Goal: Transaction & Acquisition: Purchase product/service

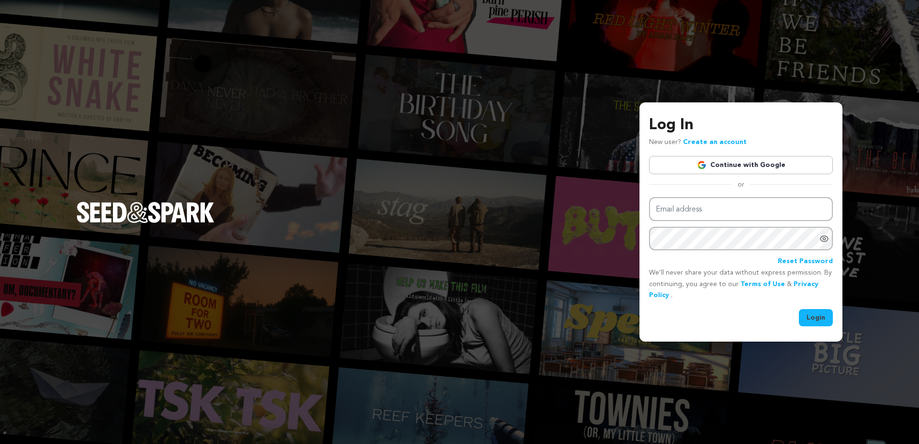
click at [749, 165] on link "Continue with Google" at bounding box center [741, 165] width 184 height 18
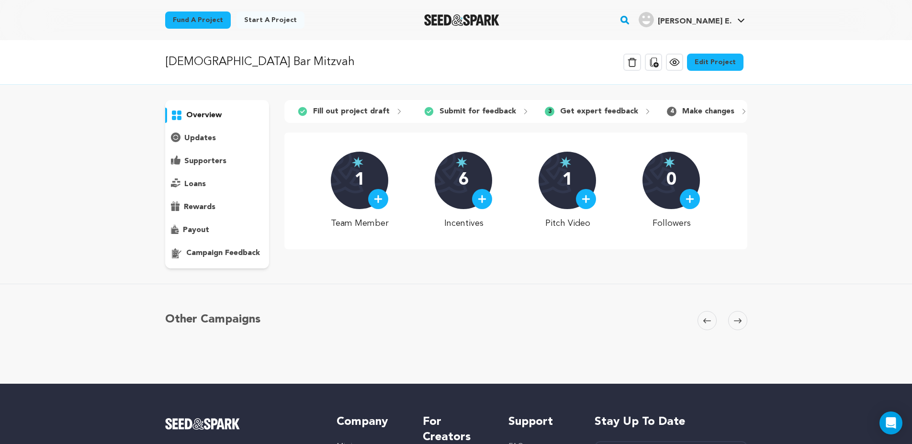
click at [379, 209] on div at bounding box center [378, 199] width 20 height 20
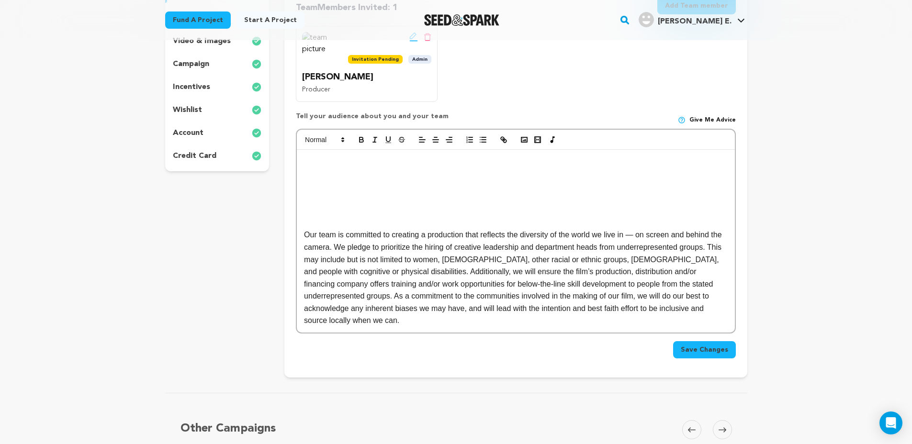
scroll to position [178, 0]
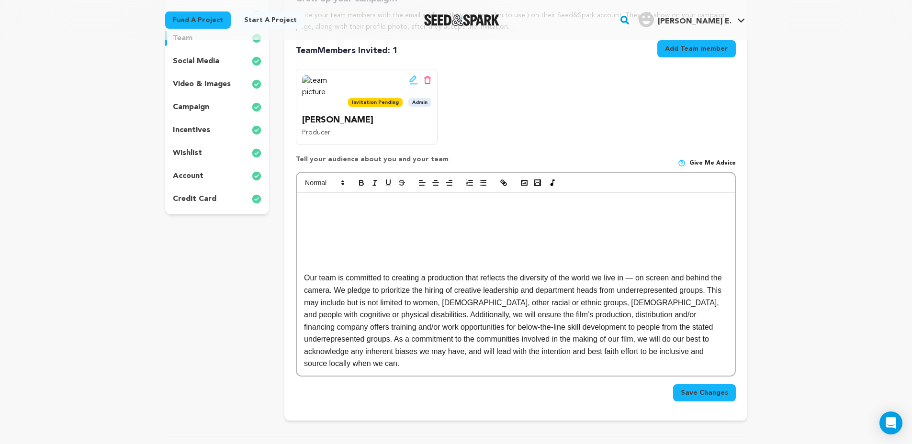
click at [414, 241] on p at bounding box center [515, 241] width 423 height 12
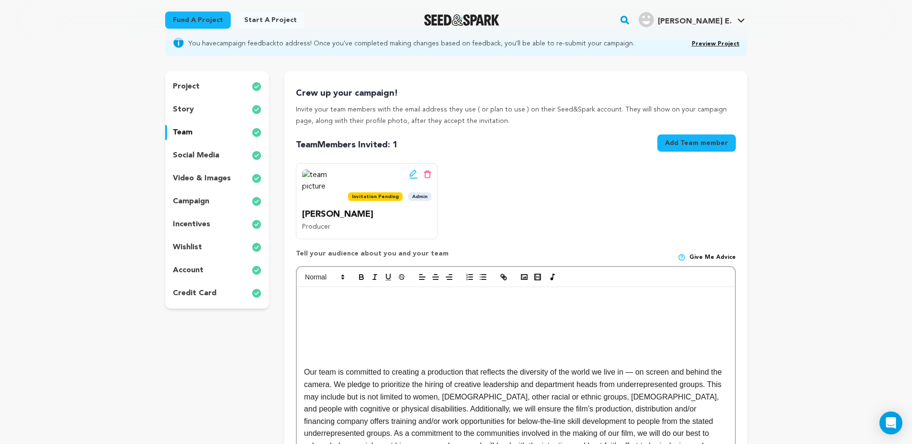
scroll to position [79, 0]
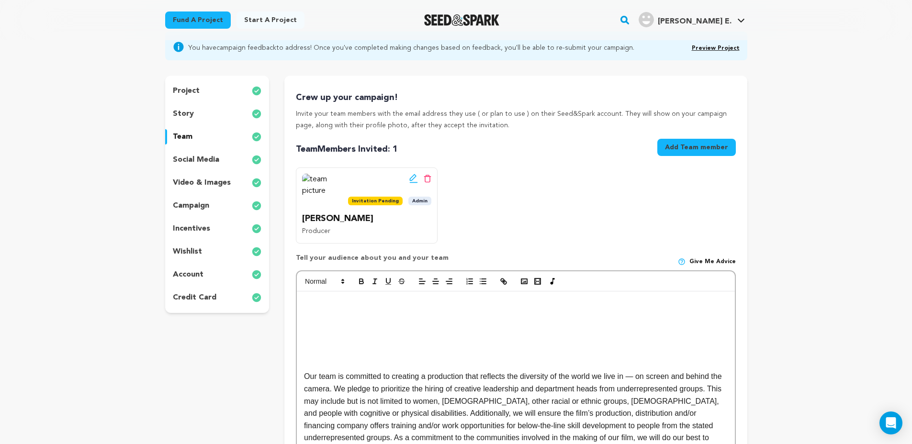
click at [696, 154] on button "Add Team member" at bounding box center [696, 147] width 78 height 17
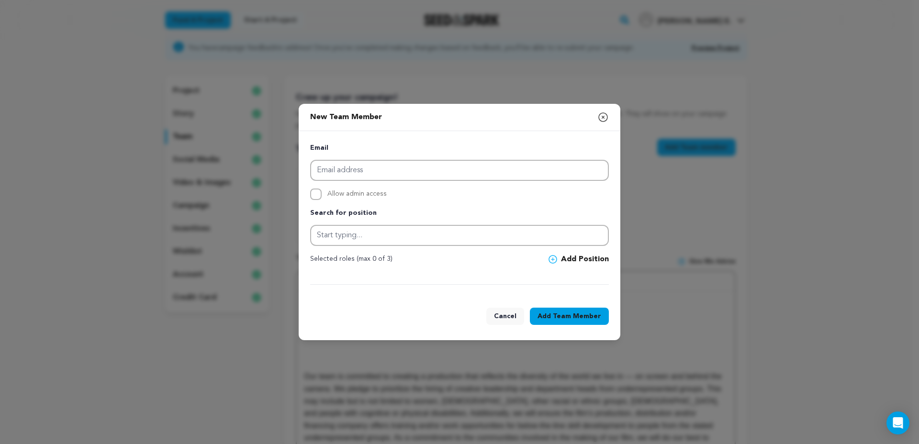
click at [606, 119] on icon "button" at bounding box center [602, 117] width 11 height 11
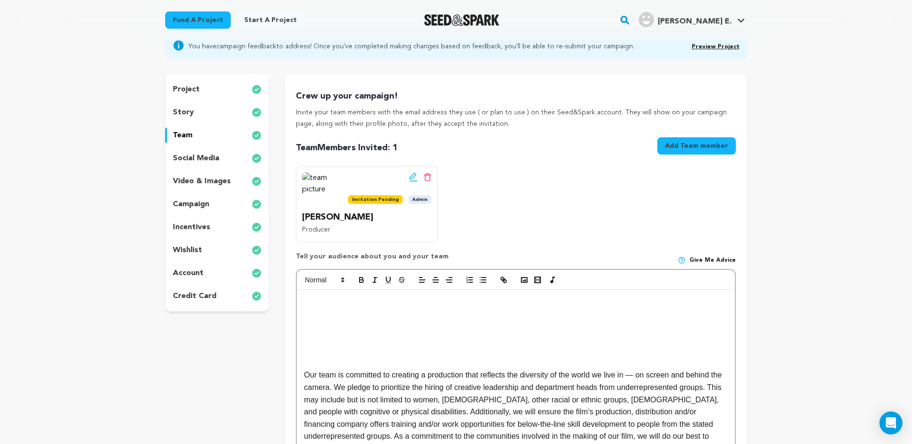
scroll to position [81, 0]
click at [201, 88] on div "project" at bounding box center [217, 88] width 104 height 15
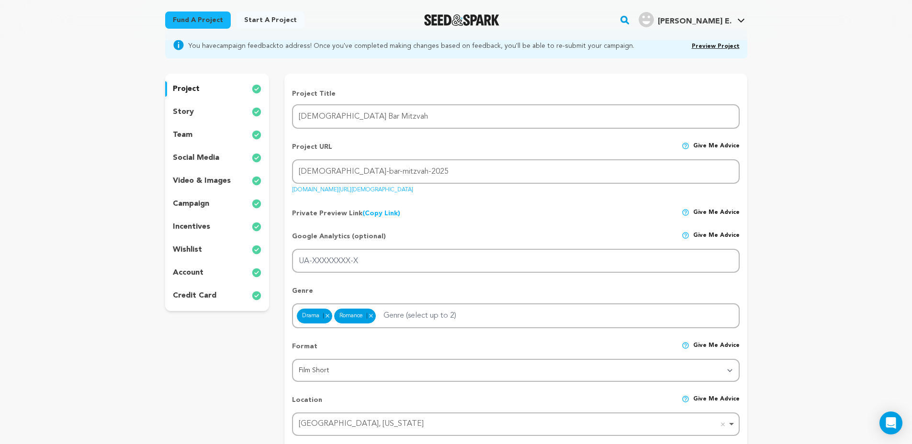
click at [186, 136] on p "team" at bounding box center [183, 134] width 20 height 11
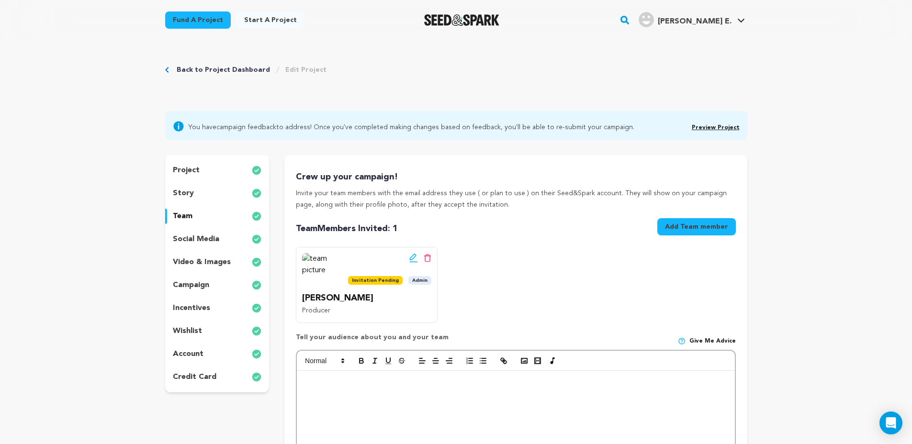
click at [186, 186] on div "story" at bounding box center [217, 193] width 104 height 15
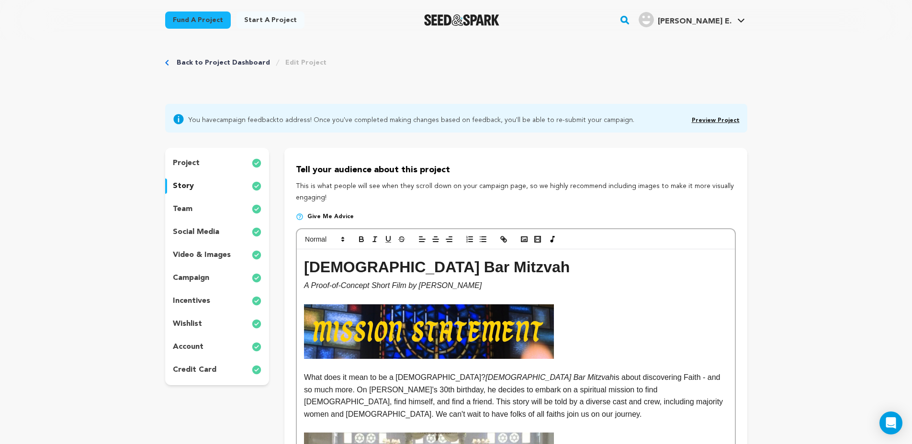
scroll to position [15, 0]
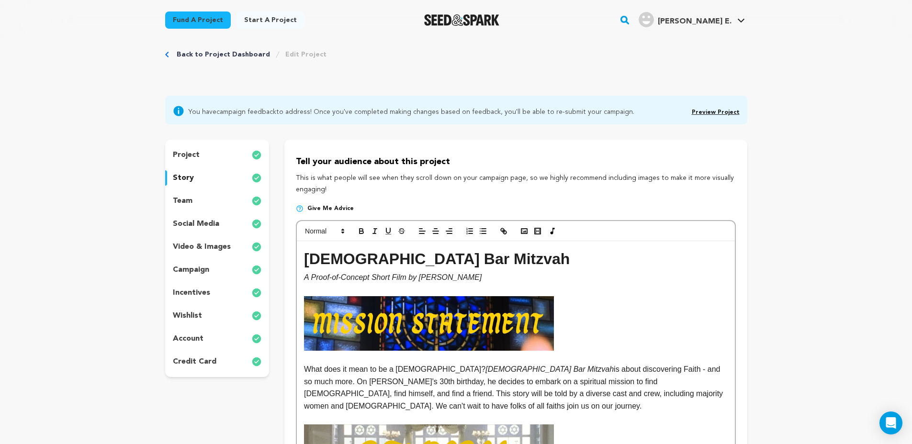
click at [190, 152] on p "project" at bounding box center [186, 154] width 27 height 11
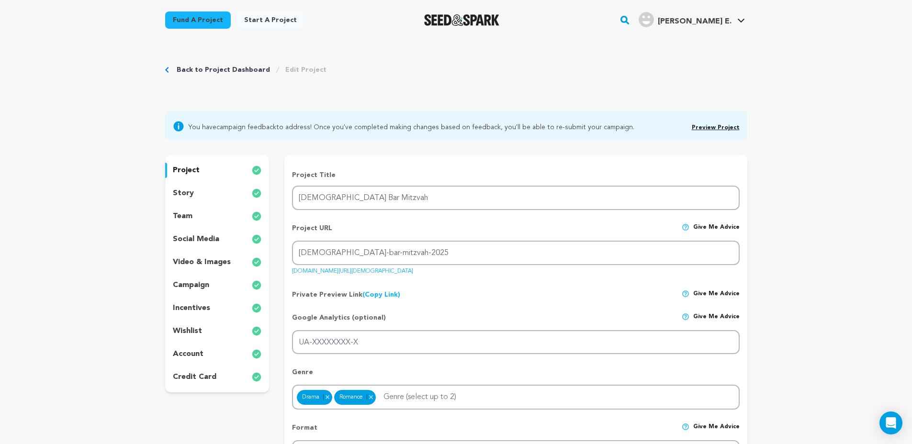
click at [182, 192] on p "story" at bounding box center [183, 193] width 21 height 11
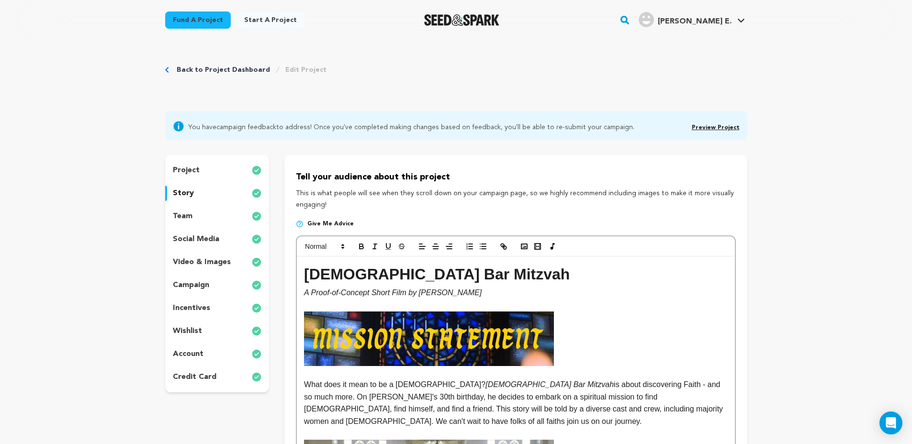
click at [185, 219] on p "team" at bounding box center [183, 216] width 20 height 11
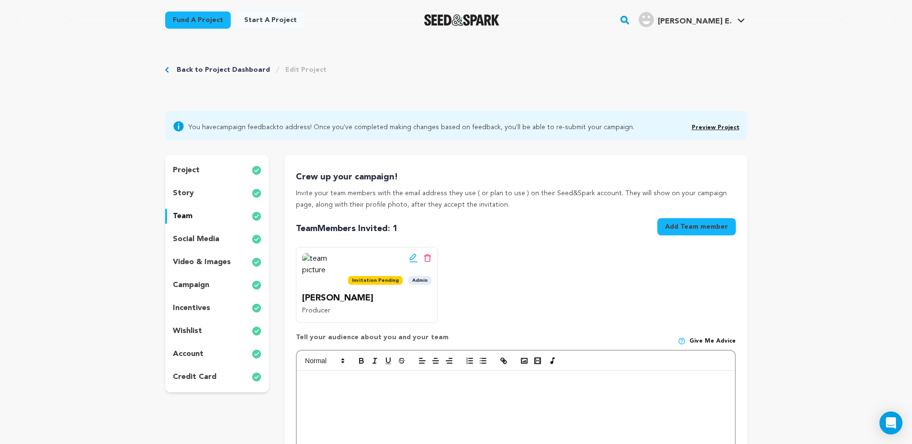
drag, startPoint x: 204, startPoint y: 266, endPoint x: 206, endPoint y: 273, distance: 7.8
click at [203, 267] on p "video & images" at bounding box center [202, 262] width 58 height 11
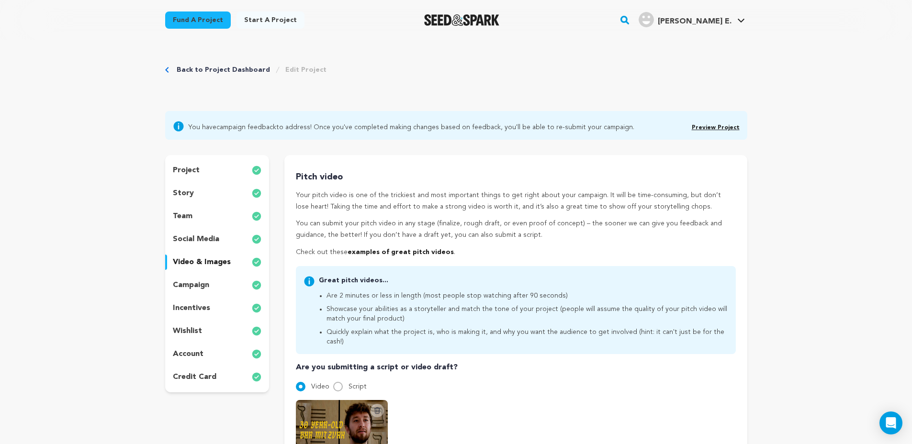
click at [201, 290] on p "campaign" at bounding box center [191, 285] width 36 height 11
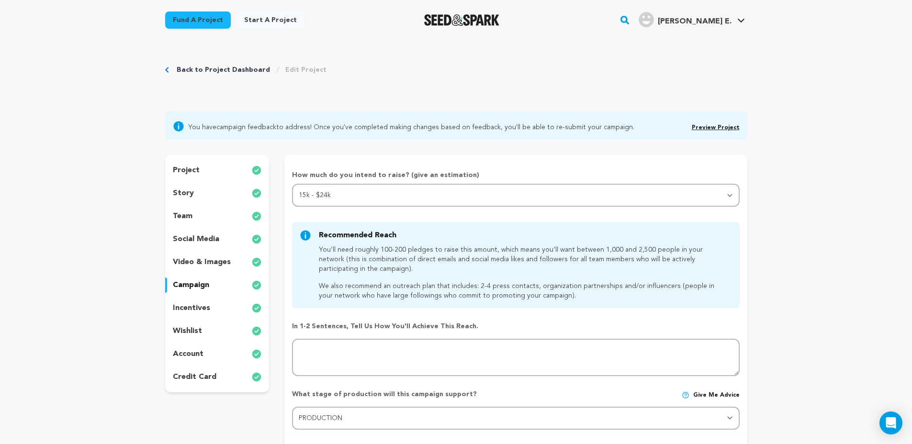
click at [193, 311] on p "incentives" at bounding box center [191, 307] width 37 height 11
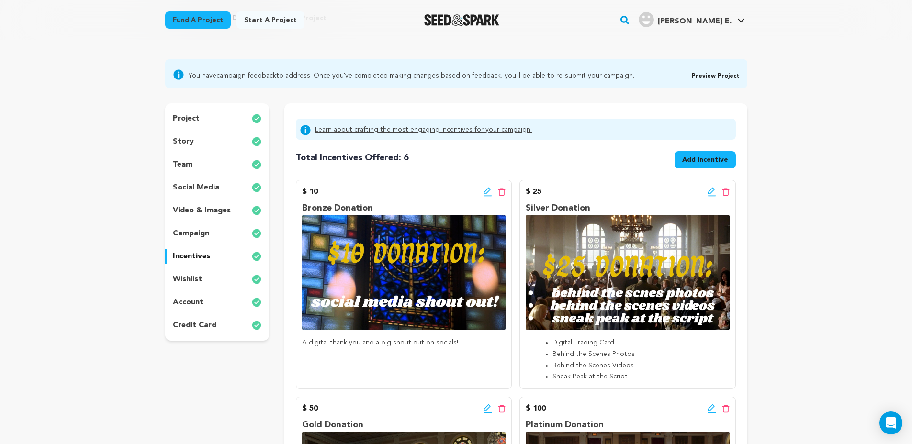
scroll to position [56, 0]
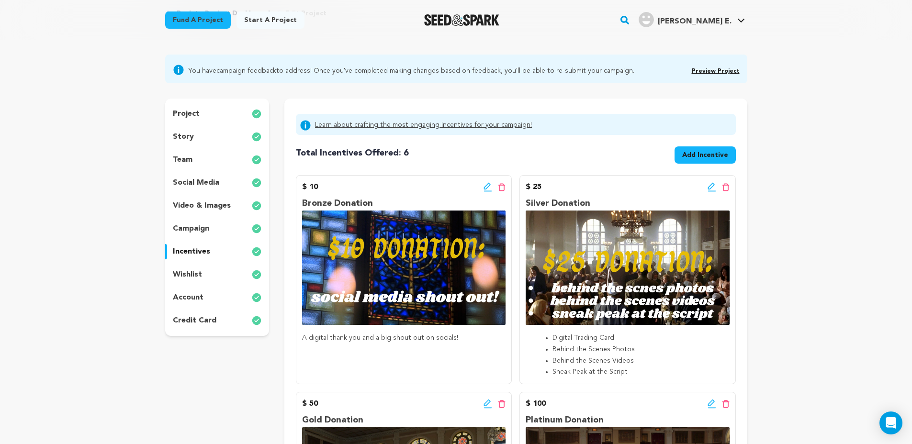
click at [195, 302] on p "account" at bounding box center [188, 297] width 31 height 11
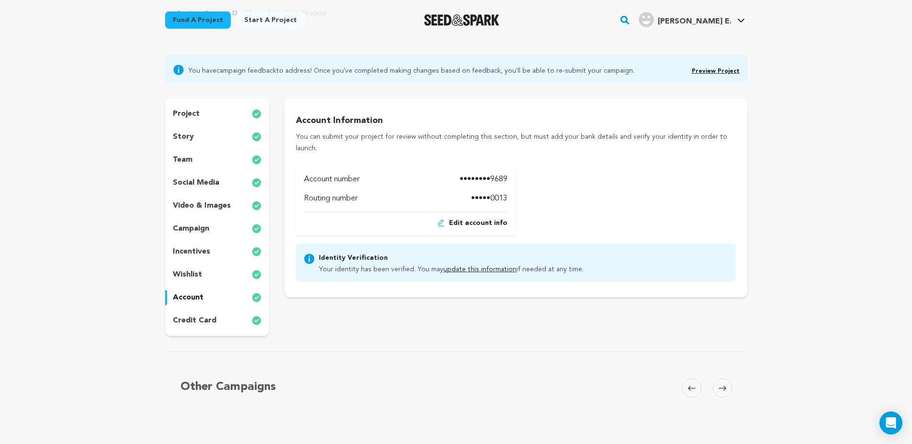
click at [192, 278] on p "wishlist" at bounding box center [187, 274] width 29 height 11
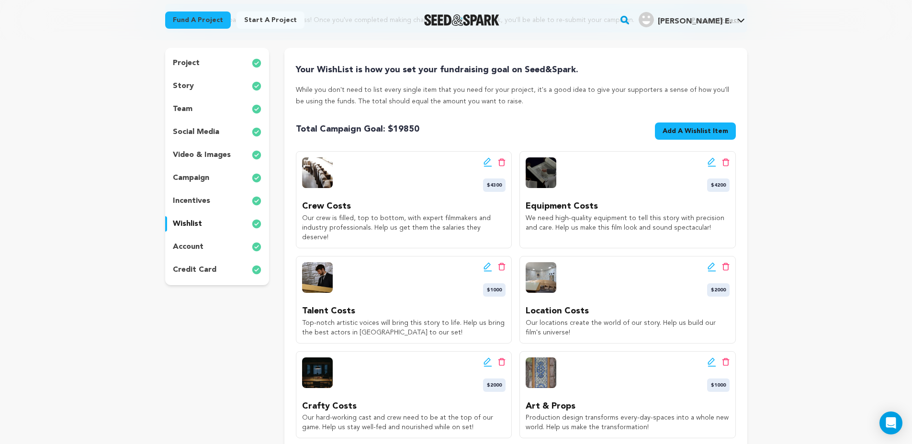
scroll to position [22, 0]
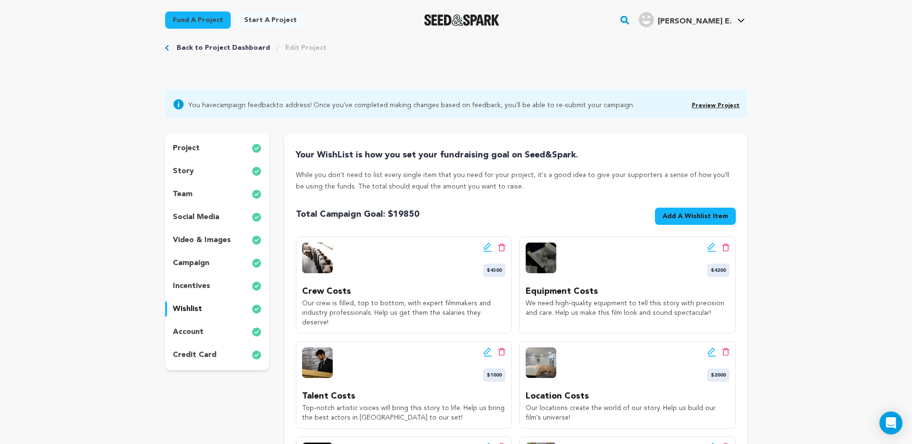
click at [200, 283] on p "incentives" at bounding box center [191, 285] width 37 height 11
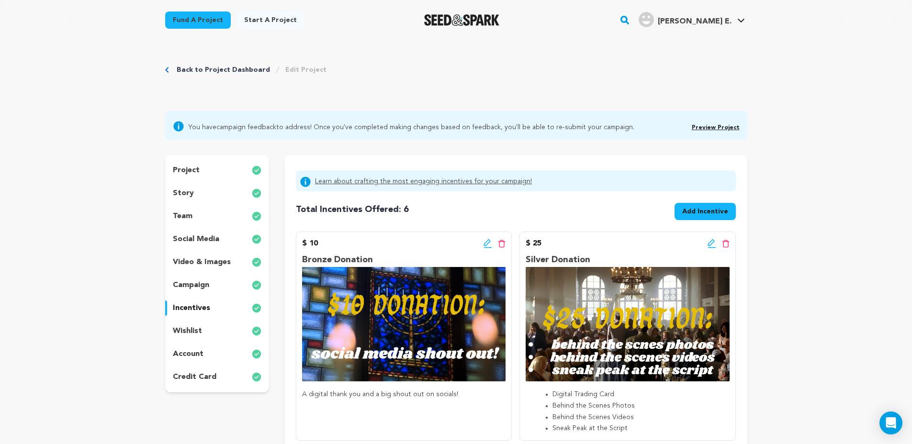
click at [184, 68] on link "Back to Project Dashboard" at bounding box center [223, 70] width 93 height 10
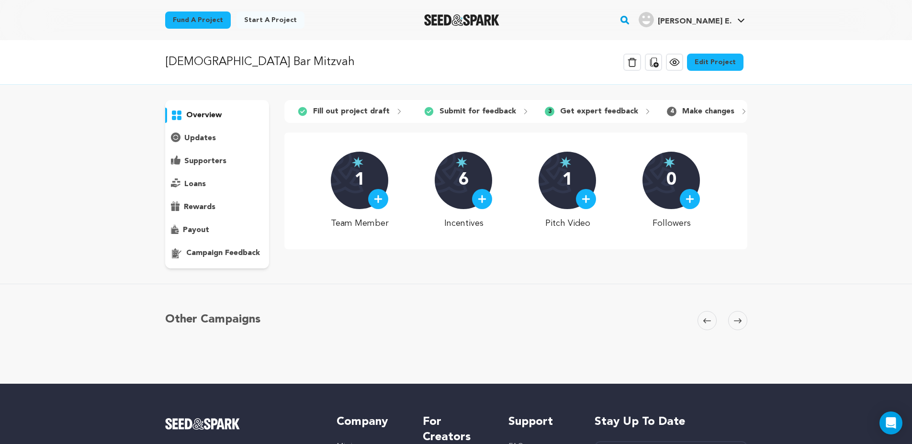
click at [241, 252] on p "campaign feedback" at bounding box center [223, 252] width 74 height 11
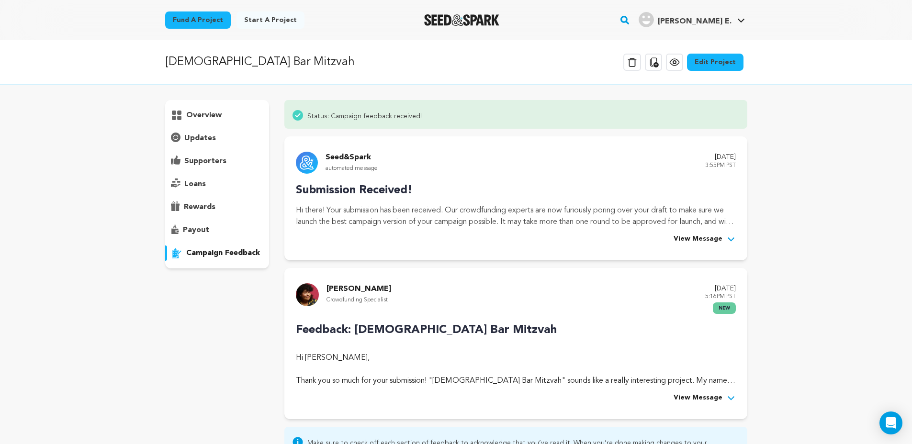
click at [688, 398] on span "View Message" at bounding box center [697, 397] width 49 height 11
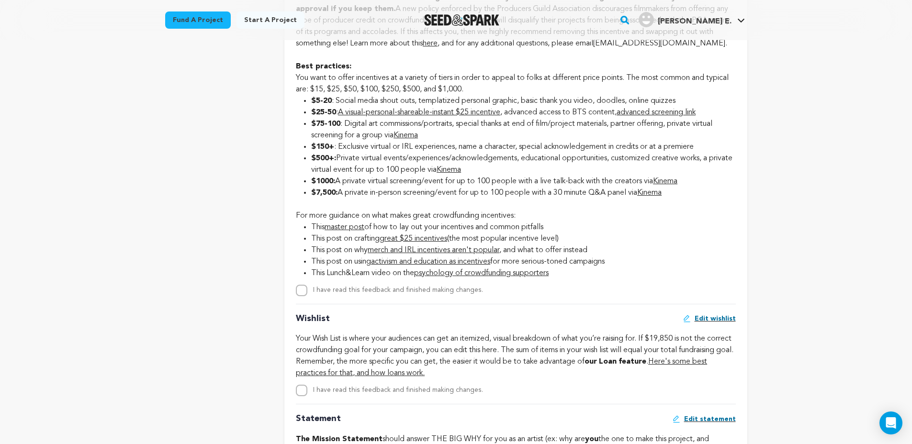
scroll to position [1724, 0]
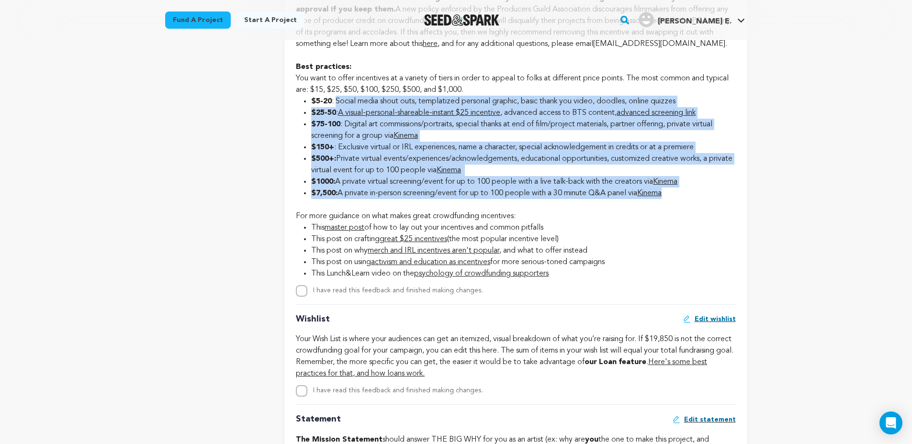
drag, startPoint x: 336, startPoint y: 112, endPoint x: 694, endPoint y: 218, distance: 373.2
click at [689, 199] on li "$7,500: A private in-person screening/event for up to 100 people with a 30 minu…" at bounding box center [523, 193] width 424 height 11
drag, startPoint x: 685, startPoint y: 206, endPoint x: 297, endPoint y: 112, distance: 398.9
click at [297, 112] on ul "$5-20 : Social media shout outs, templatized personal graphic, basic thank you …" at bounding box center [515, 147] width 439 height 103
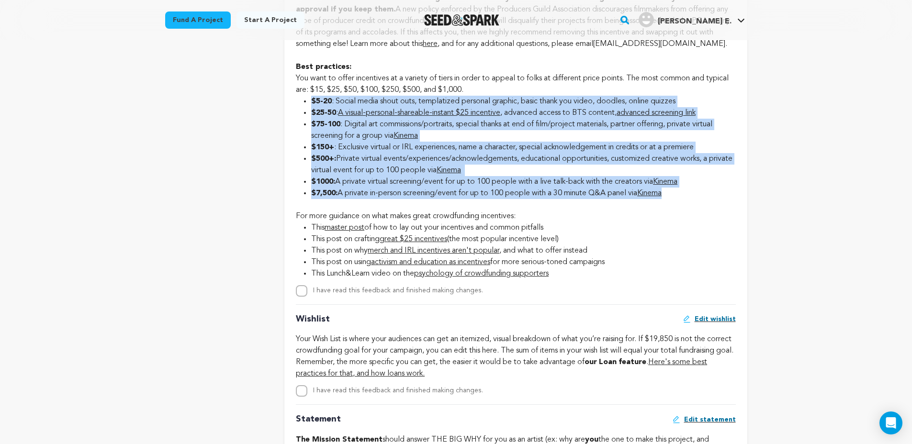
click at [311, 107] on li "$5-20 : Social media shout outs, templatized personal graphic, basic thank you …" at bounding box center [523, 101] width 424 height 11
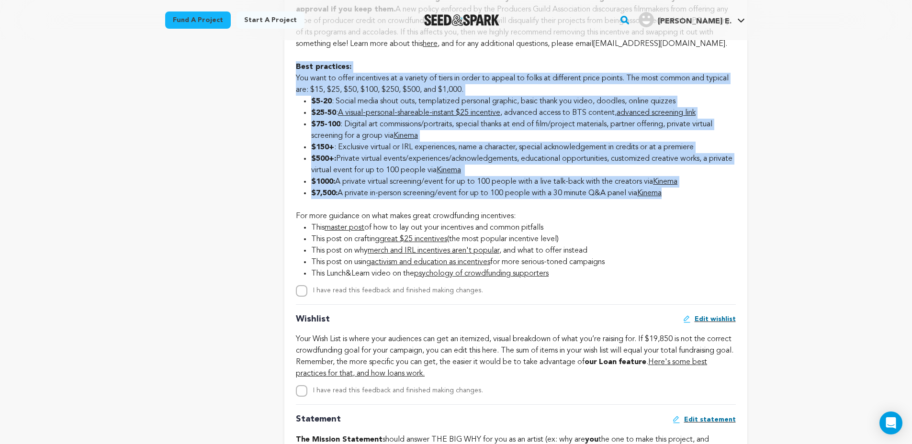
drag, startPoint x: 298, startPoint y: 76, endPoint x: 699, endPoint y: 202, distance: 420.4
copy div "Best practices: You want to offer incentives at a variety of tiers in order to …"
click at [469, 141] on li "$75-100 : Digital art commissions/portraits, special thanks at end of film/proj…" at bounding box center [523, 130] width 424 height 23
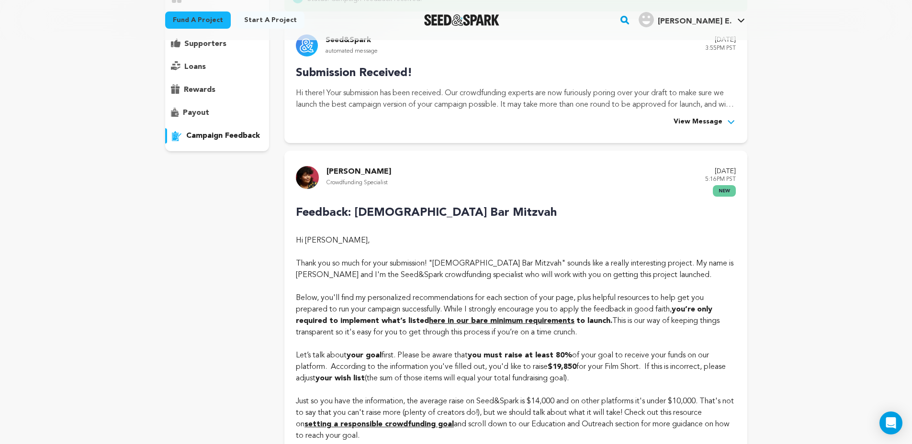
scroll to position [112, 0]
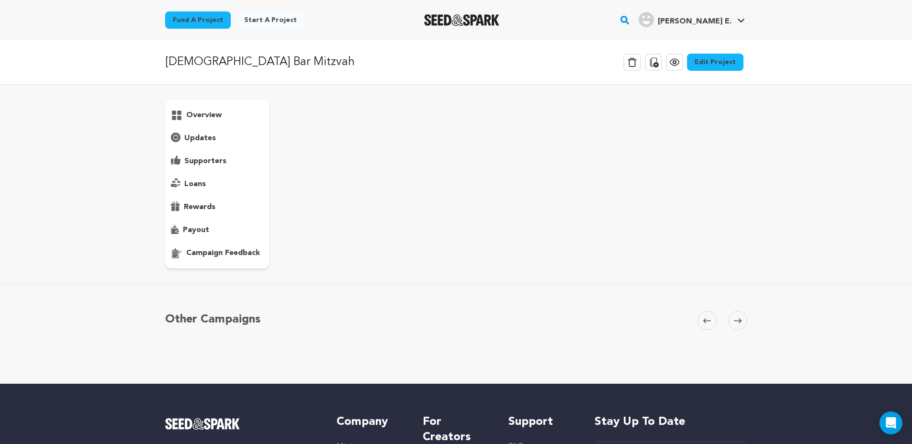
click at [468, 32] on div at bounding box center [461, 20] width 133 height 25
click at [471, 25] on img "Seed&Spark Homepage" at bounding box center [461, 19] width 75 height 11
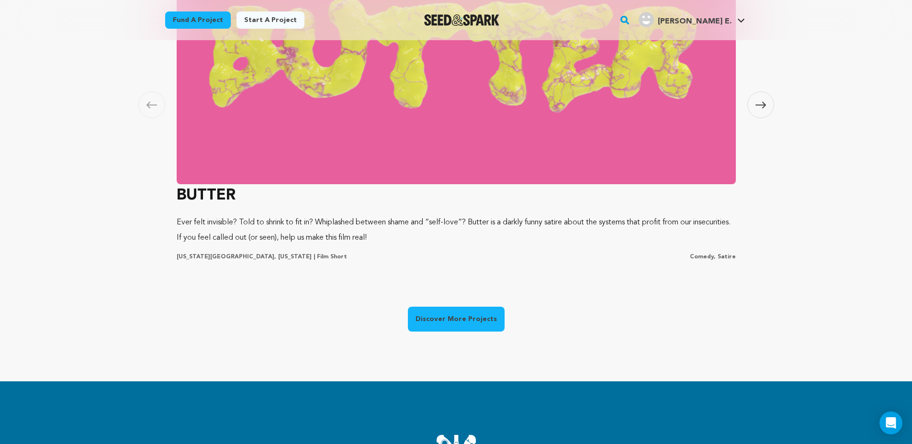
scroll to position [0, 245]
click at [345, 132] on img at bounding box center [456, 55] width 559 height 258
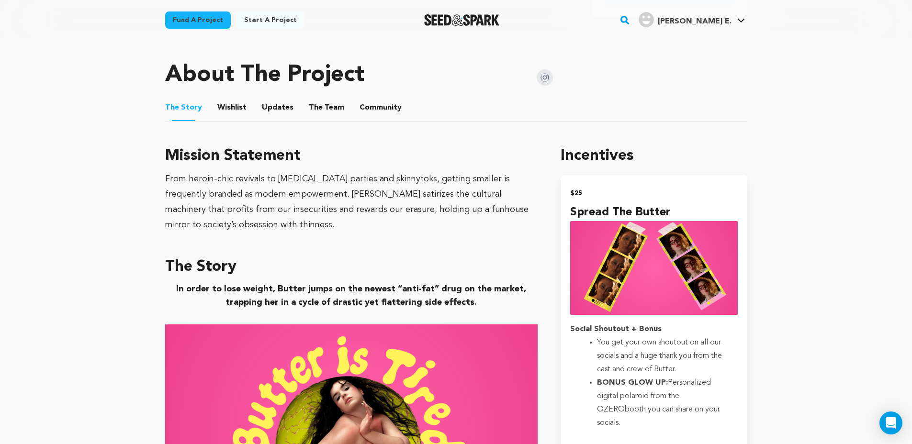
scroll to position [459, 0]
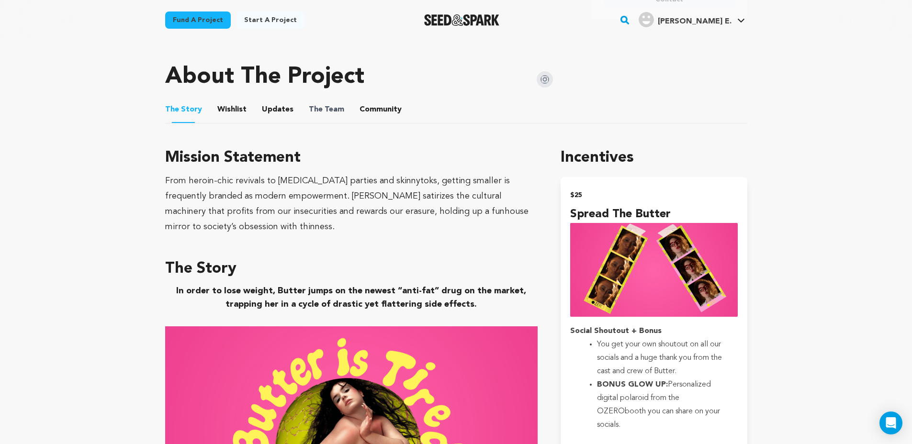
click at [334, 114] on span "The Team" at bounding box center [326, 109] width 35 height 11
click at [330, 111] on button "The Team" at bounding box center [326, 111] width 23 height 23
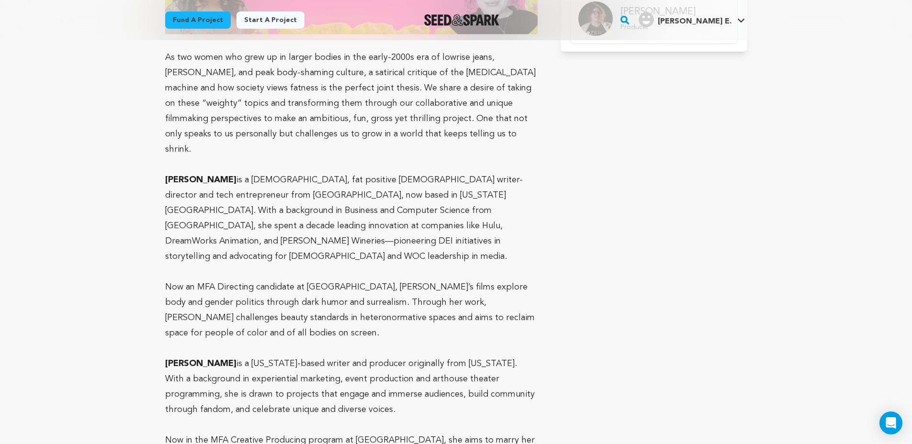
scroll to position [694, 0]
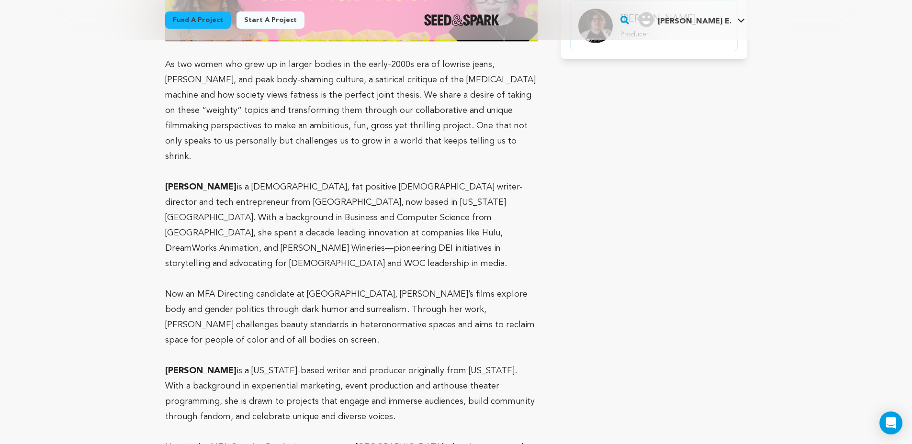
drag, startPoint x: 166, startPoint y: 169, endPoint x: 238, endPoint y: 168, distance: 72.3
click at [238, 179] on p "Priyanka Krishnan is a lesbian, fat positive South Asian writer-director and te…" at bounding box center [351, 225] width 373 height 92
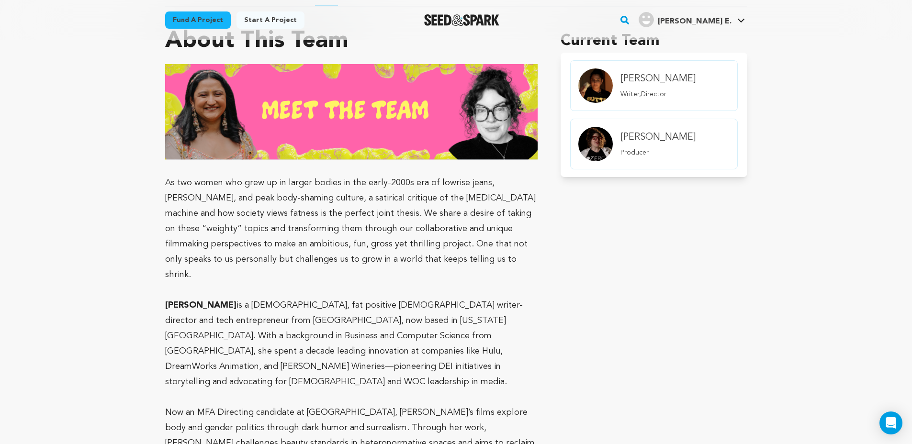
scroll to position [666, 0]
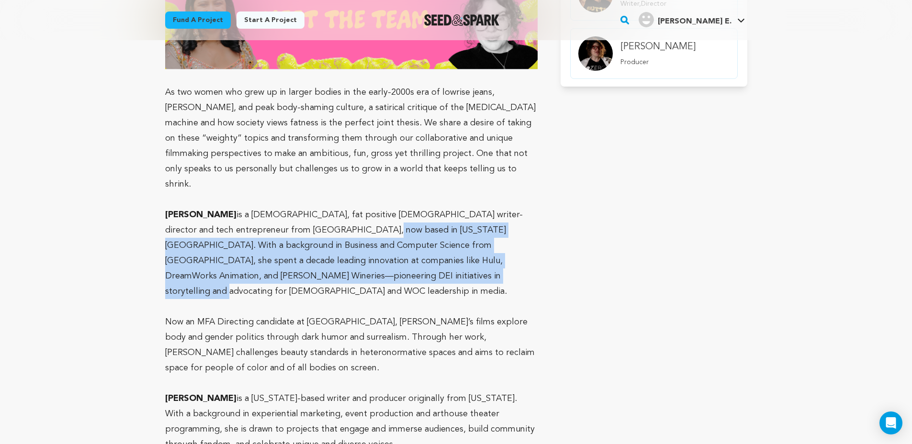
drag, startPoint x: 384, startPoint y: 262, endPoint x: 323, endPoint y: 221, distance: 73.8
click at [323, 221] on p "Priyanka Krishnan is a lesbian, fat positive South Asian writer-director and te…" at bounding box center [351, 253] width 373 height 92
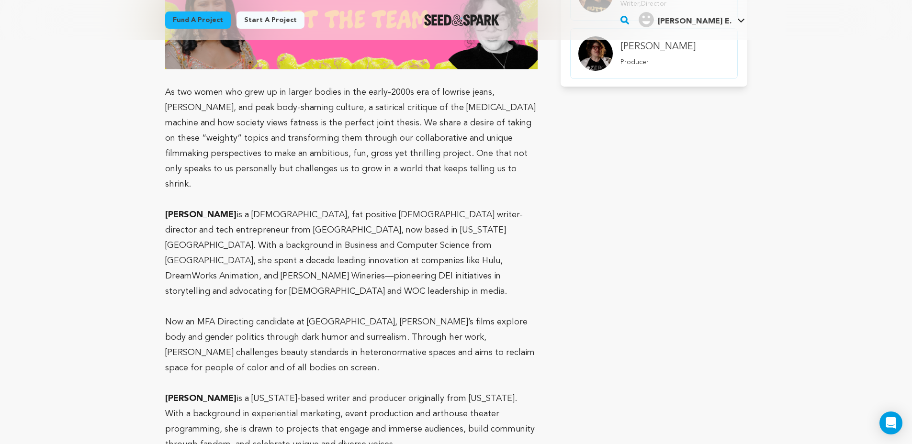
click at [392, 299] on p at bounding box center [351, 306] width 373 height 15
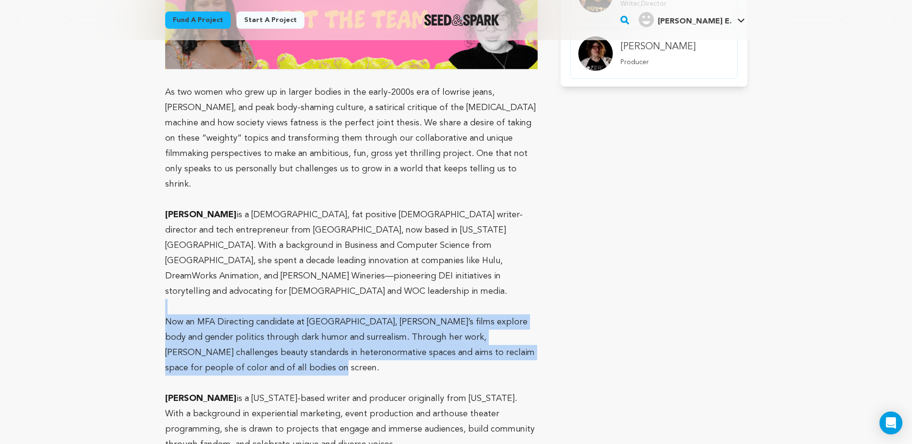
drag, startPoint x: 162, startPoint y: 283, endPoint x: 258, endPoint y: 341, distance: 112.7
click at [258, 341] on p "Now an MFA Directing candidate at [GEOGRAPHIC_DATA], [PERSON_NAME]’s films expl…" at bounding box center [351, 344] width 373 height 61
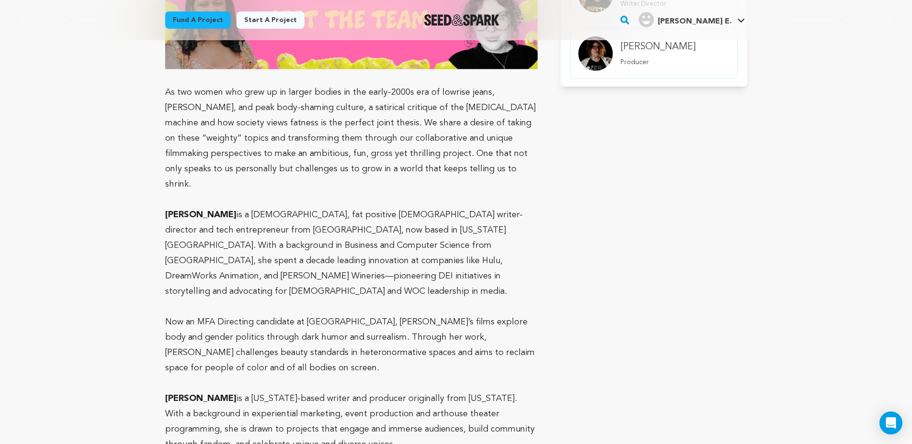
click at [223, 376] on p at bounding box center [351, 383] width 373 height 15
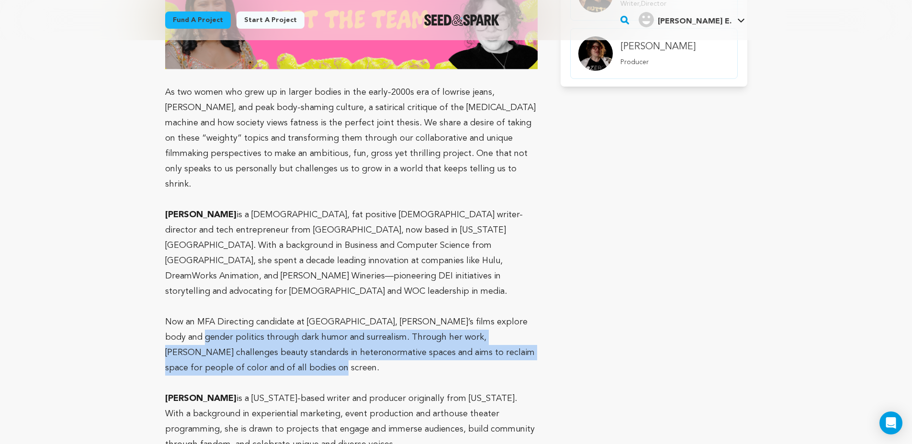
drag, startPoint x: 264, startPoint y: 339, endPoint x: 179, endPoint y: 308, distance: 90.1
click at [179, 314] on p "Now an MFA Directing candidate at Columbia University, Priyanka’s films explore…" at bounding box center [351, 344] width 373 height 61
click at [171, 314] on p "Now an MFA Directing candidate at Columbia University, Priyanka’s films explore…" at bounding box center [351, 344] width 373 height 61
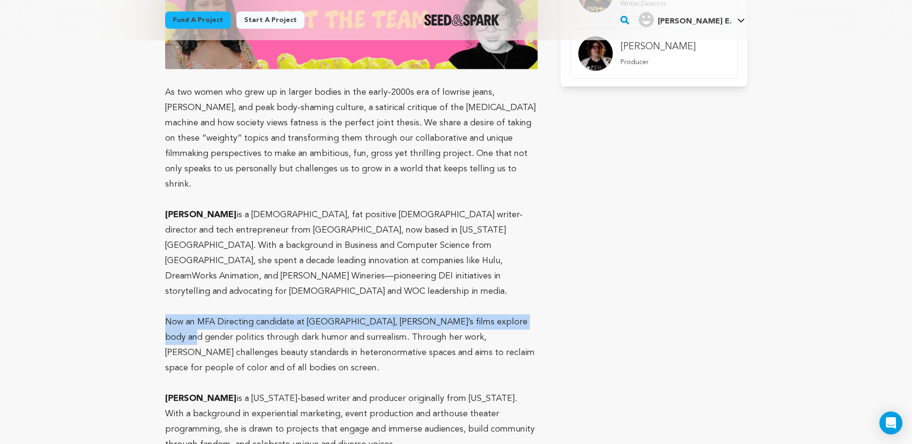
click at [165, 314] on p "Now an MFA Directing candidate at Columbia University, Priyanka’s films explore…" at bounding box center [351, 344] width 373 height 61
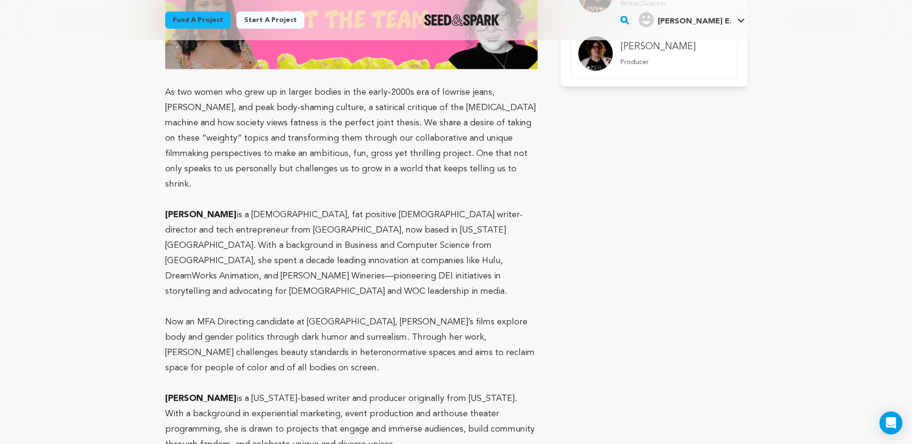
click at [199, 314] on p "Now an MFA Directing candidate at Columbia University, Priyanka’s films explore…" at bounding box center [351, 344] width 373 height 61
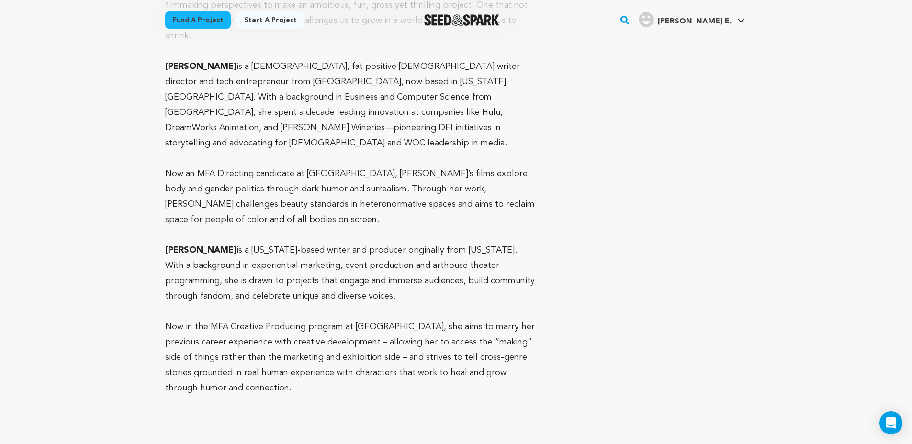
scroll to position [1007, 0]
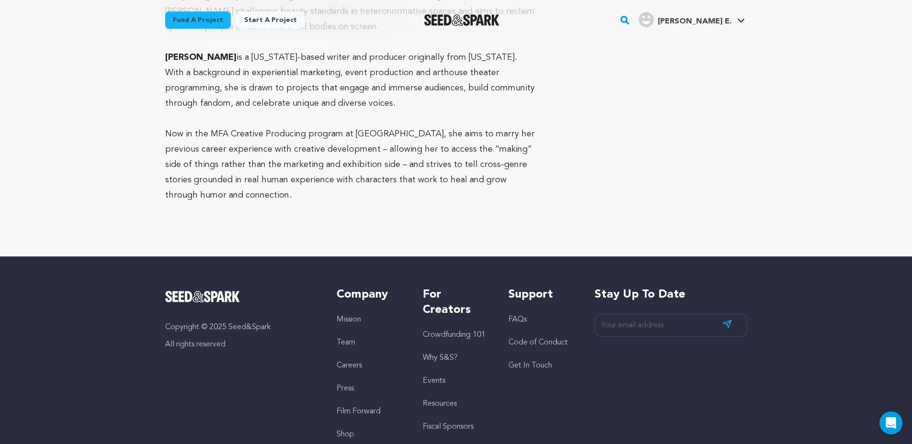
click at [358, 362] on link "Careers" at bounding box center [348, 366] width 25 height 8
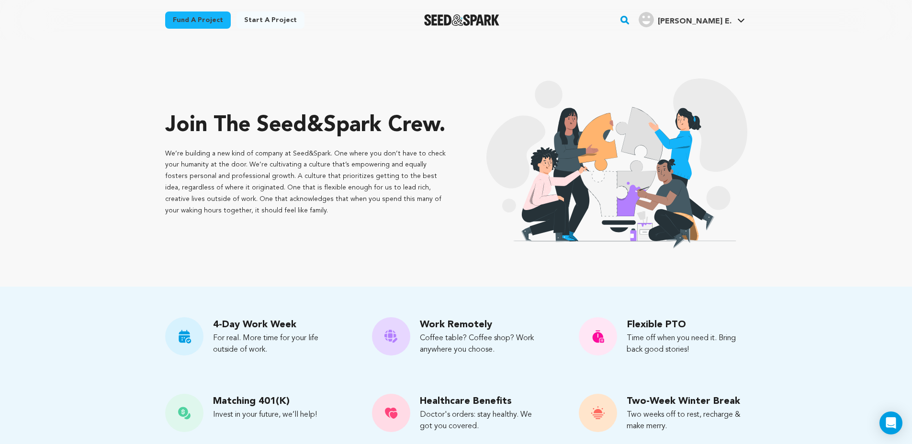
click at [544, 22] on div "Fund a project Start a project Search" at bounding box center [448, 20] width 597 height 25
drag, startPoint x: 461, startPoint y: 23, endPoint x: 480, endPoint y: 23, distance: 18.7
click at [480, 23] on div "Fund a project Start a project Search" at bounding box center [448, 20] width 597 height 25
click at [495, 61] on div "Join the Seed&Spark crew. We’re building a new kind of company at Seed&Spark. O…" at bounding box center [456, 163] width 613 height 208
drag, startPoint x: 482, startPoint y: 19, endPoint x: 266, endPoint y: 9, distance: 217.0
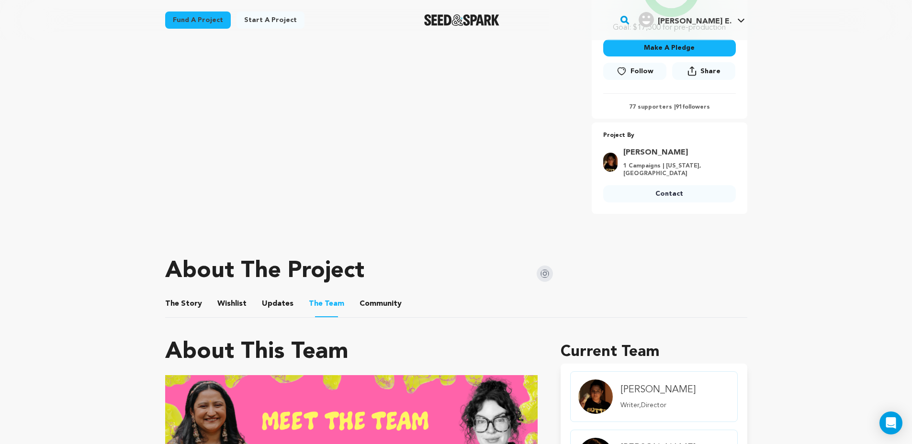
scroll to position [215, 0]
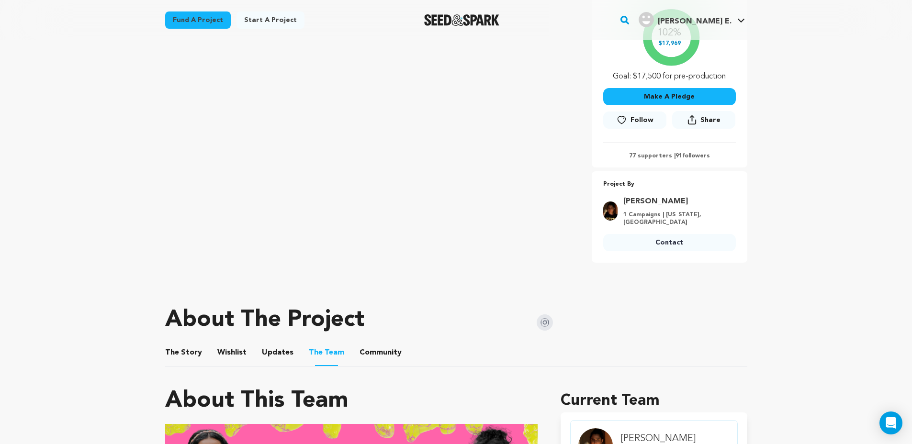
click at [235, 349] on button "Wishlist" at bounding box center [231, 354] width 23 height 23
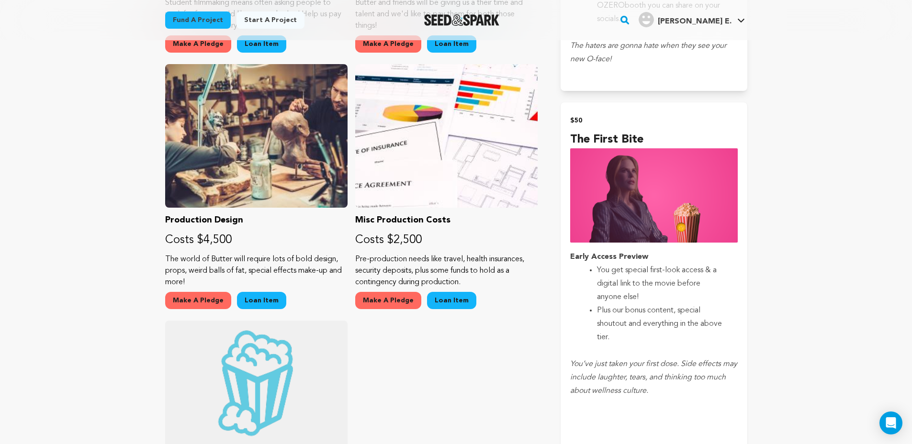
scroll to position [940, 0]
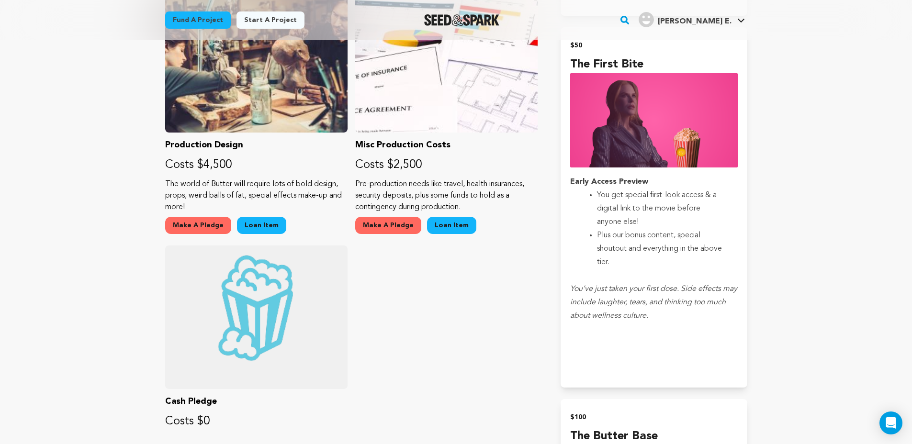
drag, startPoint x: 586, startPoint y: 44, endPoint x: 541, endPoint y: 43, distance: 45.0
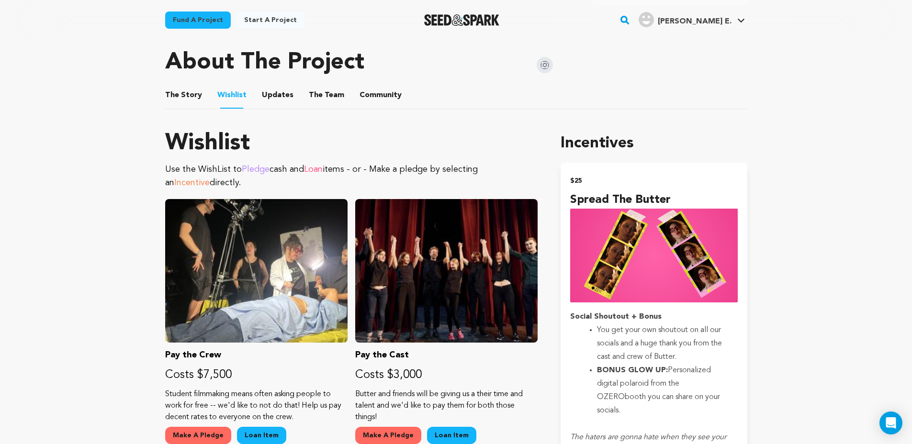
scroll to position [557, 0]
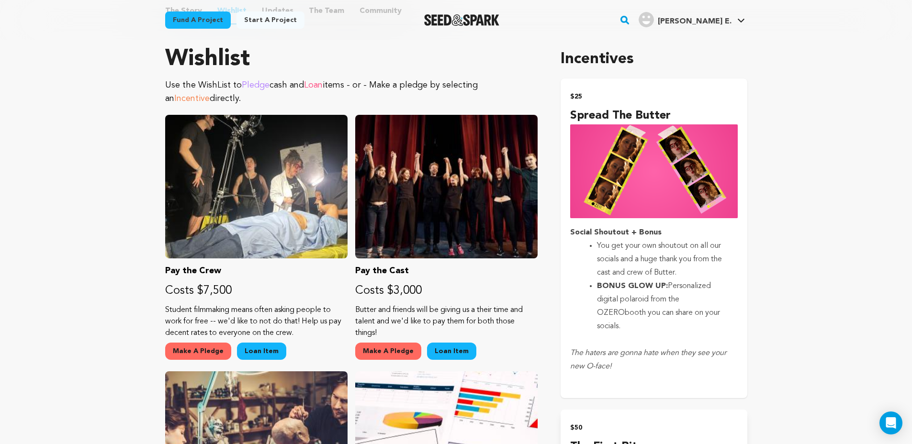
drag, startPoint x: 567, startPoint y: 95, endPoint x: 635, endPoint y: 386, distance: 299.3
click at [674, 375] on button "$25 Spread the Butter Social Shoutout + Bonus You get your own shoutout on all …" at bounding box center [653, 238] width 186 height 320
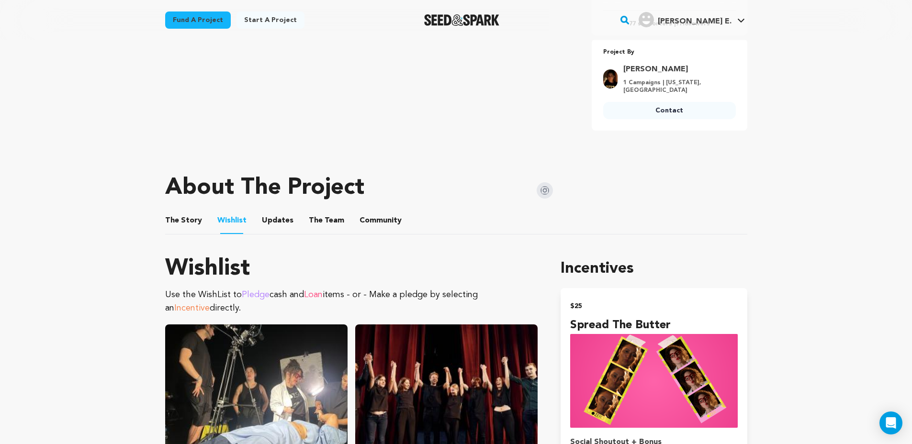
scroll to position [392, 0]
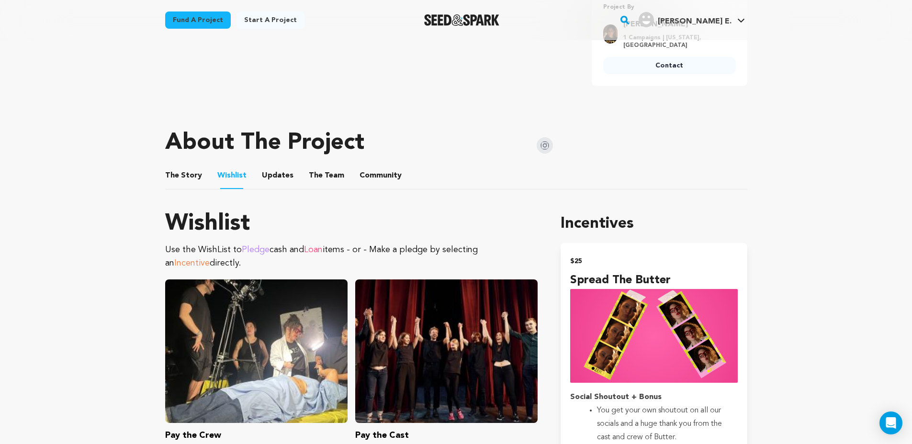
click at [173, 168] on button "The Story" at bounding box center [183, 177] width 23 height 23
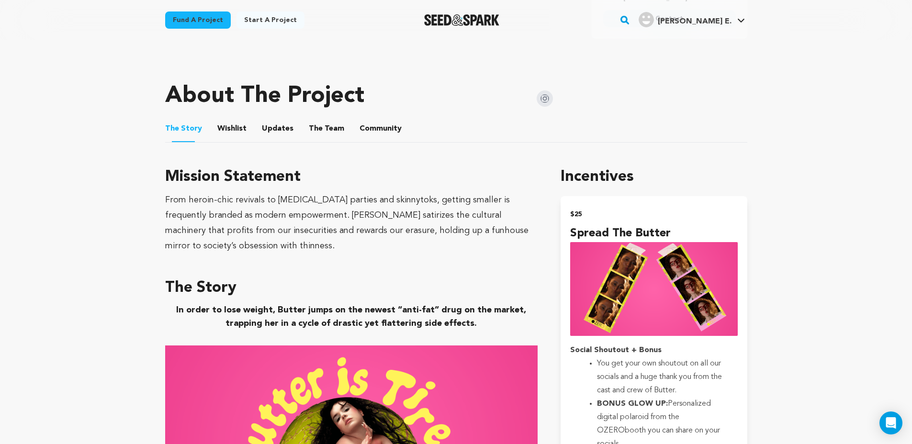
scroll to position [621, 0]
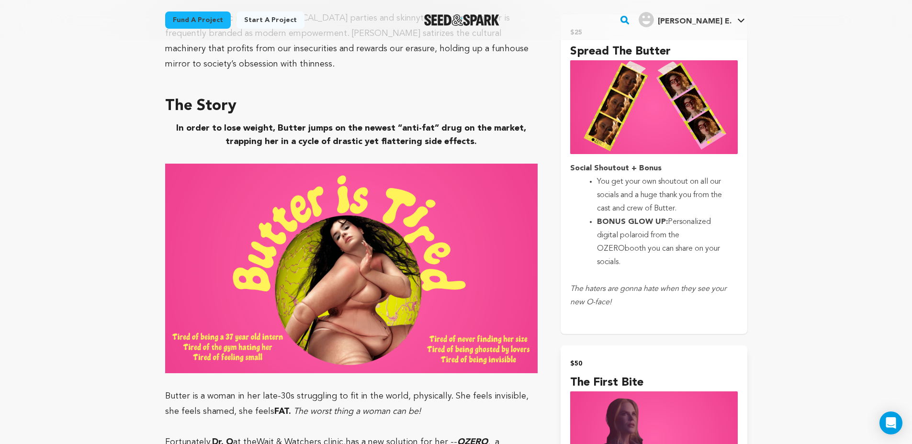
drag, startPoint x: 618, startPoint y: 305, endPoint x: 600, endPoint y: 281, distance: 30.7
click at [600, 281] on div "Social Shoutout + Bonus You get your own shoutout on all our socials and a huge…" at bounding box center [653, 242] width 167 height 161
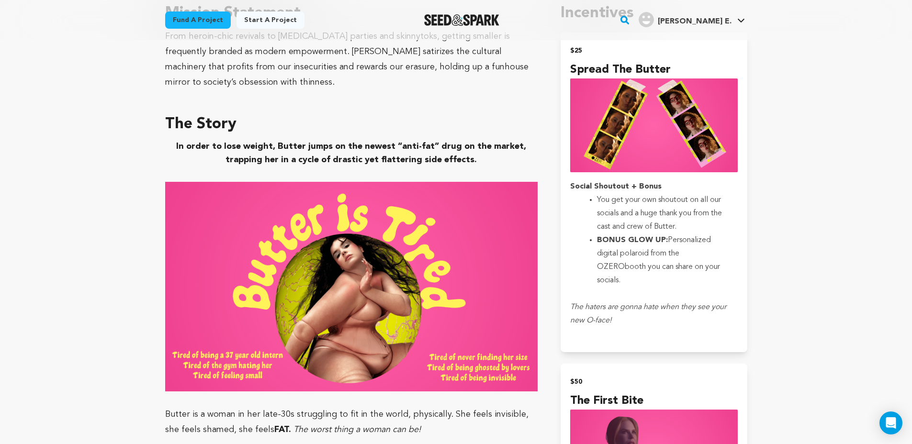
scroll to position [601, 0]
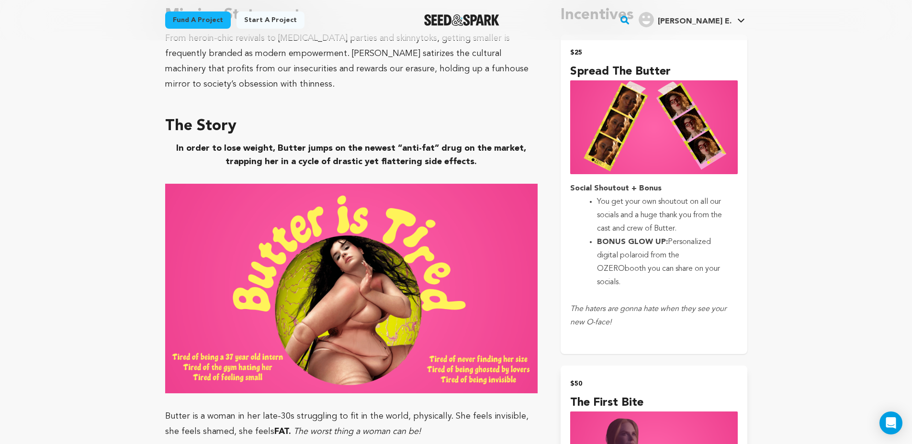
drag, startPoint x: 626, startPoint y: 285, endPoint x: 584, endPoint y: 209, distance: 87.0
click at [584, 209] on ul "You get your own shoutout on all our socials and a huge thank you from the cast…" at bounding box center [653, 242] width 167 height 94
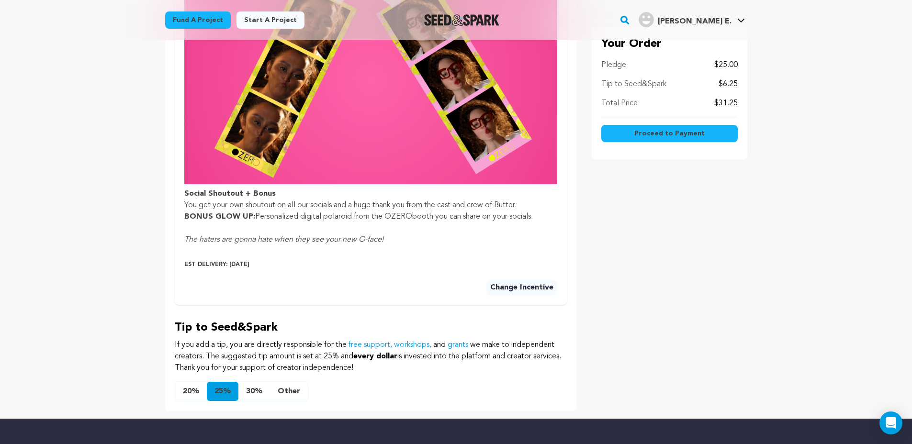
scroll to position [459, 0]
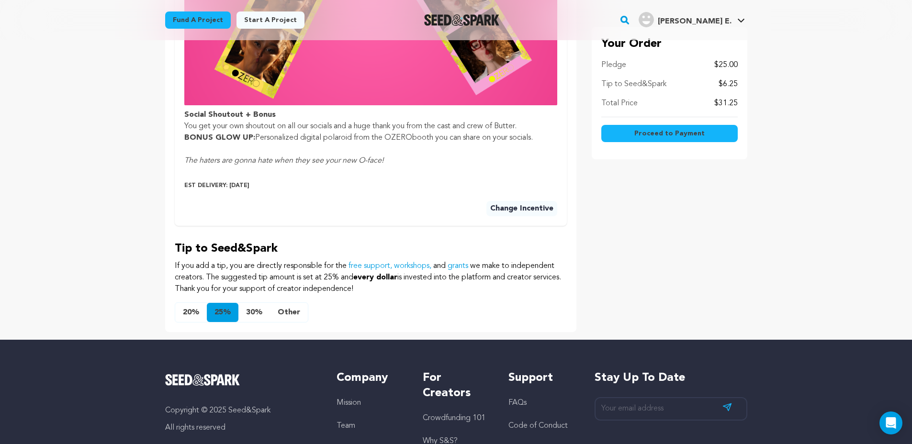
drag, startPoint x: 402, startPoint y: 160, endPoint x: 186, endPoint y: 113, distance: 221.0
click at [186, 113] on p "Social Shoutout + Bonus You get your own shoutout on all our socials and a huge…" at bounding box center [370, 143] width 373 height 69
copy p "Social Shoutout + Bonus You get your own shoutout on all our socials and a huge…"
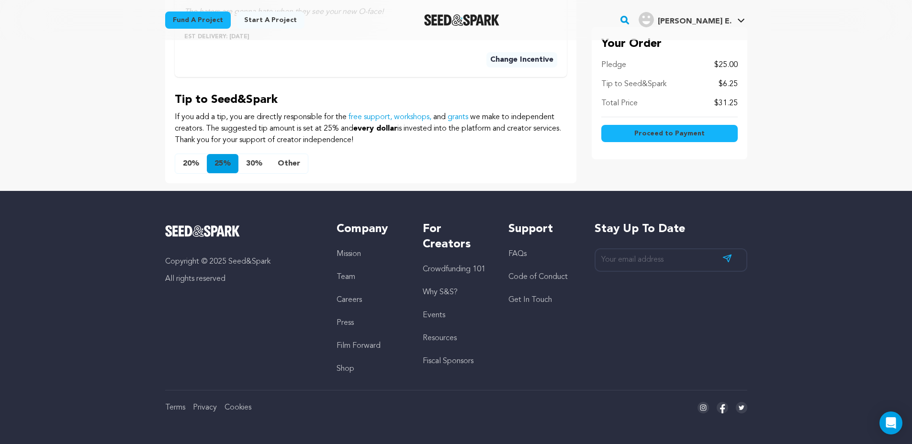
scroll to position [514, 0]
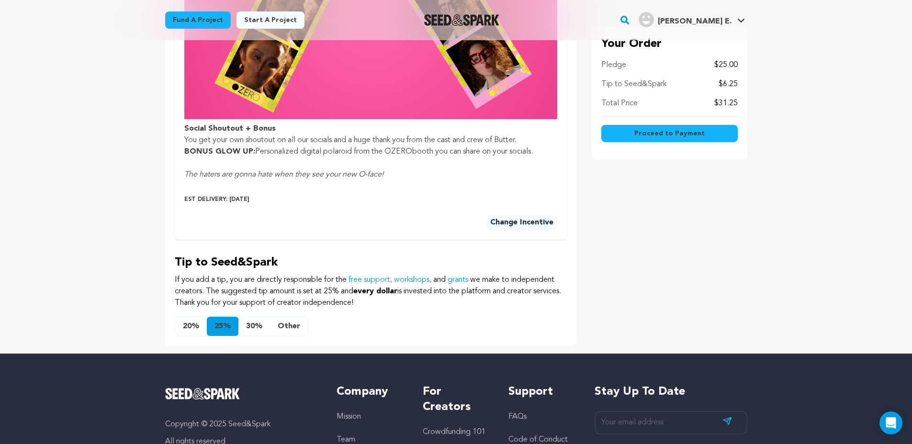
scroll to position [523, 0]
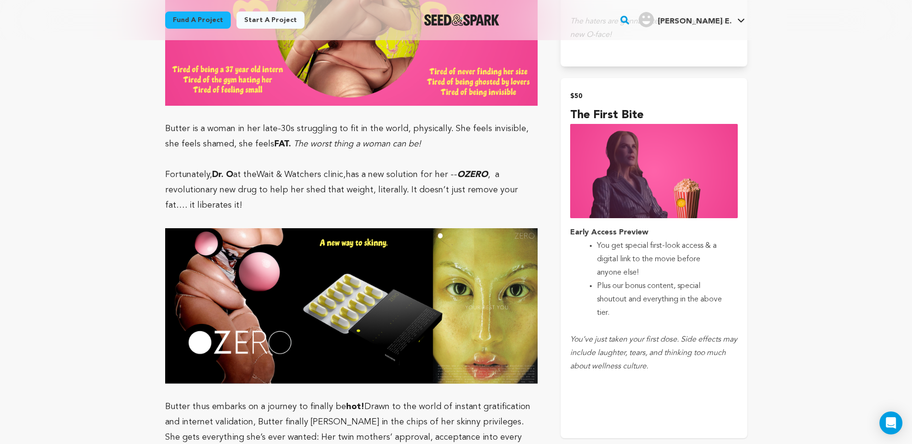
scroll to position [891, 0]
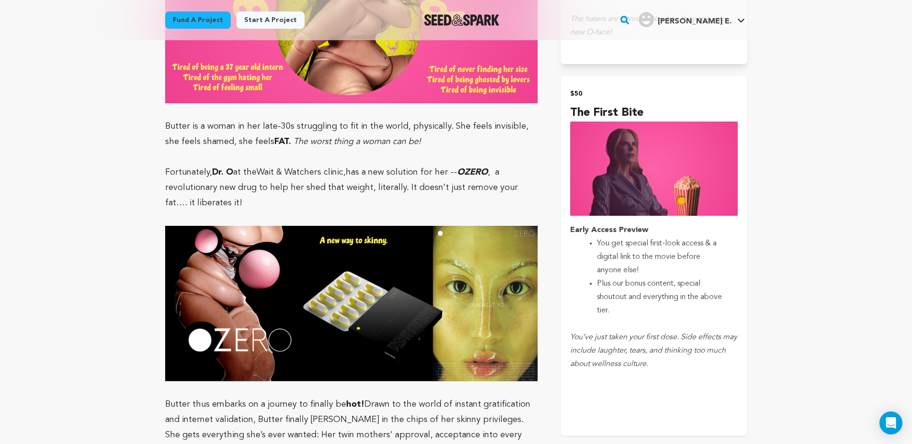
click at [609, 300] on li "Plus our bonus content, special shoutout and everything in the above tier." at bounding box center [661, 297] width 129 height 40
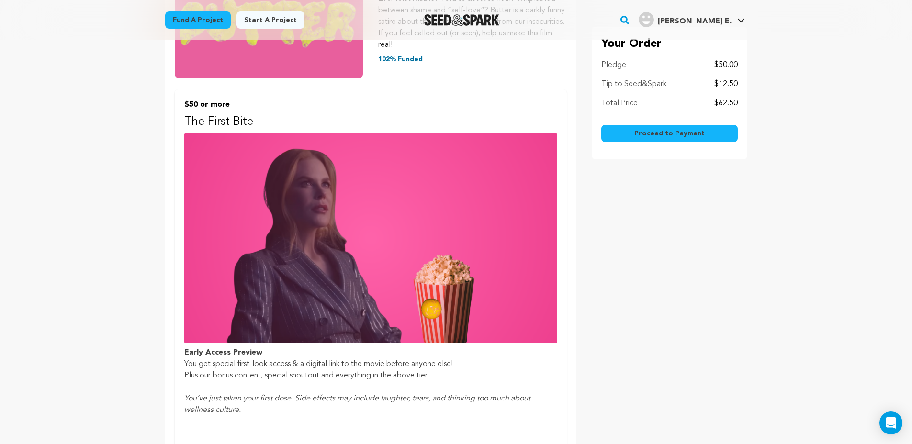
scroll to position [458, 0]
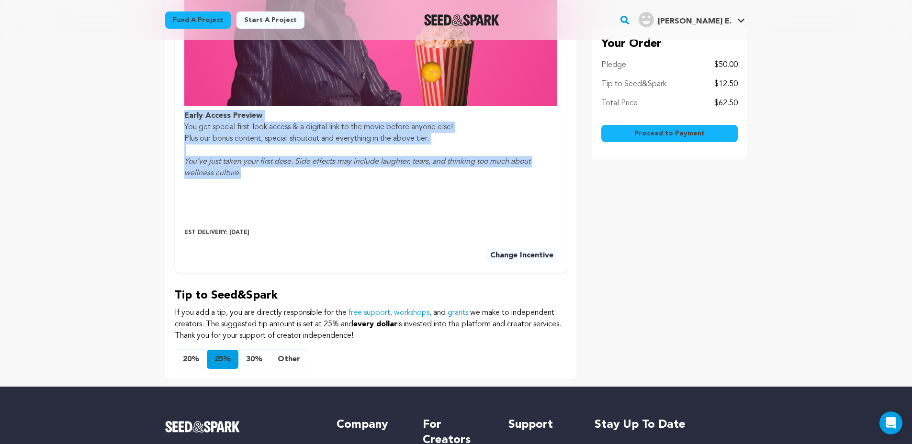
drag, startPoint x: 183, startPoint y: 113, endPoint x: 256, endPoint y: 176, distance: 96.1
click at [256, 176] on div "$50 or more The First Bite Early Access Preview You get special first-look acce…" at bounding box center [371, 63] width 392 height 420
copy p "Early Access Preview You get special first-look access & a digital link to the …"
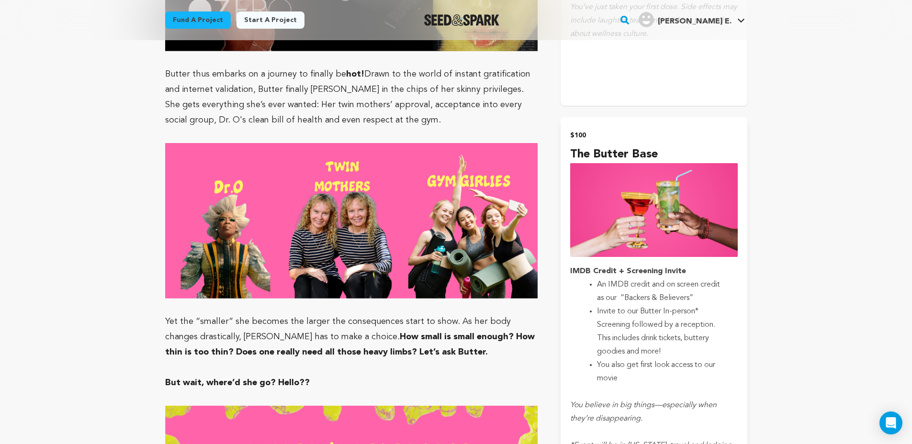
scroll to position [1309, 0]
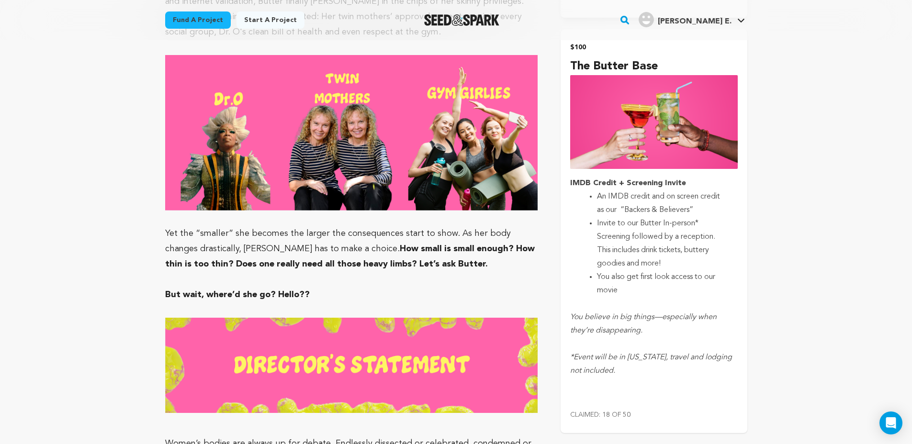
drag, startPoint x: 643, startPoint y: 296, endPoint x: 633, endPoint y: 305, distance: 14.2
click at [633, 305] on div "IMDB Credit + Screening Invite An IMDB credit and on screen credit as our “Back…" at bounding box center [653, 291] width 167 height 228
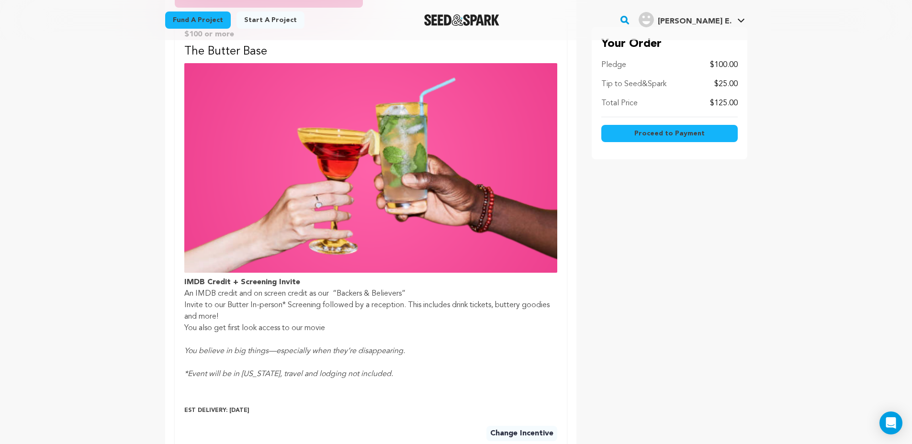
scroll to position [390, 0]
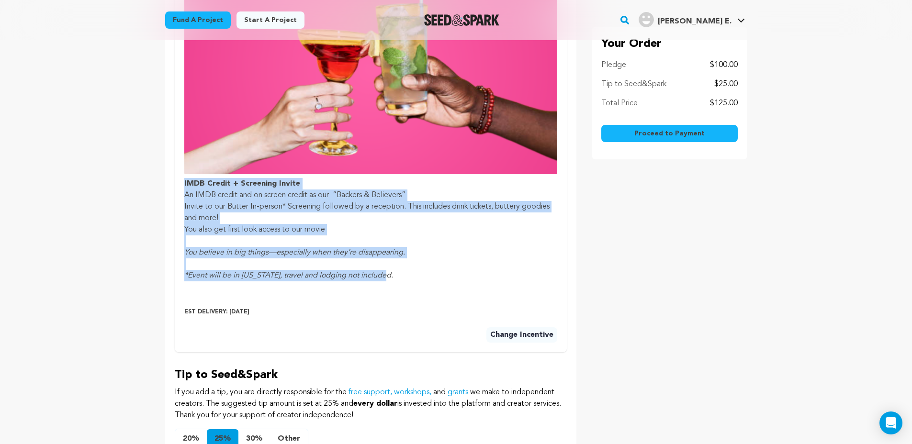
drag, startPoint x: 396, startPoint y: 279, endPoint x: 180, endPoint y: 183, distance: 235.9
click at [180, 183] on div "$100 or more The Butter Base IMDB Credit + Screening Invite An IMDB credit and …" at bounding box center [371, 137] width 392 height 432
copy p "IMDB Credit + Screening Invite An IMDB credit and on screen credit as our “Back…"
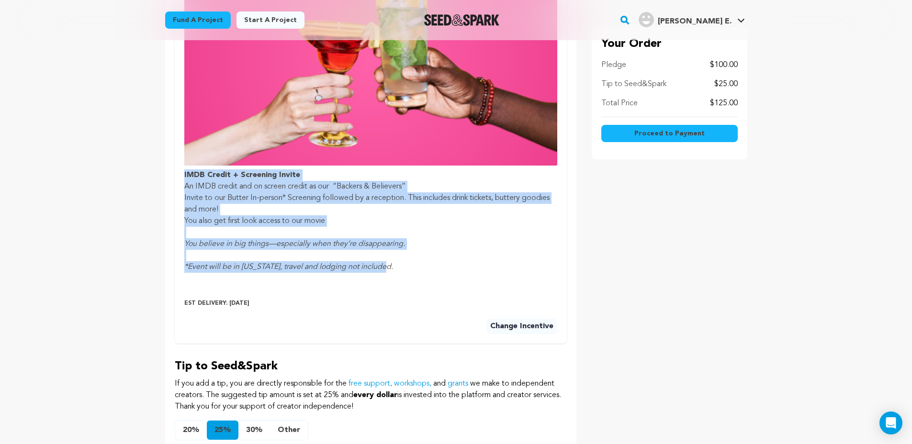
scroll to position [0, 0]
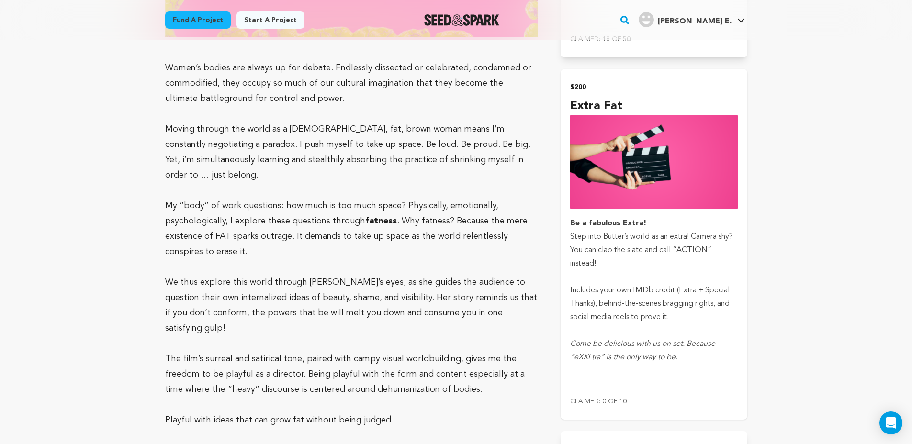
scroll to position [1687, 0]
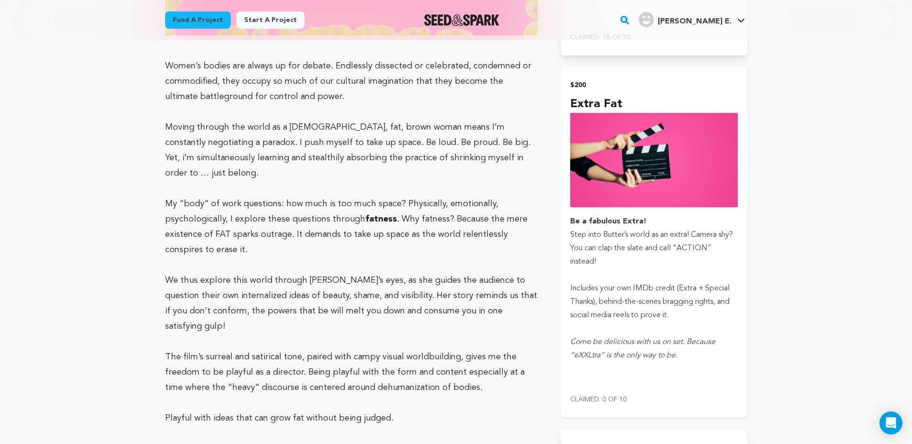
click at [575, 224] on strong "Be a fabulous Extra!" at bounding box center [608, 222] width 76 height 8
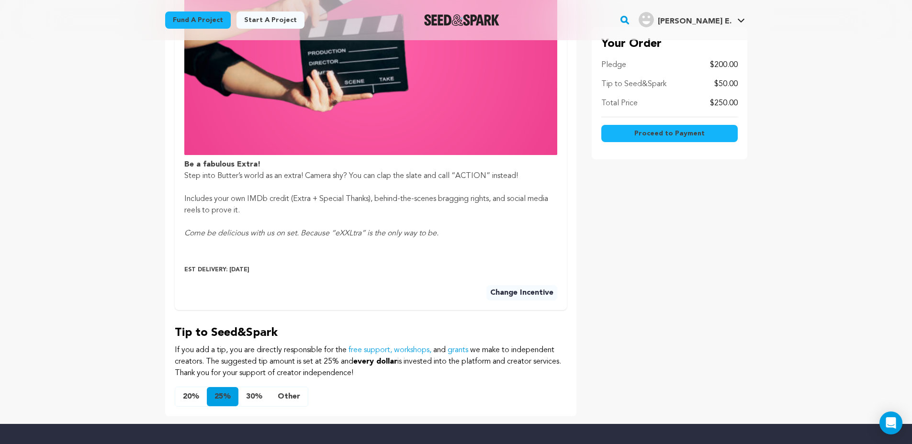
scroll to position [411, 0]
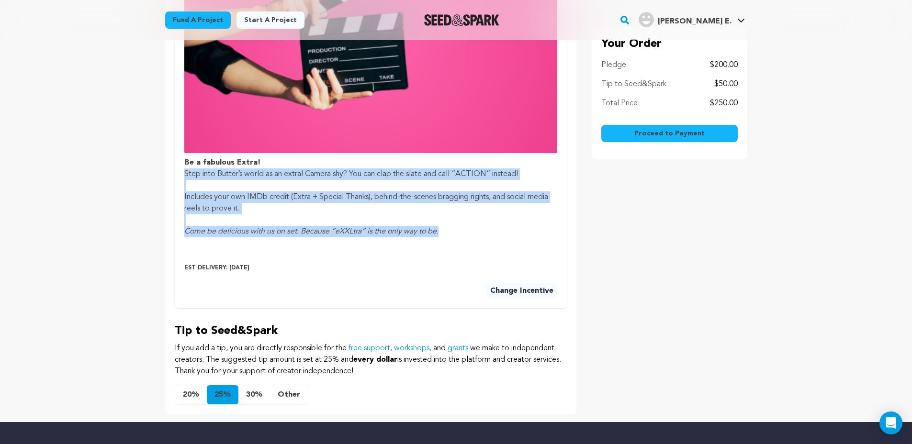
drag, startPoint x: 455, startPoint y: 232, endPoint x: 172, endPoint y: 174, distance: 288.8
click at [172, 174] on div "Pledge Summary BUTTER Ever felt invisible? Told to shrink to fit in? Whiplashed…" at bounding box center [370, 71] width 411 height 688
copy p "Step into Butter’s world as an extra! Camera shy? You can clap the slate and ca…"
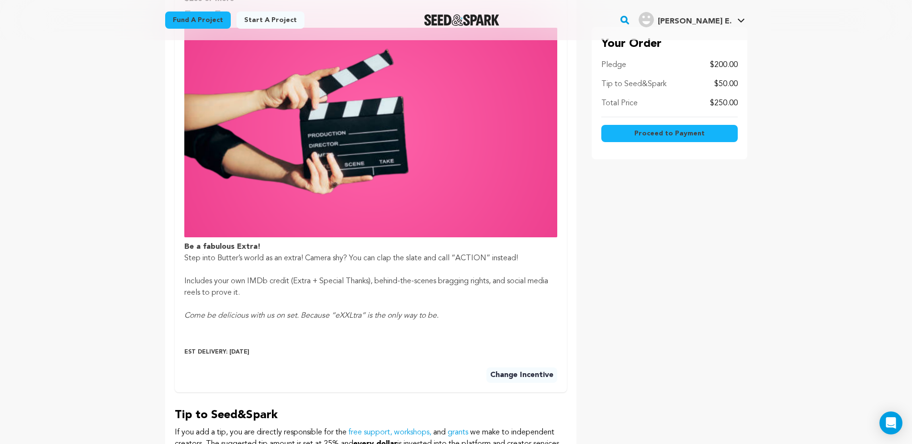
scroll to position [0, 0]
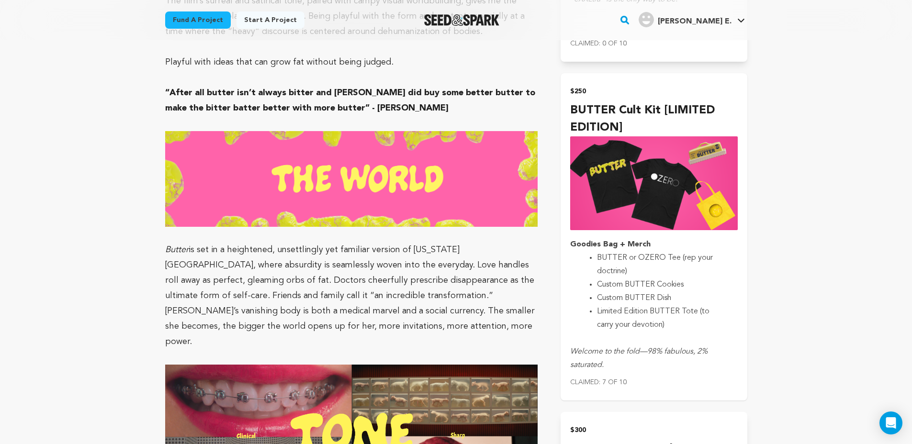
scroll to position [2053, 0]
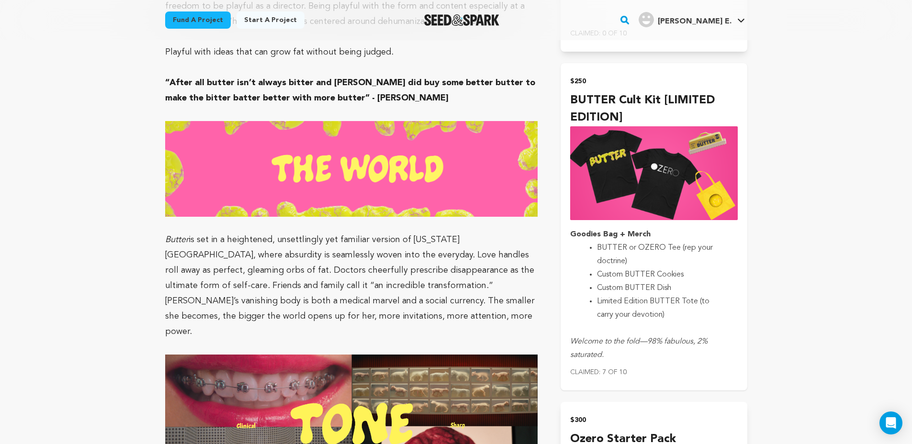
click at [672, 323] on div "Goodies Bag + Merch BUTTER or OZERO Tee (rep your doctrine) Custom BUTTER Cooki…" at bounding box center [653, 295] width 167 height 134
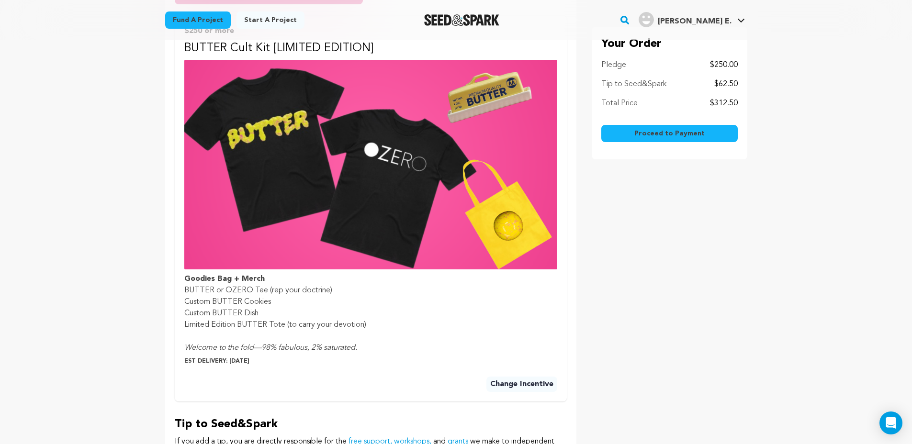
scroll to position [334, 0]
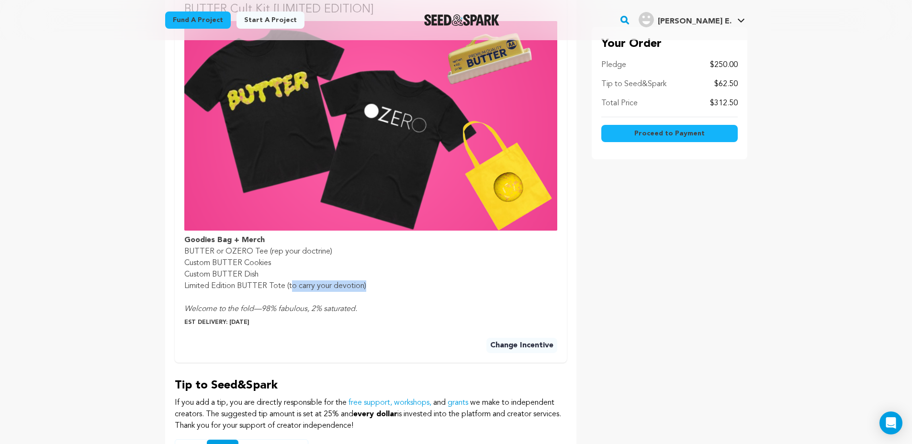
drag, startPoint x: 388, startPoint y: 290, endPoint x: 290, endPoint y: 283, distance: 97.9
click at [290, 283] on li "Limited Edition BUTTER Tote (to carry your devotion)" at bounding box center [370, 285] width 373 height 11
click at [262, 320] on p "Est Delivery: 2025-05-31" at bounding box center [370, 323] width 373 height 8
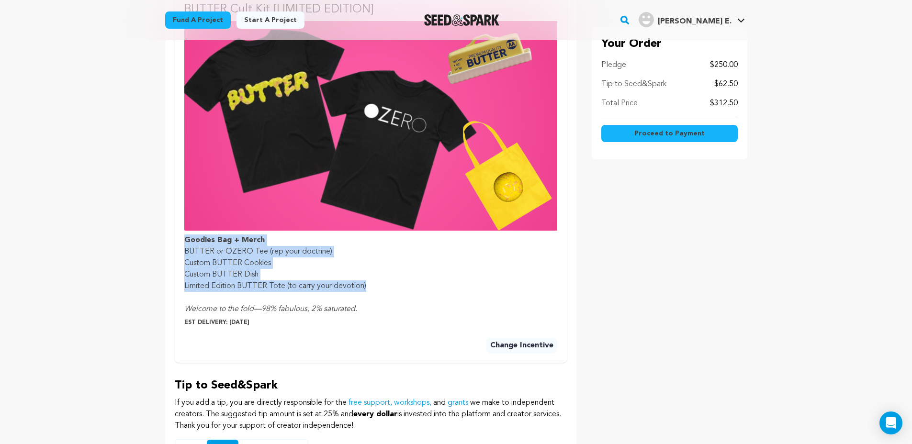
drag, startPoint x: 368, startPoint y: 287, endPoint x: 176, endPoint y: 237, distance: 197.9
click at [176, 237] on div "$250 or more BUTTER Cult Kit [LIMITED EDITION] Goodies Bag + Merch BUTTER or OZ…" at bounding box center [371, 170] width 392 height 386
copy p "Goodies Bag + Merch BUTTER or OZERO Tee (rep your doctrine) Custom BUTTER Cooki…"
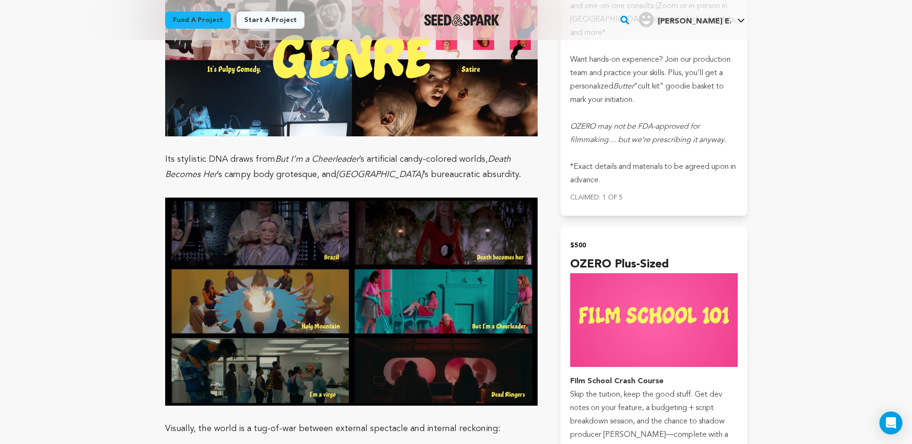
scroll to position [2838, 0]
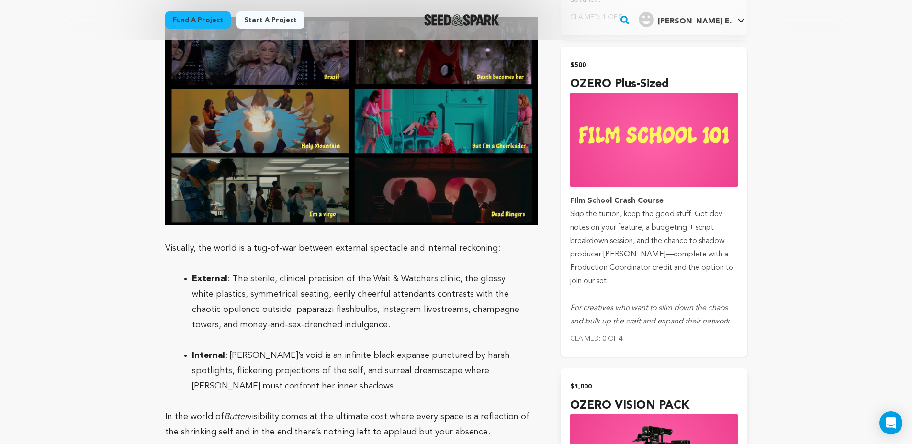
drag, startPoint x: 641, startPoint y: 313, endPoint x: 647, endPoint y: 288, distance: 25.5
click at [649, 295] on div "$500 OZERO Plus-Sized Film School Crash Course Skip the tuition, keep the good …" at bounding box center [653, 201] width 167 height 287
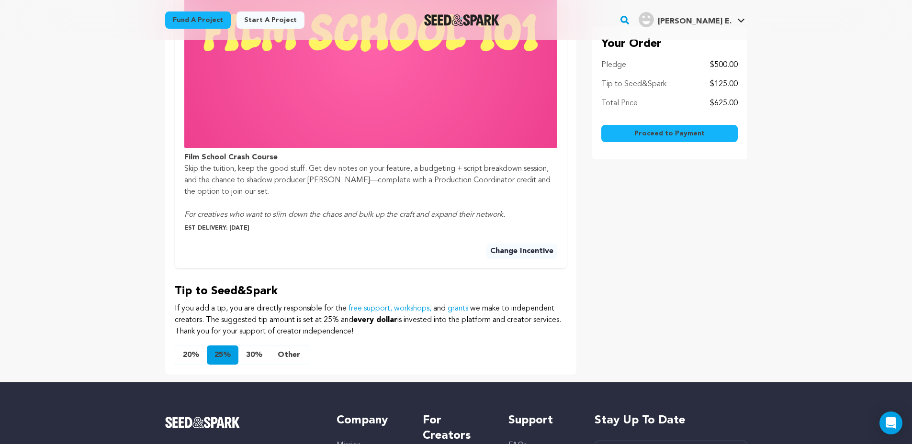
scroll to position [428, 0]
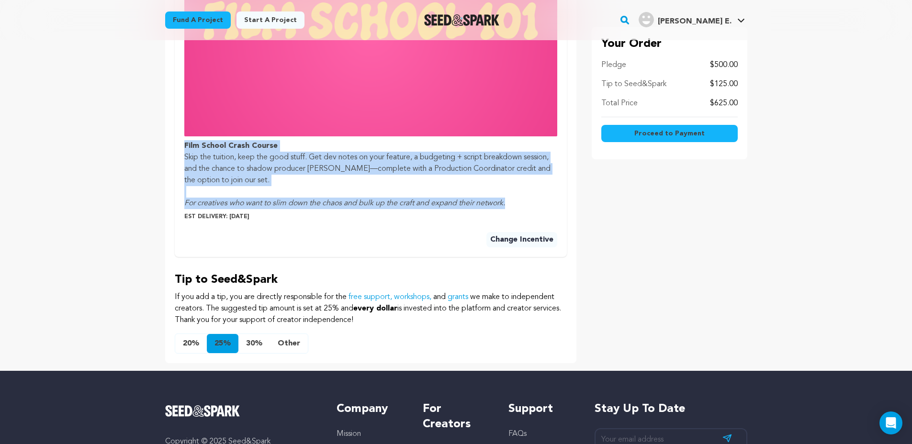
drag, startPoint x: 522, startPoint y: 208, endPoint x: 169, endPoint y: 146, distance: 358.2
click at [169, 146] on div "Pledge Summary [GEOGRAPHIC_DATA] Ever felt invisible? Told to shrink to fit in?…" at bounding box center [370, 36] width 411 height 653
copy p "Film School Crash Course Skip the tuition, keep the good stuff. Get dev notes o…"
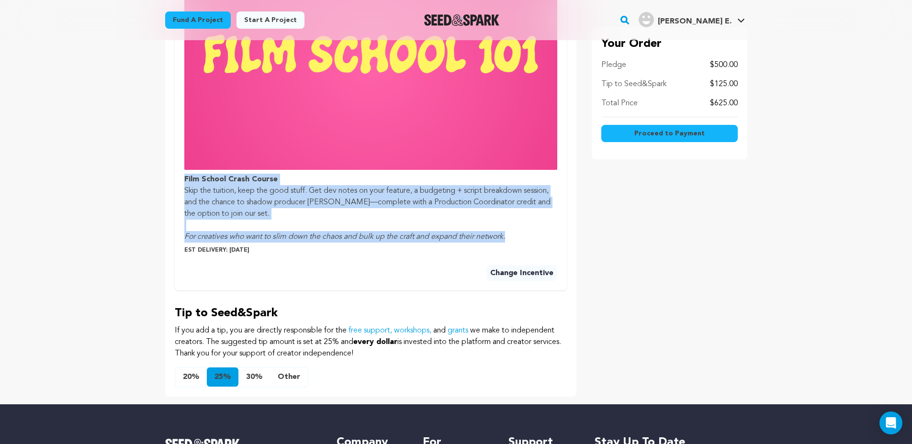
scroll to position [397, 0]
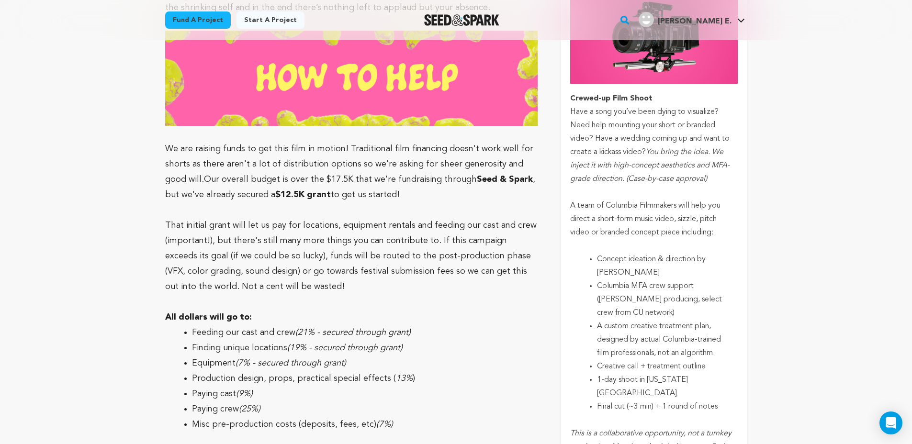
scroll to position [3247, 0]
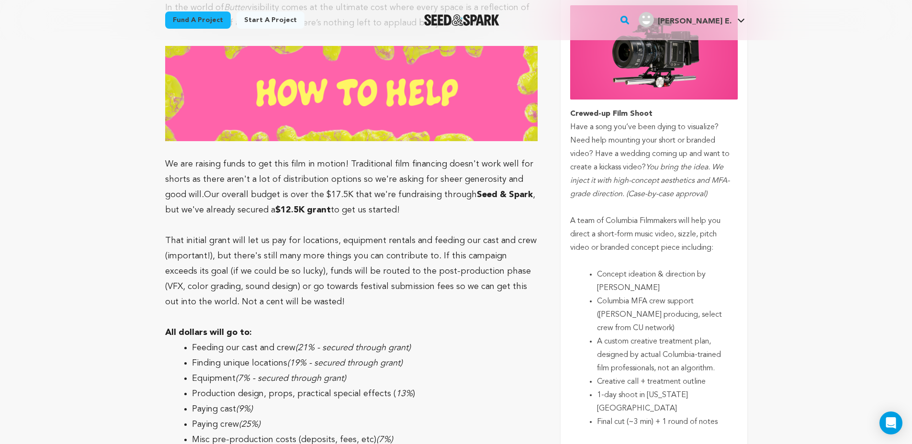
click at [647, 429] on p "submit" at bounding box center [653, 435] width 167 height 13
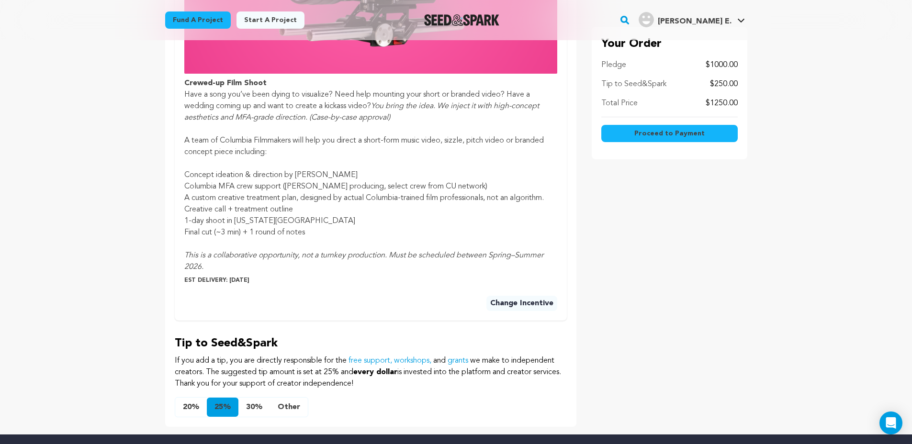
scroll to position [471, 0]
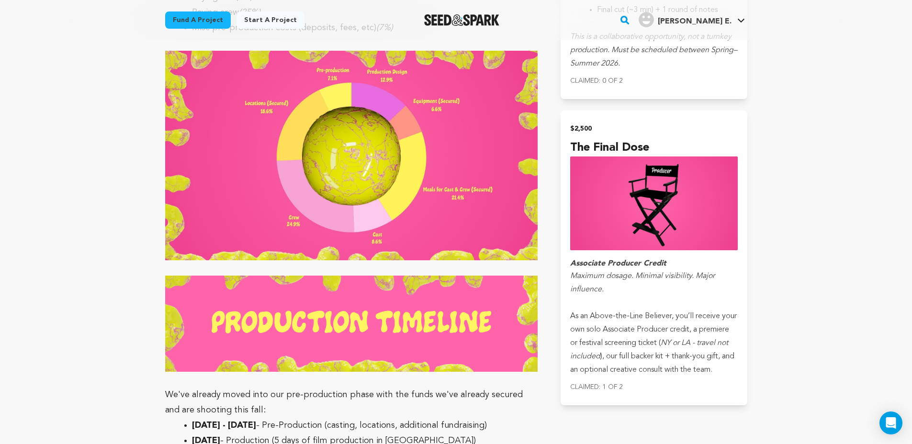
scroll to position [3663, 0]
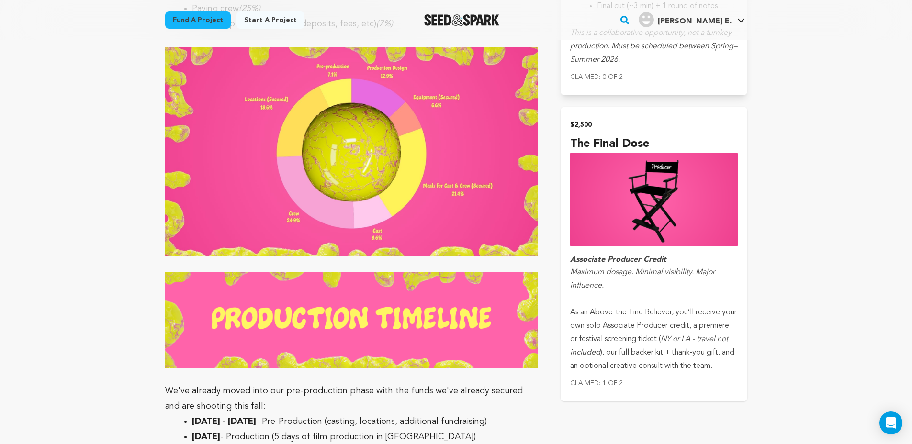
click at [629, 336] on em "NY or LA - travel not included" at bounding box center [649, 346] width 158 height 21
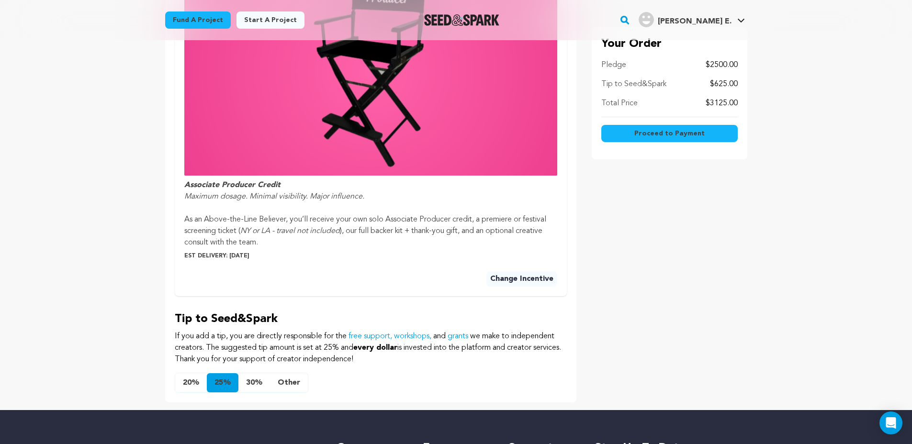
scroll to position [390, 0]
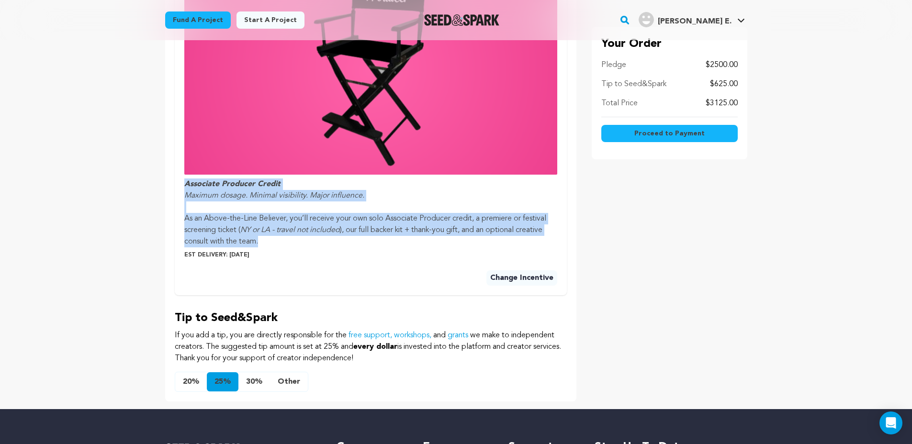
drag, startPoint x: 263, startPoint y: 242, endPoint x: 176, endPoint y: 188, distance: 102.8
click at [176, 188] on div "$2500 or more The Final Dose Associate Producer Credit Maximum dosage. Minimal …" at bounding box center [371, 108] width 392 height 374
copy p "Associate Producer Credit Maximum dosage. Minimal visibility. Major influence. …"
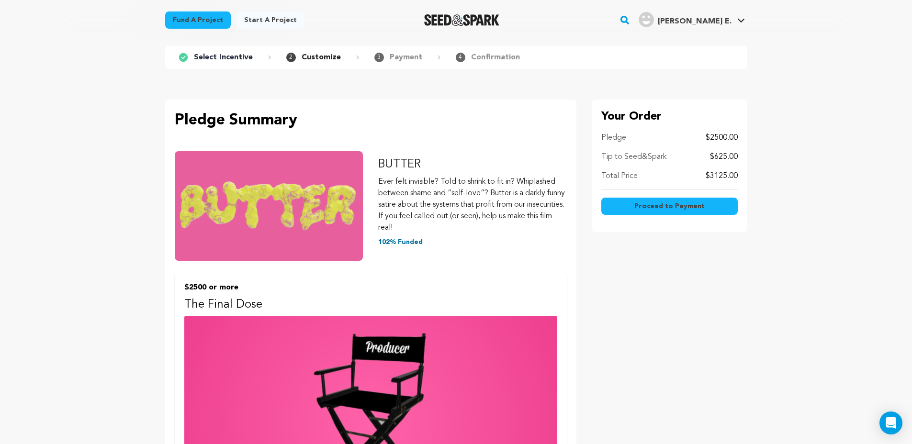
scroll to position [0, 0]
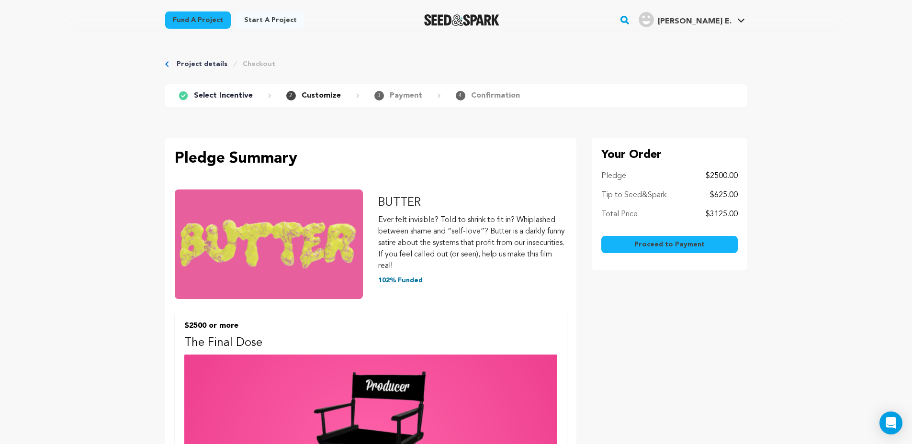
click at [471, 20] on img "Seed&Spark Homepage" at bounding box center [461, 19] width 75 height 11
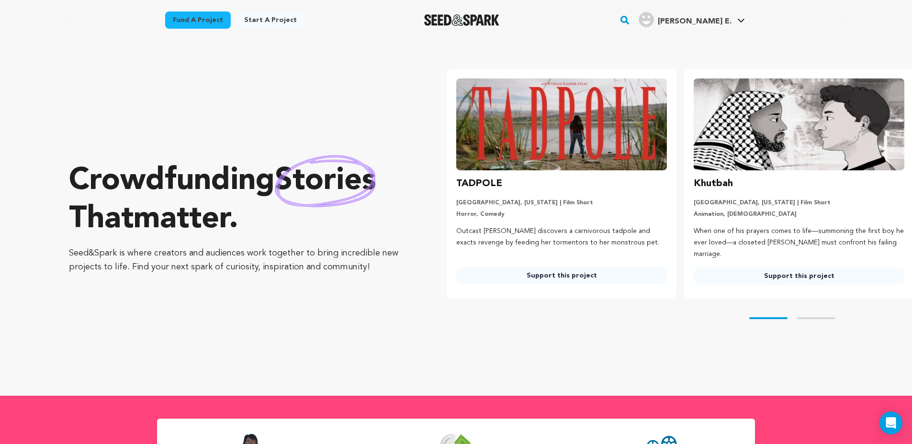
click at [565, 136] on img at bounding box center [561, 124] width 211 height 92
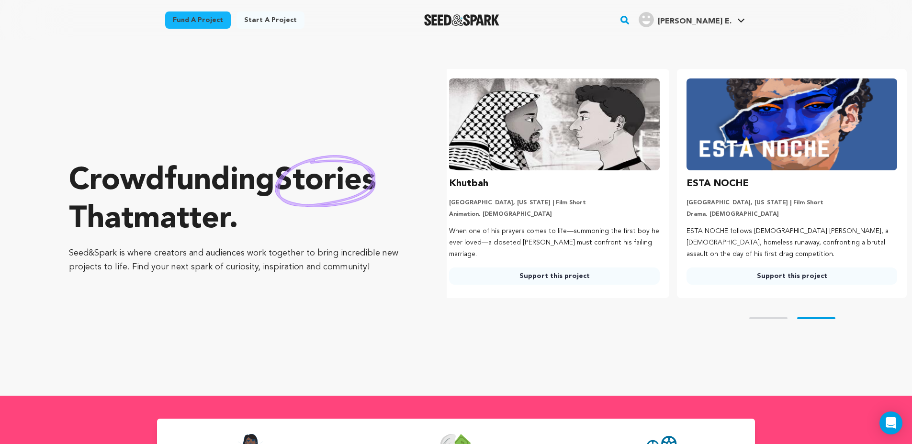
scroll to position [0, 245]
click at [553, 130] on img at bounding box center [553, 124] width 211 height 92
click at [511, 160] on img at bounding box center [553, 124] width 211 height 92
drag, startPoint x: 476, startPoint y: 223, endPoint x: 453, endPoint y: 225, distance: 23.6
click at [455, 225] on div "Khutbah Los Angeles, California | Film Short Animation, LGBTQ When one of his p…" at bounding box center [553, 230] width 211 height 109
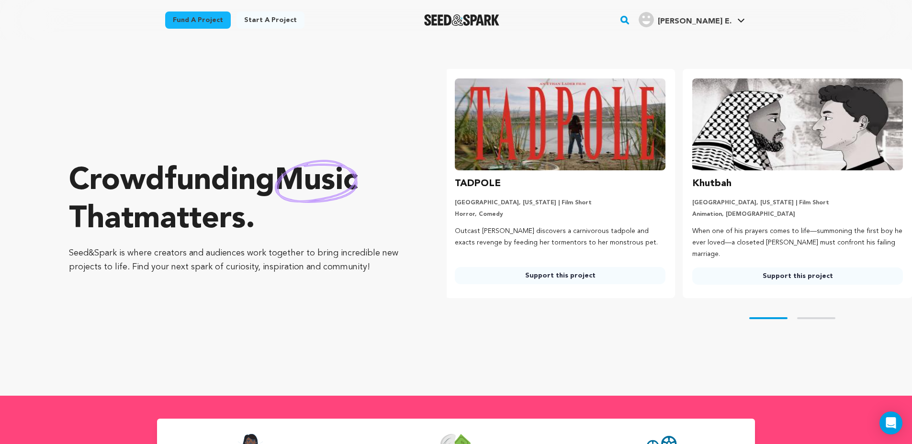
scroll to position [0, 0]
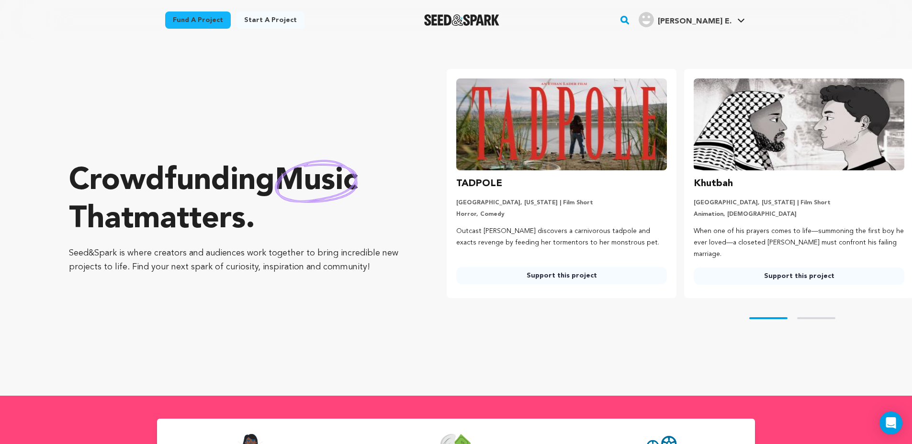
click at [906, 188] on li "Khutbah Los Angeles, California | Film Short Animation, LGBTQ When one of his p…" at bounding box center [799, 183] width 230 height 229
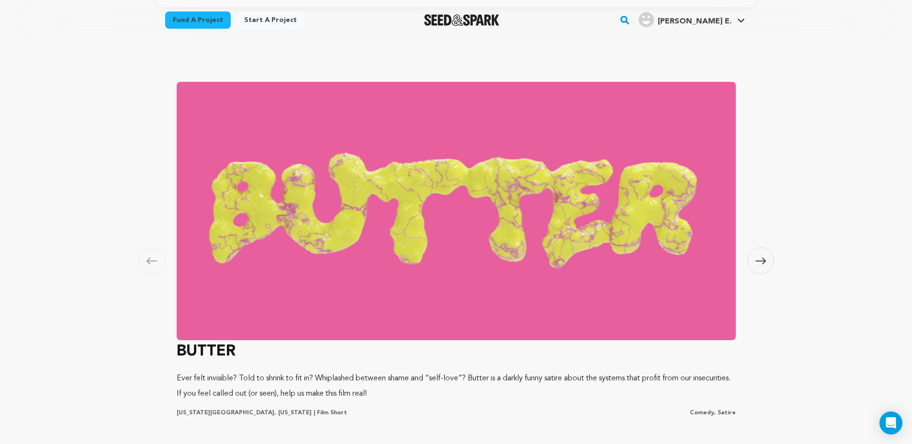
scroll to position [0, 245]
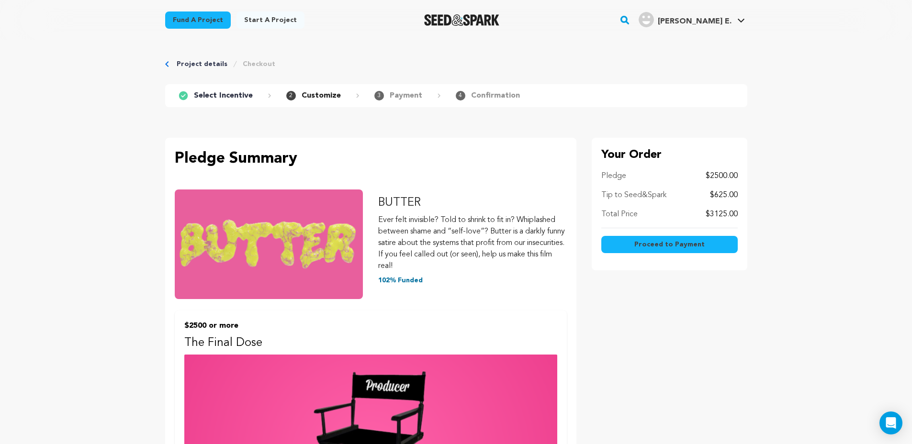
click at [452, 21] on img "Seed&Spark Homepage" at bounding box center [461, 19] width 75 height 11
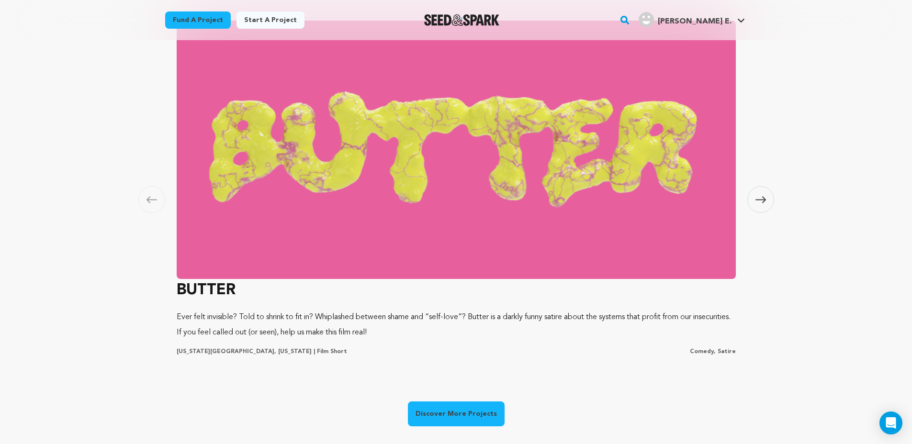
scroll to position [0, 245]
click at [761, 193] on span at bounding box center [760, 199] width 27 height 27
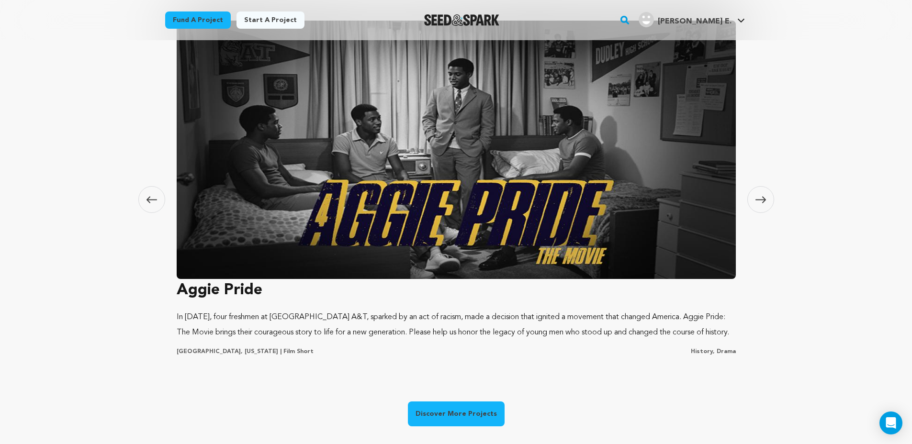
scroll to position [0, 0]
click at [760, 193] on span at bounding box center [760, 199] width 27 height 27
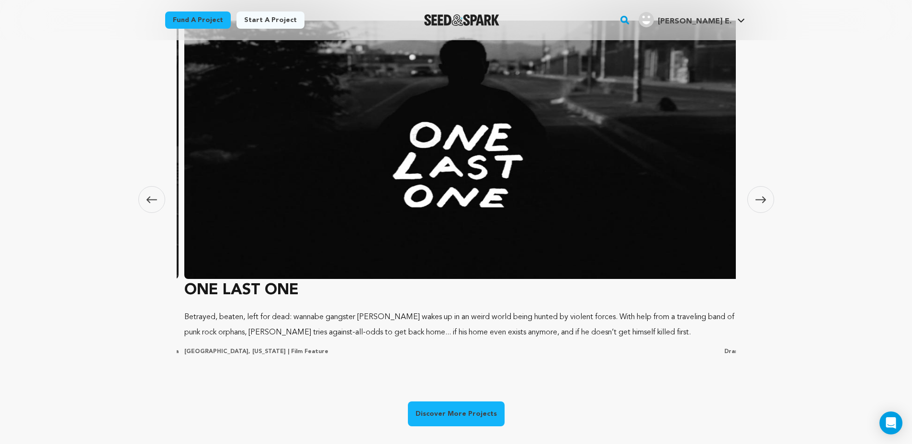
scroll to position [0, 1130]
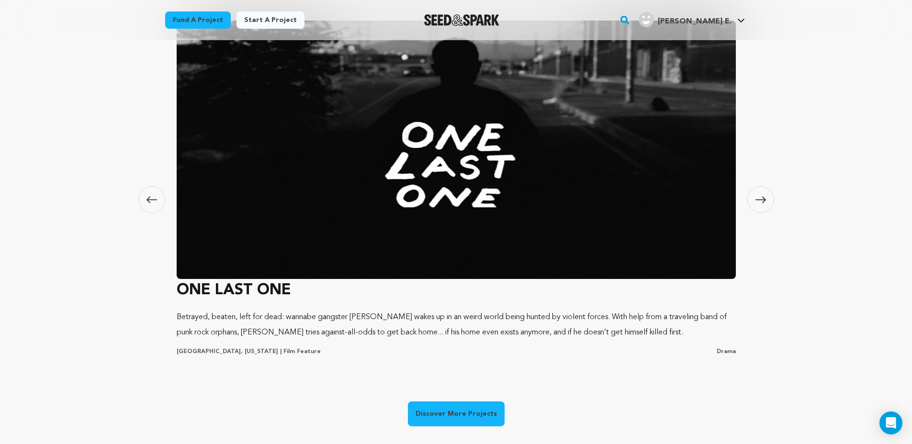
click at [760, 193] on span at bounding box center [760, 199] width 27 height 27
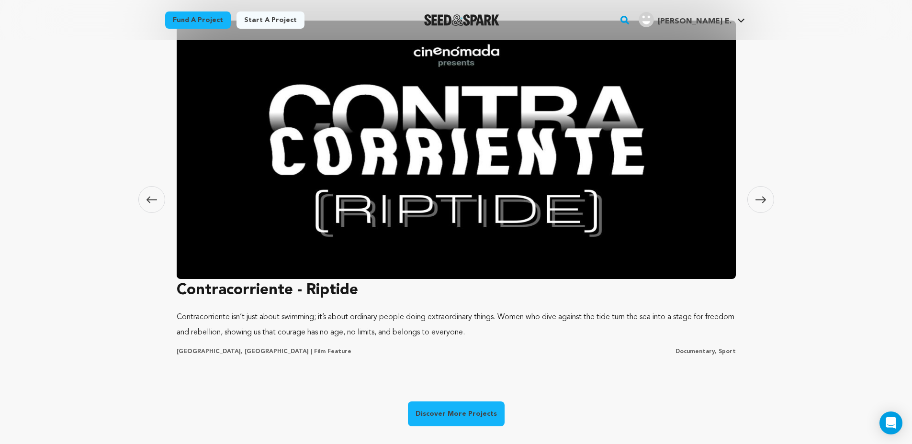
click at [147, 202] on span at bounding box center [151, 199] width 27 height 27
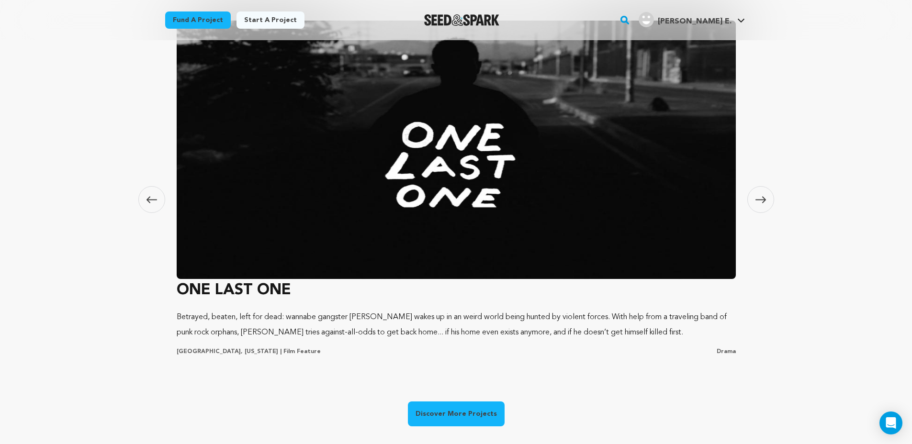
scroll to position [0, 0]
click at [754, 206] on span at bounding box center [760, 199] width 27 height 27
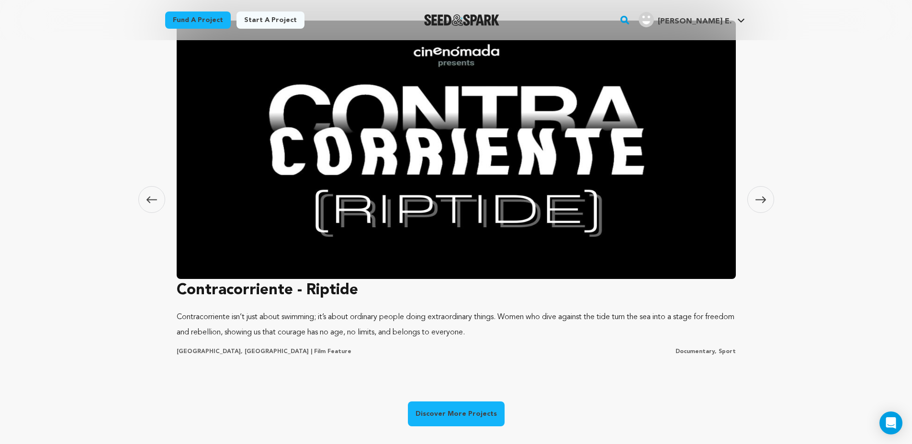
scroll to position [0, 245]
click at [754, 206] on span at bounding box center [760, 199] width 27 height 27
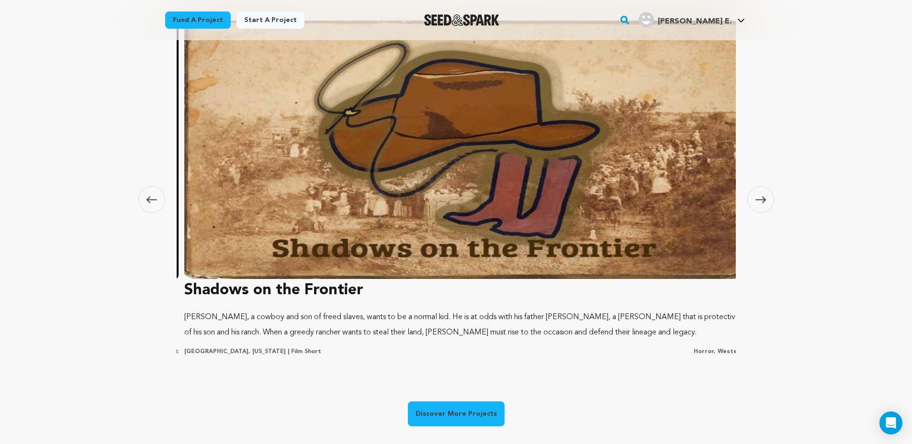
scroll to position [0, 2259]
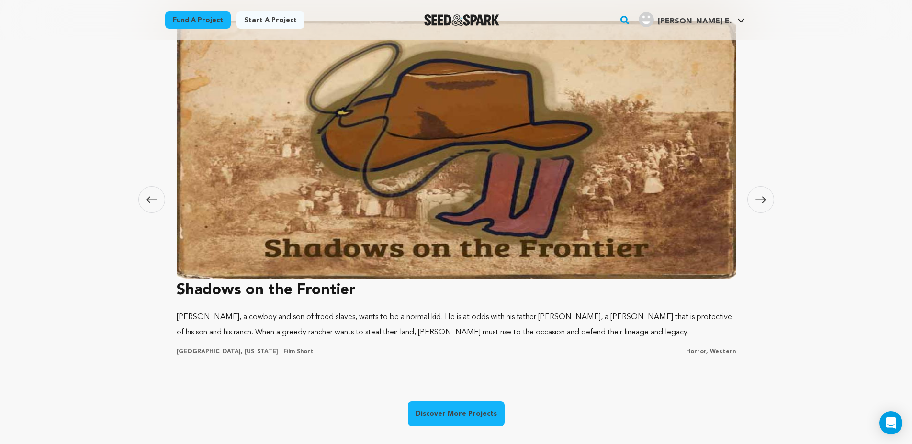
click at [754, 206] on span at bounding box center [760, 199] width 27 height 27
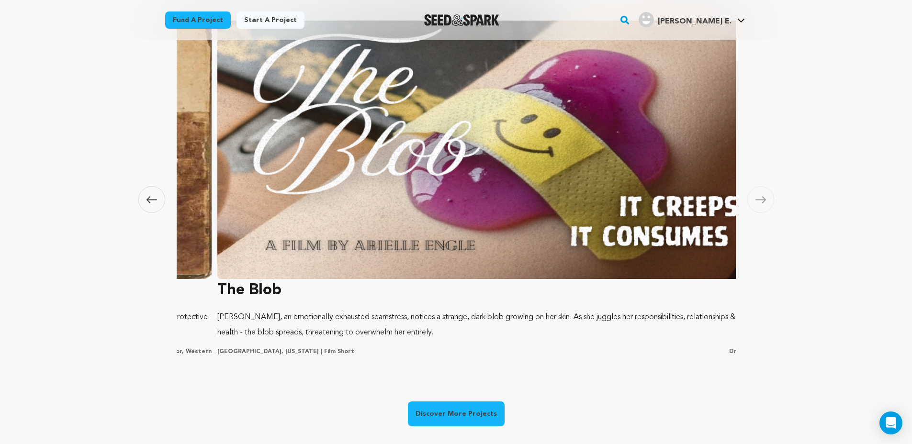
scroll to position [0, 2824]
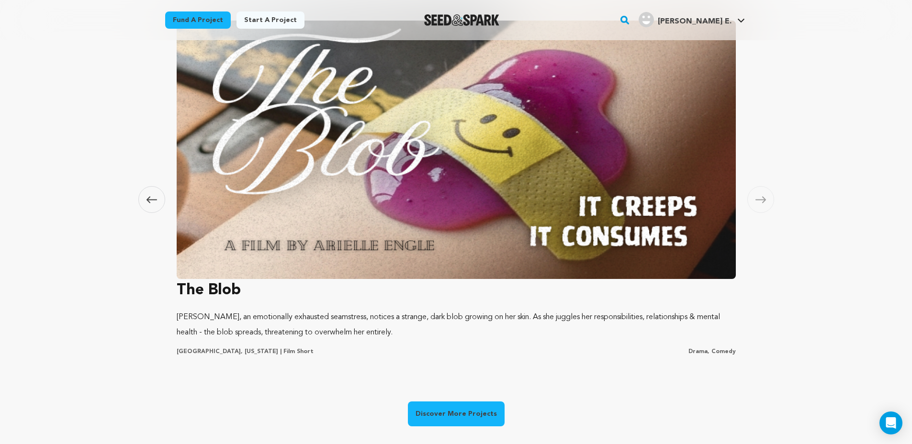
click at [751, 206] on span at bounding box center [760, 199] width 27 height 27
click at [754, 197] on span at bounding box center [760, 199] width 27 height 27
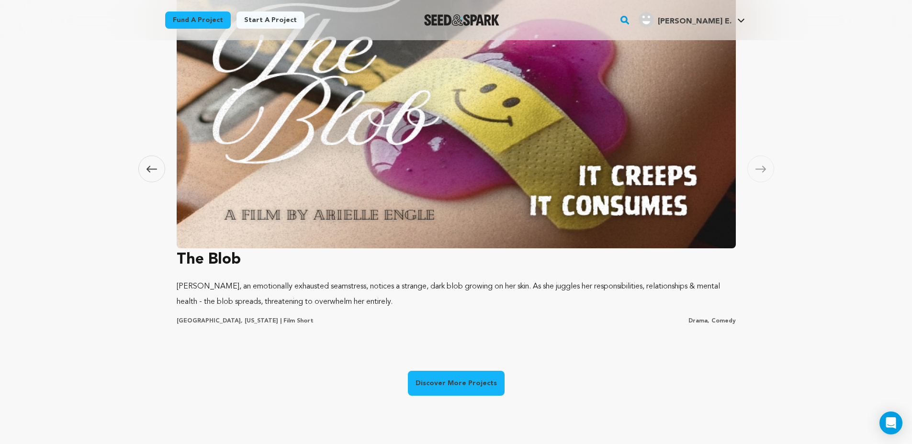
click at [152, 169] on icon at bounding box center [151, 169] width 11 height 7
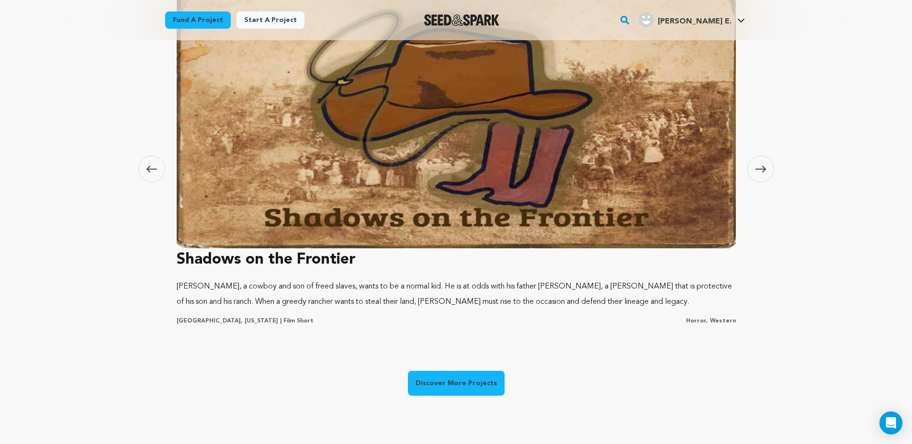
click at [153, 169] on icon at bounding box center [151, 169] width 11 height 7
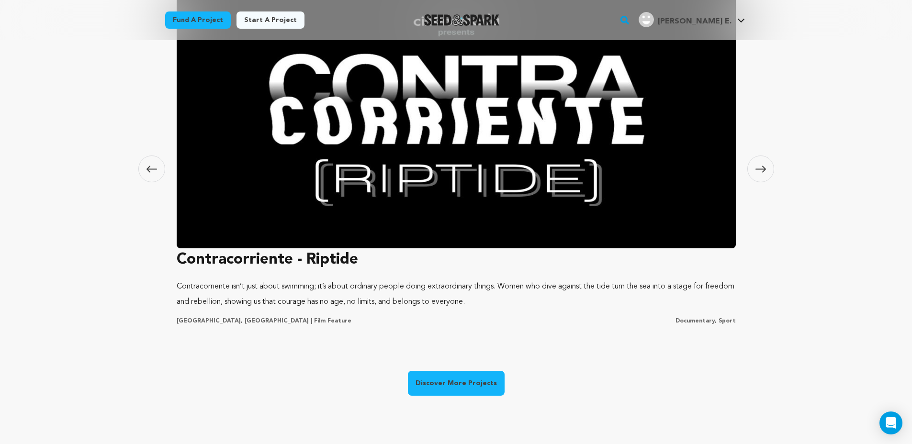
scroll to position [0, 245]
drag, startPoint x: 155, startPoint y: 147, endPoint x: 149, endPoint y: 173, distance: 26.4
click at [154, 154] on div "Carousel Skip to previous slide page Carousel BUTTER Ever felt invisible? Told …" at bounding box center [456, 211] width 613 height 467
click at [149, 173] on span at bounding box center [151, 169] width 27 height 27
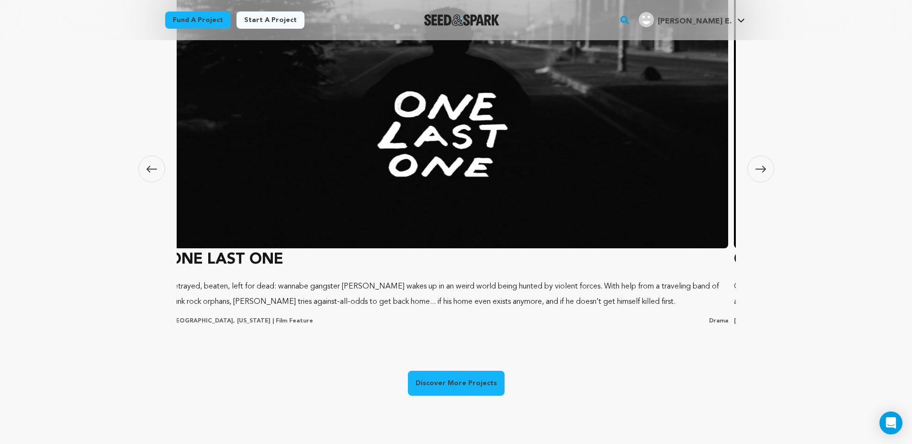
scroll to position [0, 0]
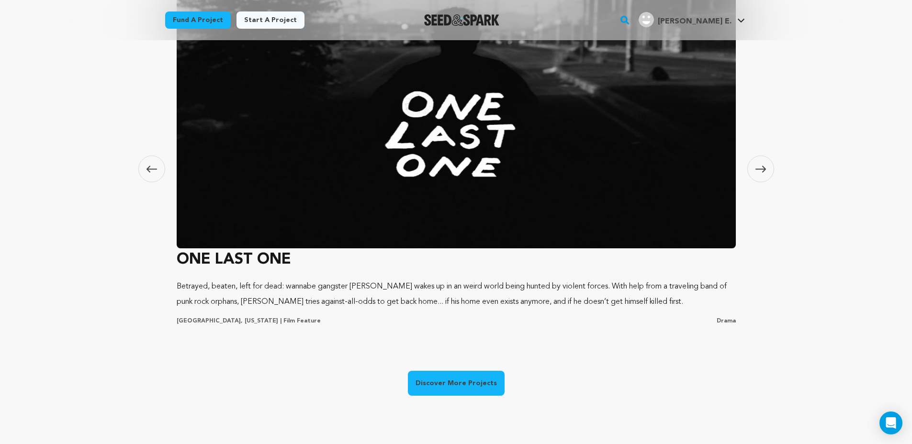
click at [347, 201] on img at bounding box center [456, 119] width 559 height 258
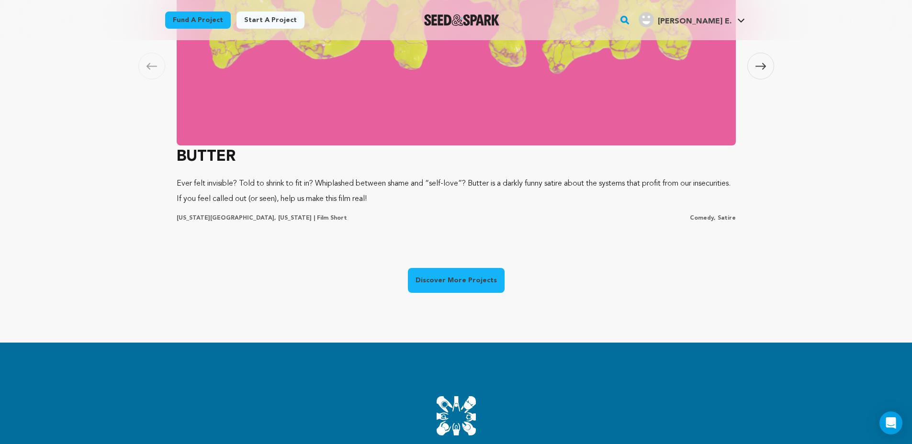
scroll to position [0, 245]
click at [470, 286] on link "Discover More Projects" at bounding box center [456, 280] width 97 height 25
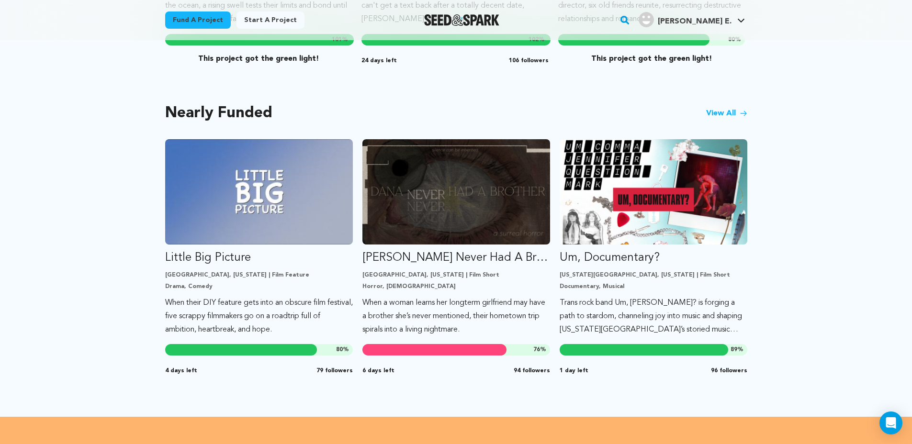
scroll to position [765, 0]
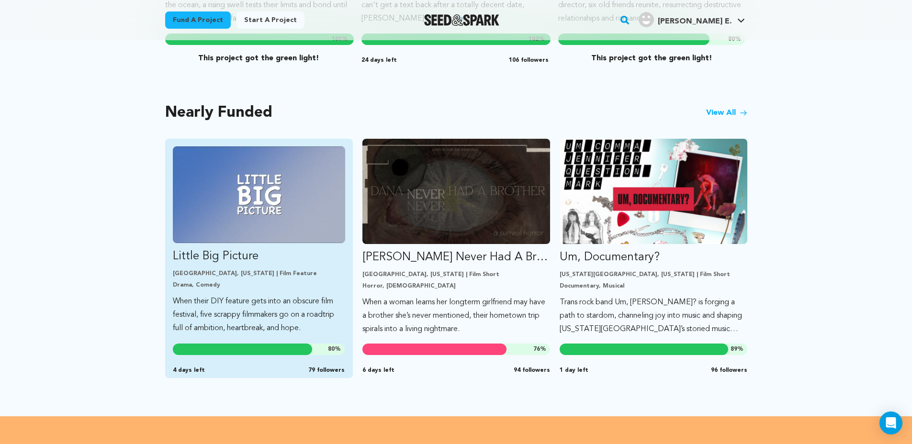
click at [253, 303] on p "When their DIY feature gets into an obscure film festival, five scrappy filmmak…" at bounding box center [259, 315] width 172 height 40
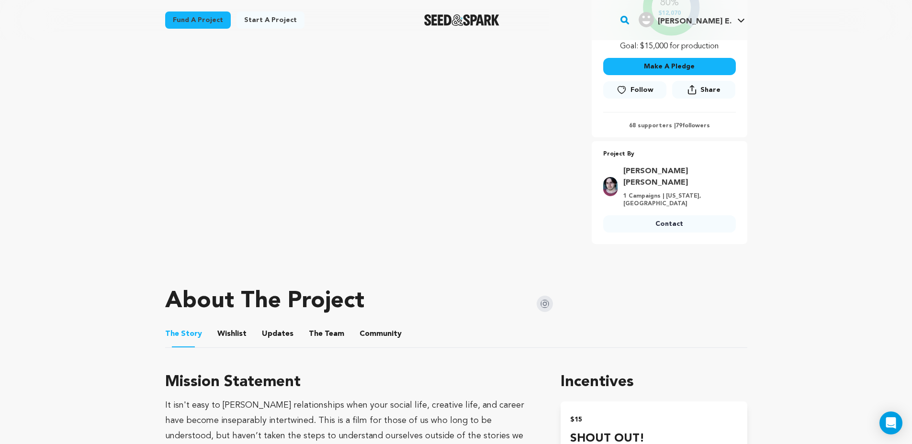
scroll to position [358, 0]
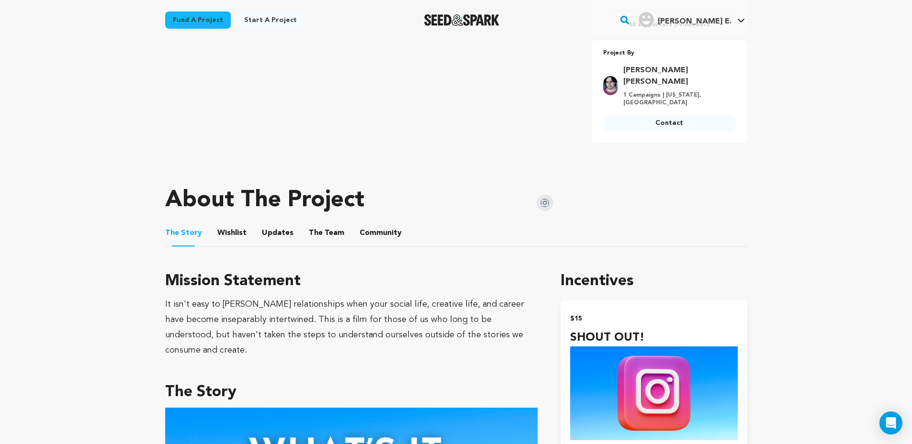
click at [315, 224] on button "The Team" at bounding box center [326, 235] width 23 height 23
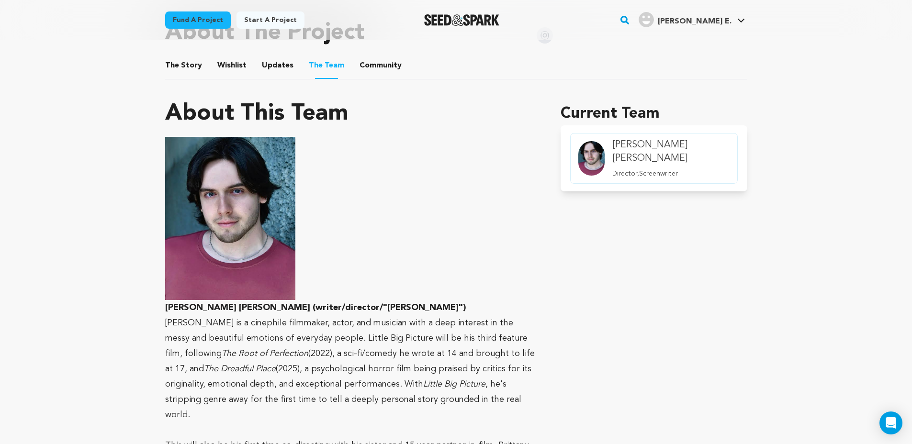
scroll to position [554, 0]
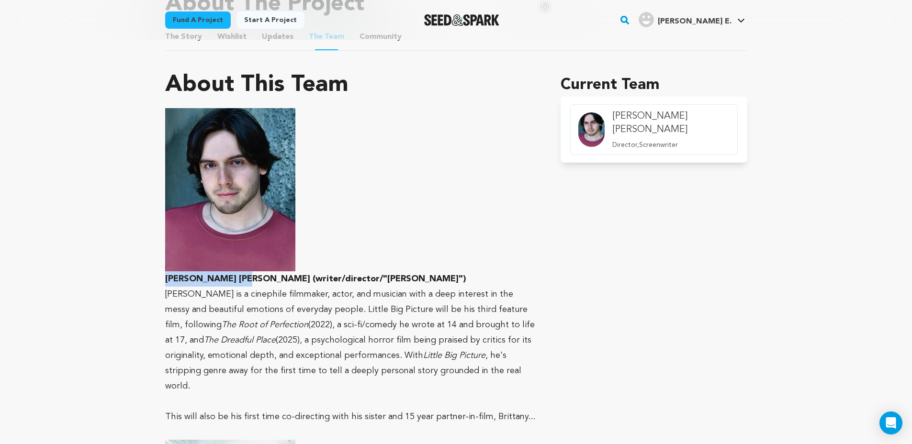
drag, startPoint x: 159, startPoint y: 270, endPoint x: 231, endPoint y: 267, distance: 71.4
click at [231, 267] on div "Fund a project Project details Little Big Picture Erie, Pennsylvania | Film Fea…" at bounding box center [456, 269] width 613 height 1567
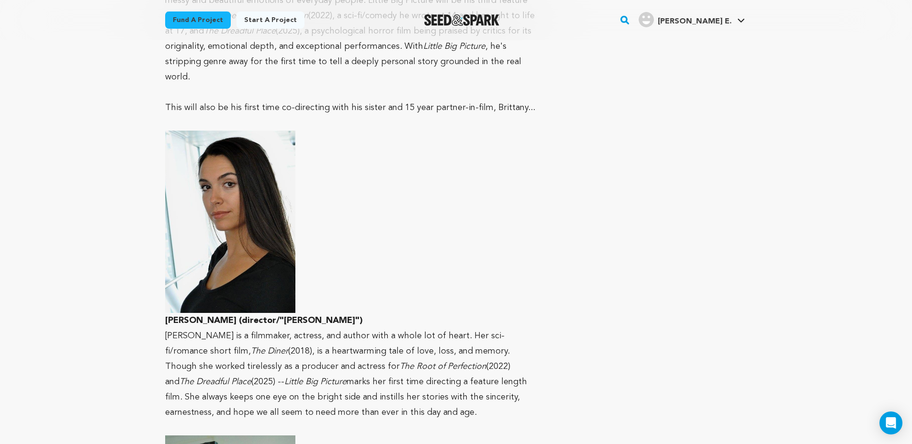
scroll to position [932, 0]
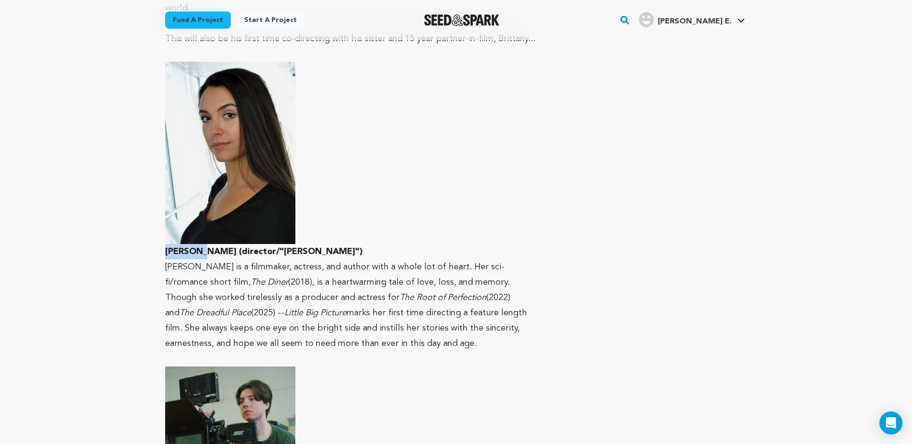
drag, startPoint x: 195, startPoint y: 225, endPoint x: 164, endPoint y: 223, distance: 31.7
copy strong "Brittany"
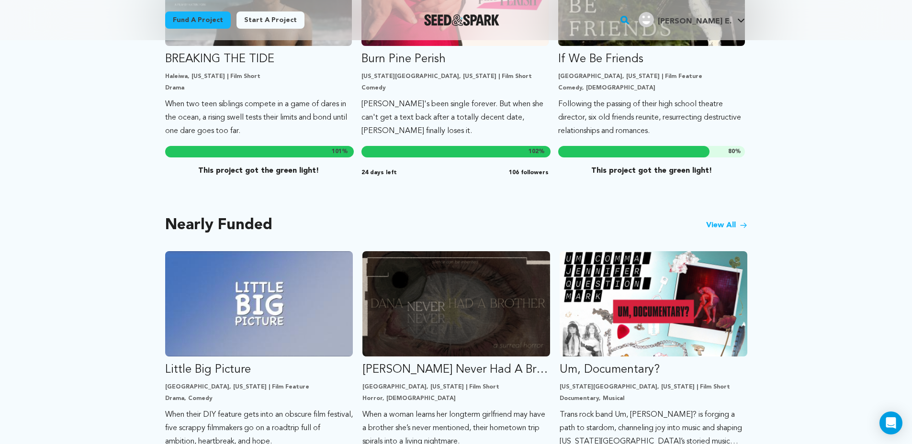
scroll to position [612, 0]
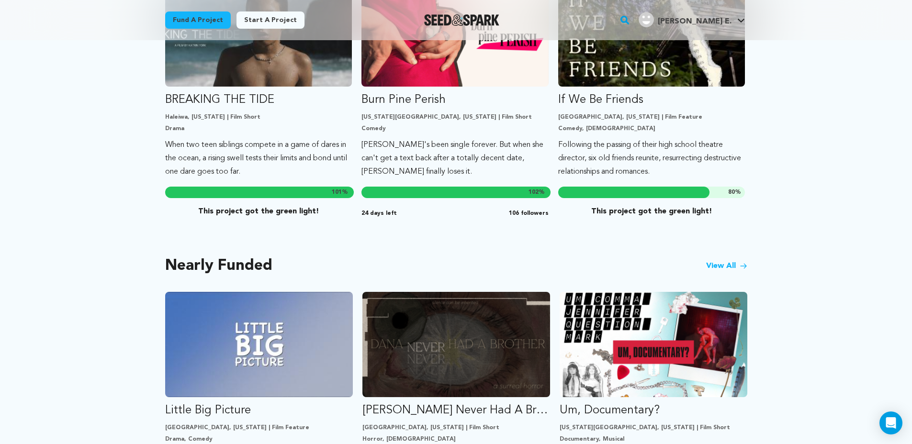
click at [716, 260] on link "View All" at bounding box center [726, 265] width 41 height 11
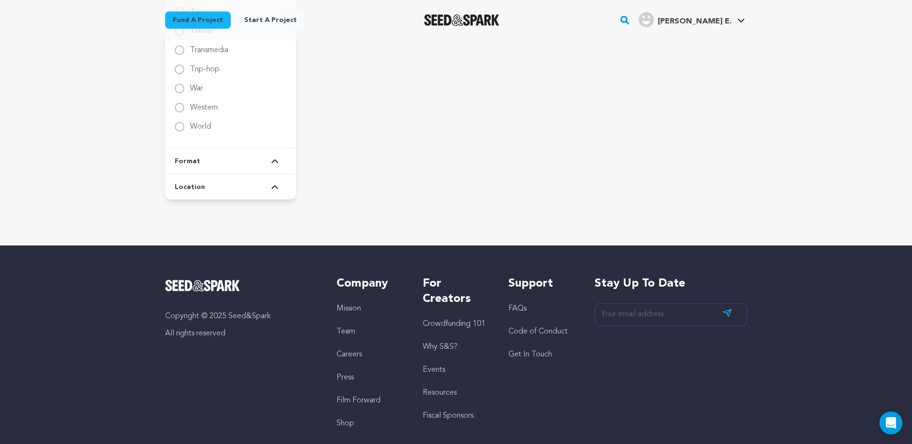
scroll to position [1727, 0]
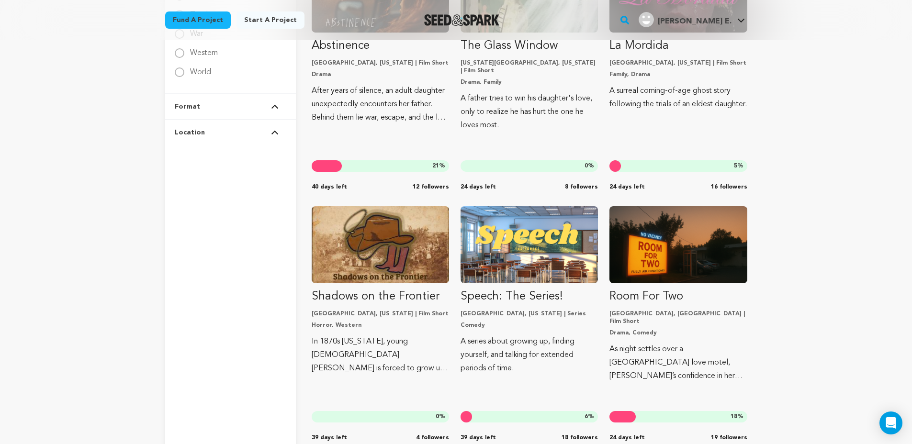
click at [271, 97] on button "Format" at bounding box center [231, 106] width 112 height 25
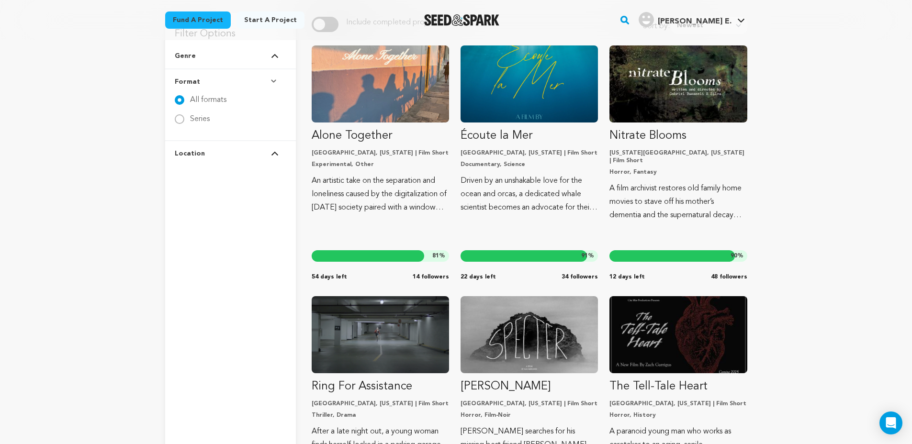
scroll to position [69, 0]
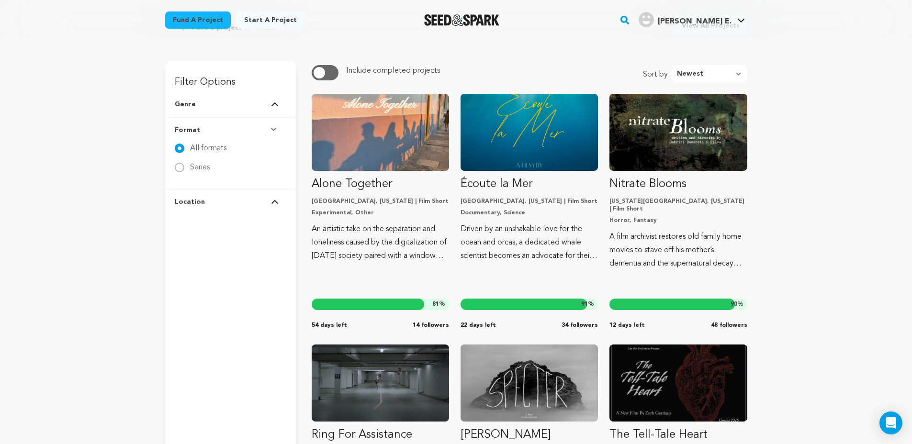
click at [226, 200] on button "Location" at bounding box center [231, 202] width 112 height 25
click at [209, 198] on div "[GEOGRAPHIC_DATA]" at bounding box center [230, 193] width 80 height 11
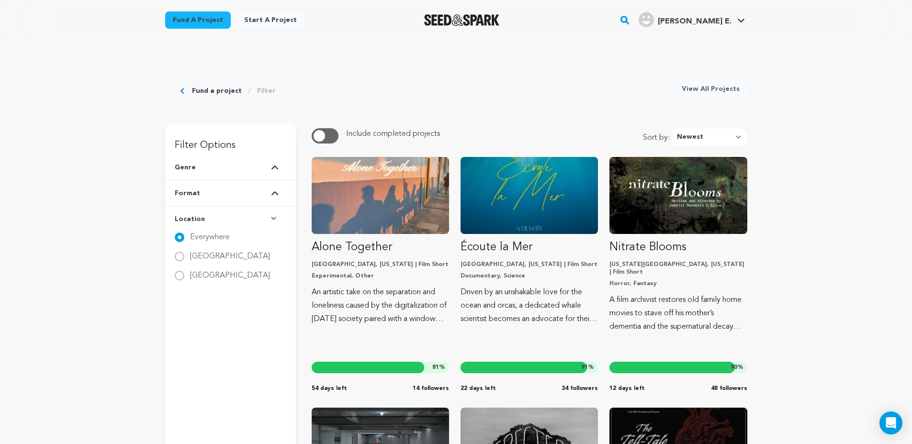
scroll to position [0, 0]
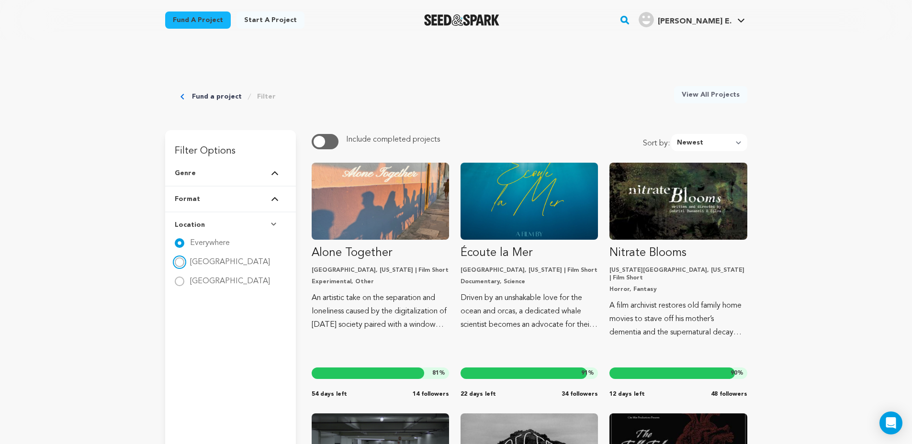
click at [182, 264] on States "[GEOGRAPHIC_DATA]" at bounding box center [180, 262] width 10 height 10
radio States "true"
click at [197, 205] on button "Format" at bounding box center [231, 199] width 112 height 25
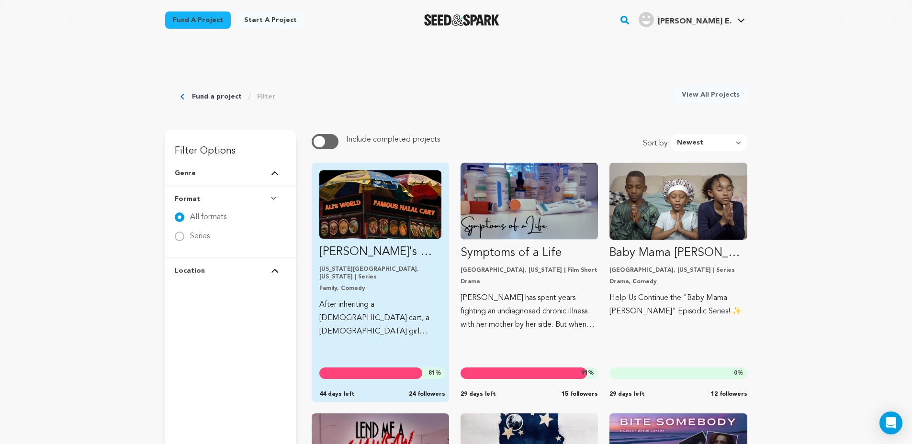
click at [326, 193] on img "Fund Ali&#039;s World Famous Halal Cart — TV Pilot" at bounding box center [380, 204] width 122 height 68
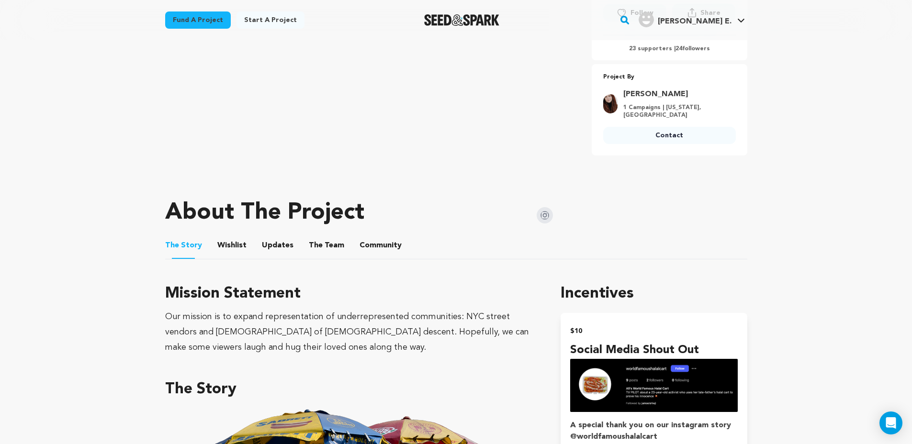
scroll to position [356, 0]
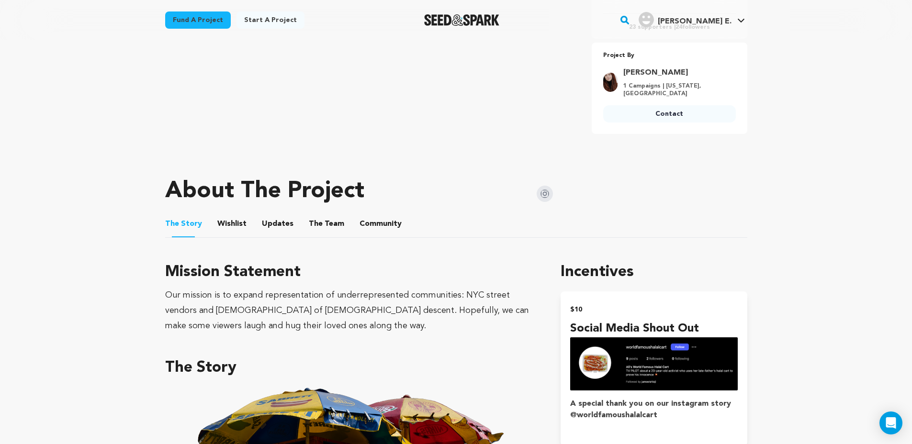
click at [327, 218] on button "The Team" at bounding box center [326, 225] width 23 height 23
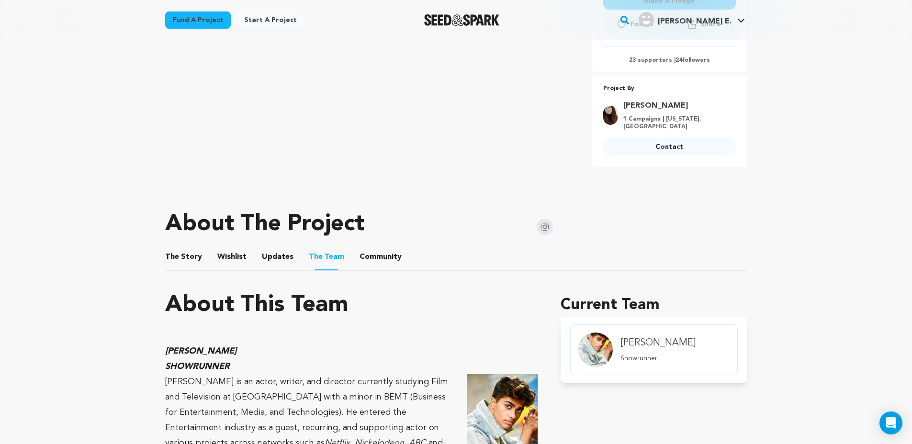
scroll to position [323, 0]
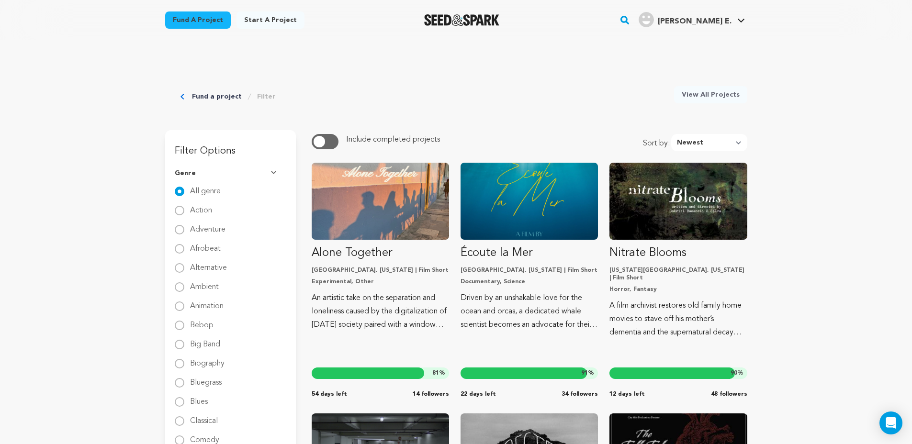
click at [272, 168] on button "Genre" at bounding box center [231, 173] width 112 height 25
click at [267, 198] on button "Format" at bounding box center [231, 199] width 112 height 25
click at [261, 264] on button "Location" at bounding box center [231, 270] width 112 height 25
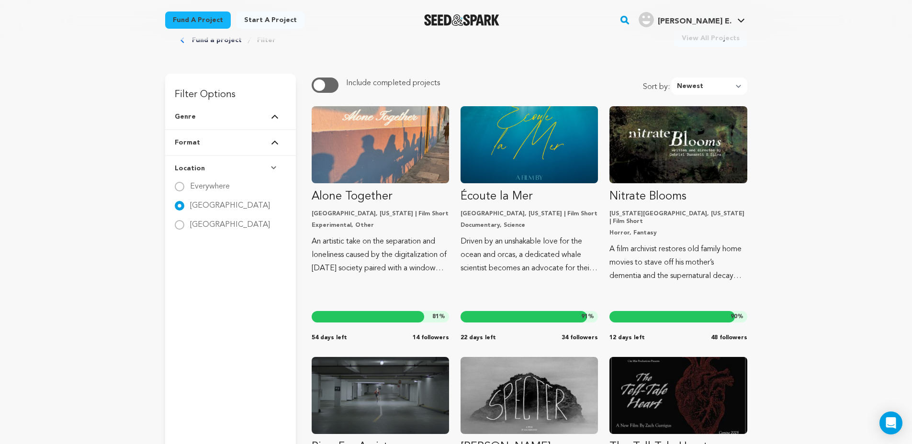
scroll to position [57, 0]
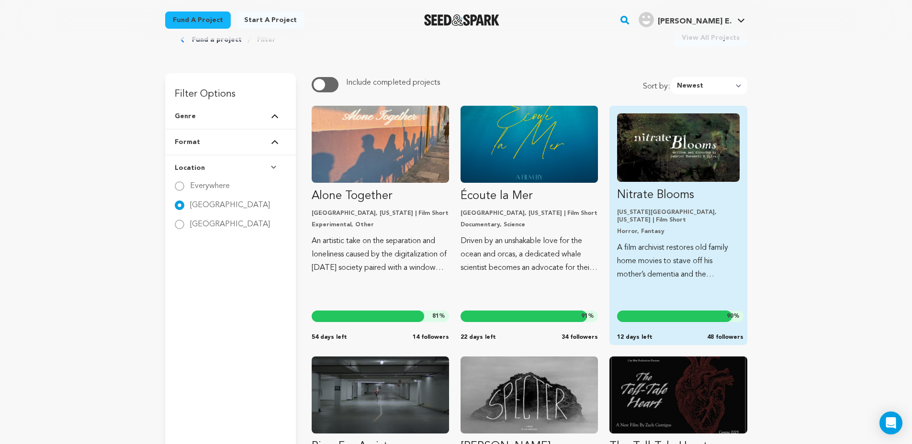
click at [699, 158] on img "Fund Nitrate Blooms" at bounding box center [678, 147] width 122 height 68
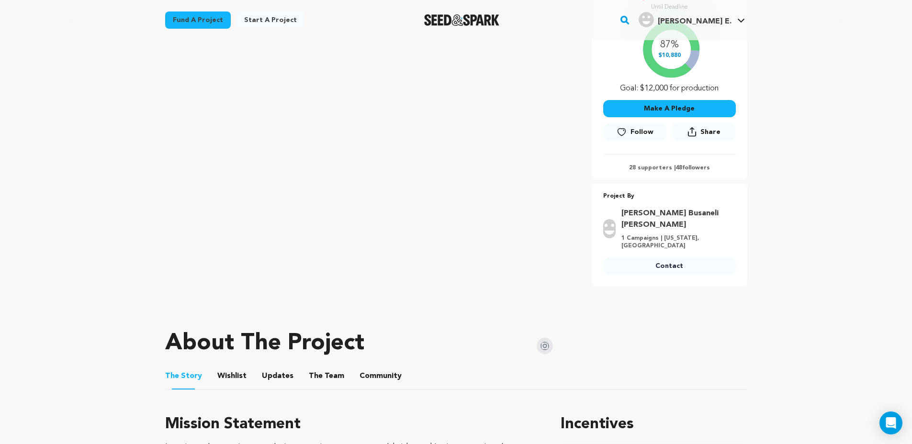
scroll to position [248, 0]
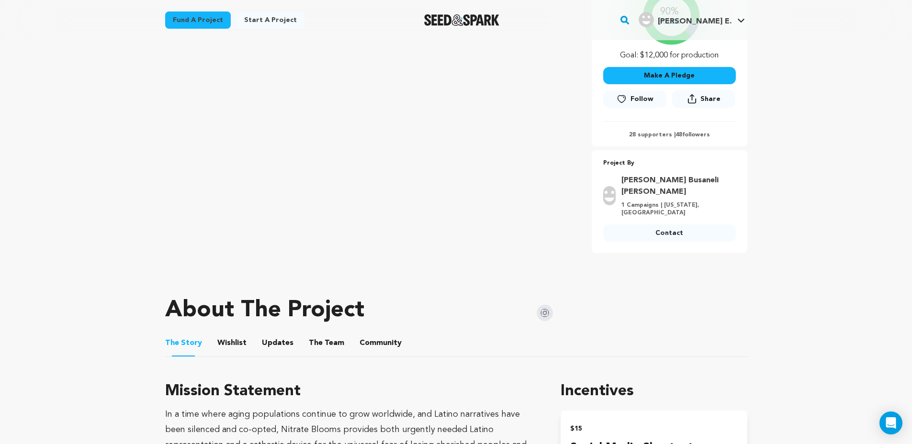
click at [330, 334] on button "The Team" at bounding box center [326, 345] width 23 height 23
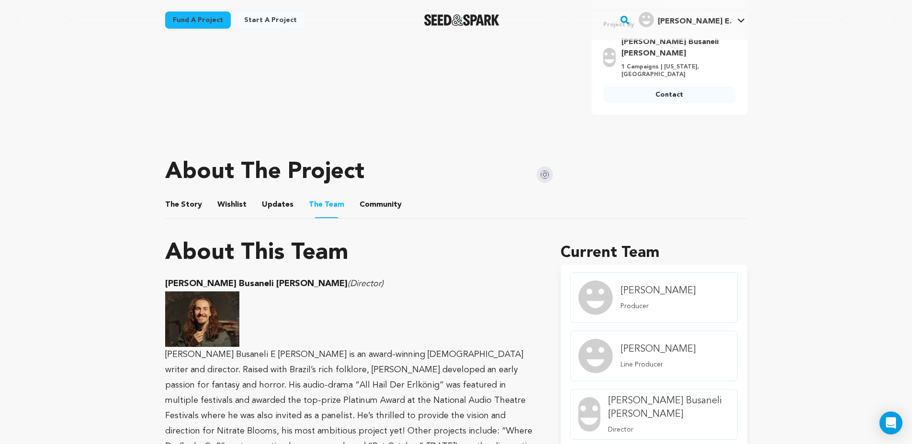
scroll to position [408, 0]
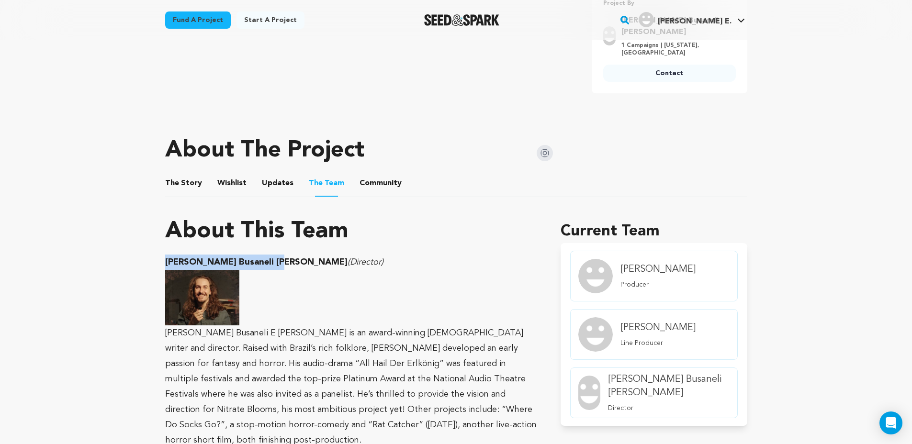
drag, startPoint x: 265, startPoint y: 252, endPoint x: 143, endPoint y: 255, distance: 122.1
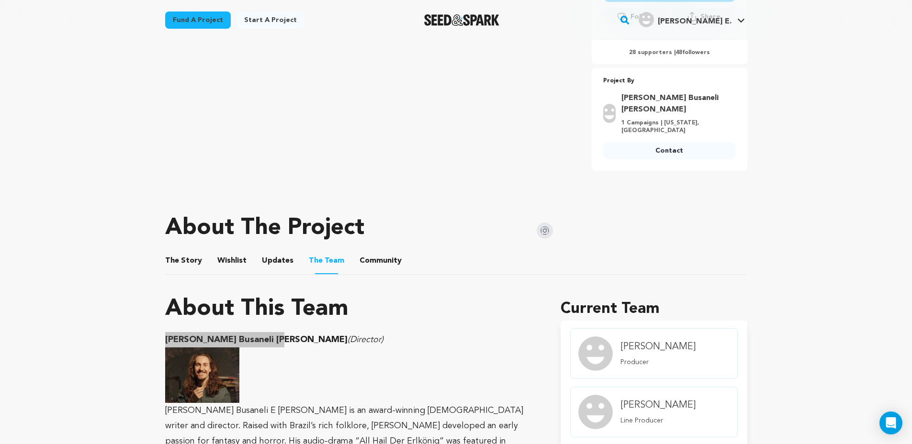
scroll to position [422, 0]
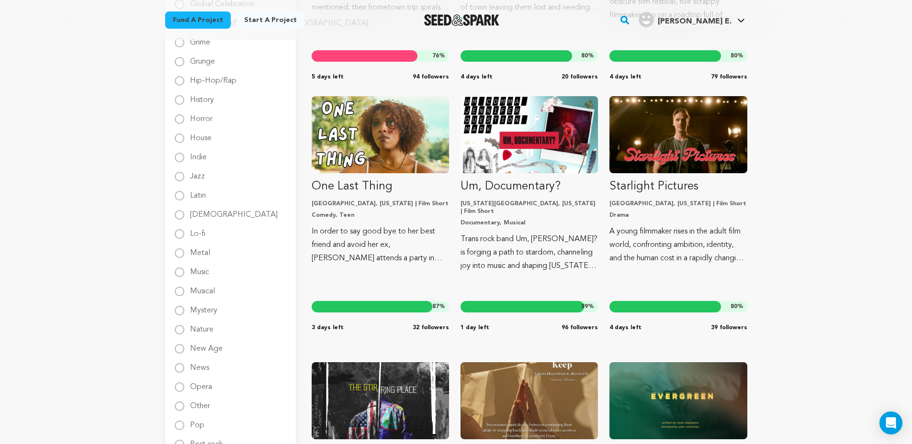
scroll to position [819, 0]
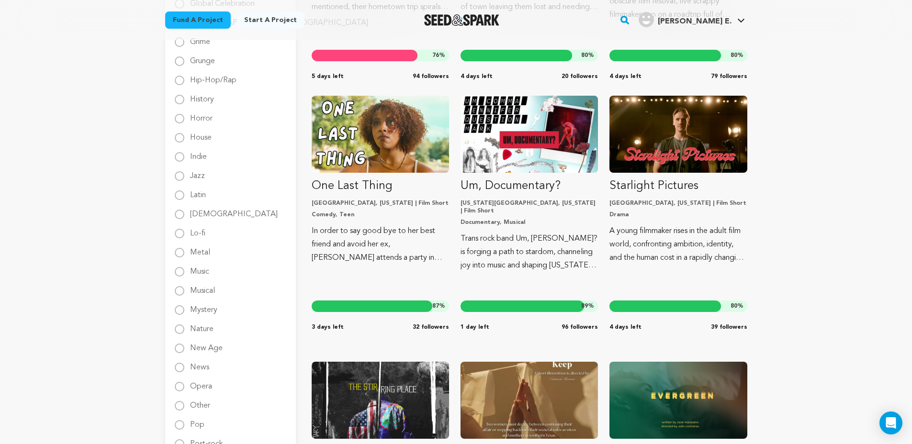
click at [202, 156] on label "Indie" at bounding box center [198, 152] width 17 height 15
click at [184, 156] on input "Indie" at bounding box center [180, 157] width 10 height 10
radio input "true"
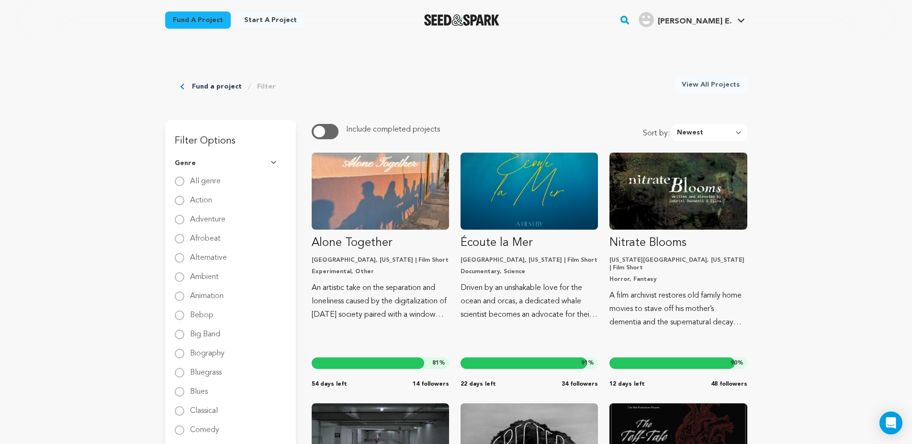
scroll to position [0, 0]
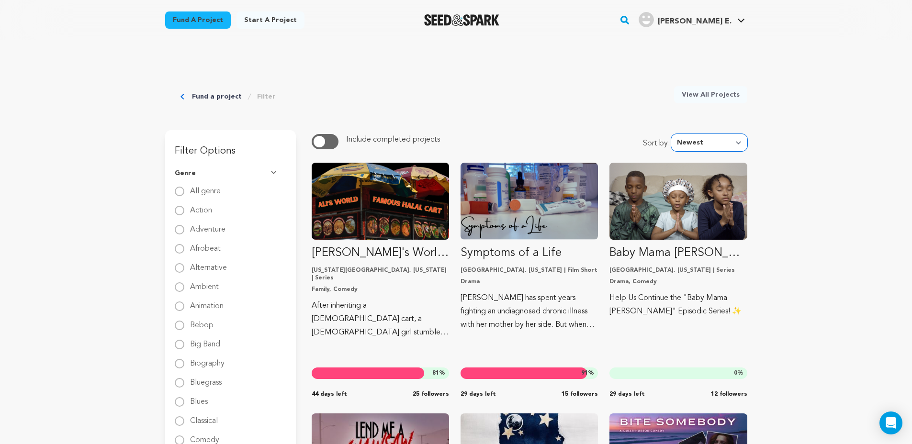
click at [703, 143] on select "Newest Most Popular Most Funded Trending Now Ending Now Amount Raised" at bounding box center [709, 142] width 76 height 17
select select "most_popular"
click at [673, 134] on select "Newest Most Popular Most Funded Trending Now Ending Now Amount Raised" at bounding box center [709, 142] width 76 height 17
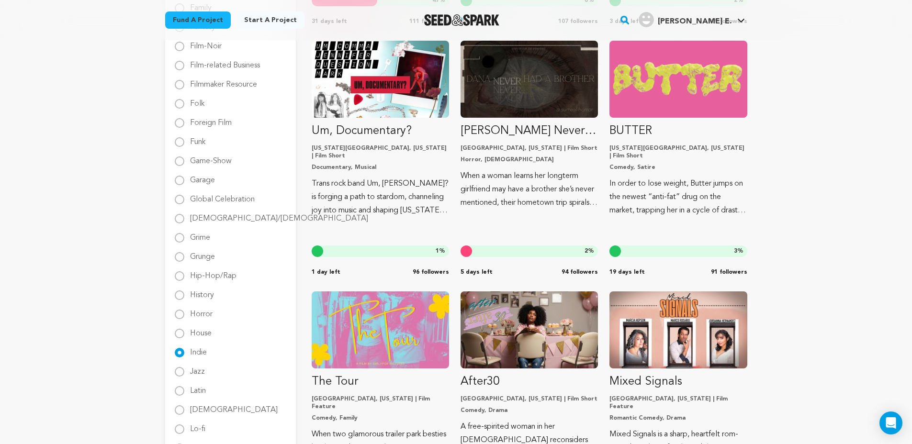
scroll to position [626, 0]
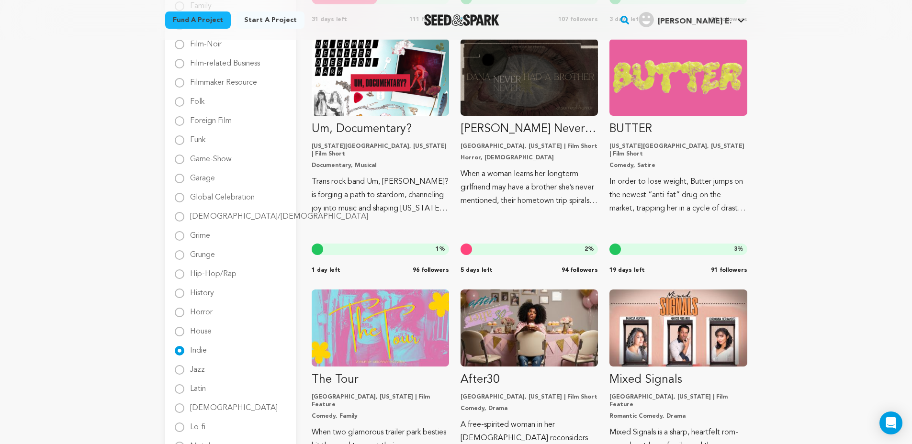
click at [202, 346] on label "Indie" at bounding box center [198, 346] width 17 height 15
click at [184, 346] on input "Indie" at bounding box center [180, 351] width 10 height 10
click at [199, 350] on ul "All genre Action Adventure Afrobeat" at bounding box center [231, 370] width 112 height 1620
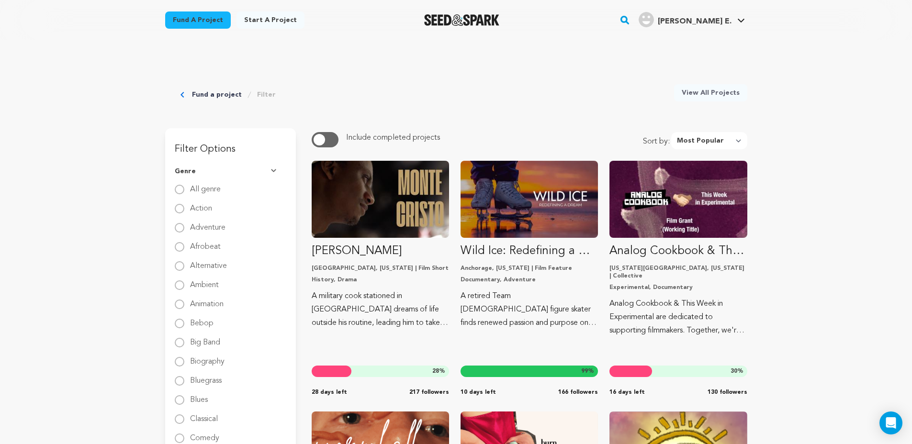
scroll to position [0, 0]
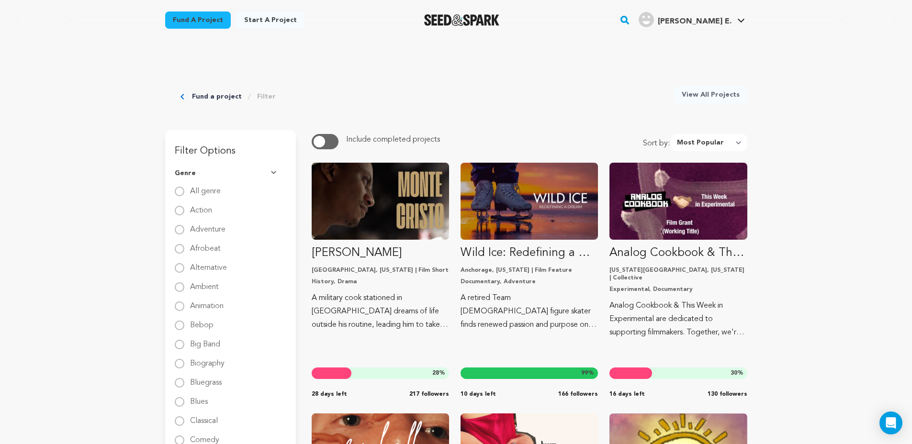
click at [231, 183] on button "Genre" at bounding box center [231, 173] width 112 height 25
click at [261, 201] on button "Format" at bounding box center [231, 199] width 112 height 25
click at [263, 262] on button "Location" at bounding box center [231, 270] width 112 height 25
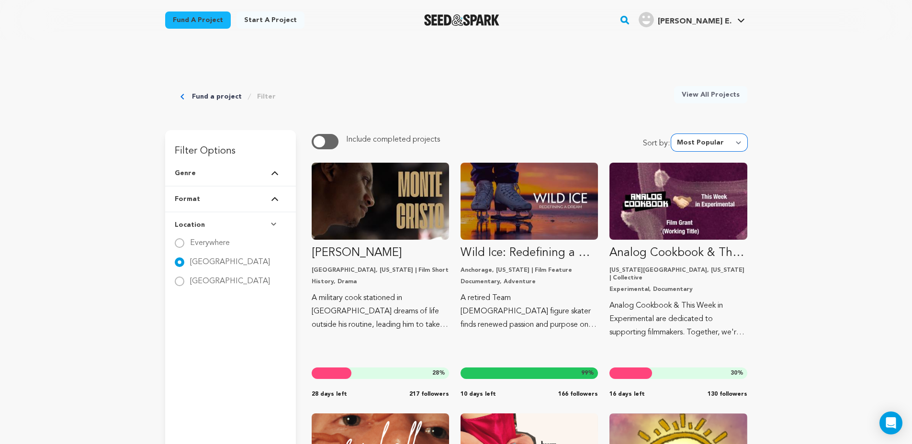
click at [723, 144] on select "Newest Most Popular Most Funded Trending Now Ending Now Amount Raised" at bounding box center [709, 142] width 76 height 17
click at [673, 134] on select "Newest Most Popular Most Funded Trending Now Ending Now Amount Raised" at bounding box center [709, 142] width 76 height 17
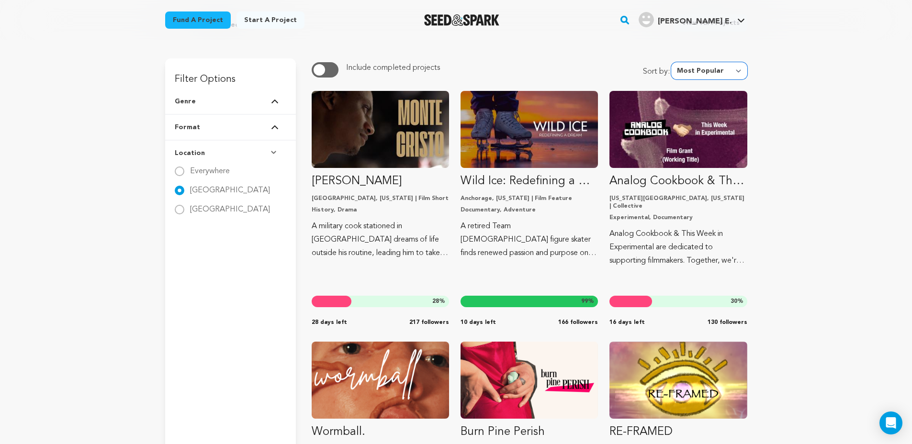
scroll to position [84, 0]
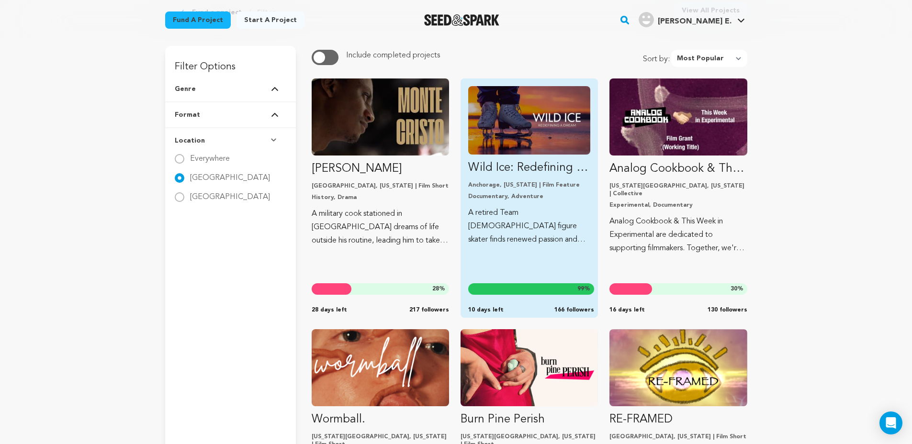
click at [557, 129] on img "Fund Wild Ice: Redefining a Dream" at bounding box center [529, 120] width 122 height 68
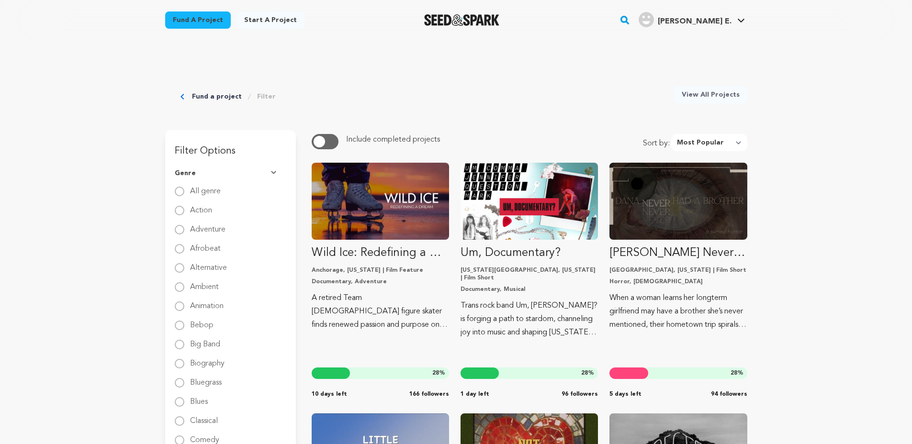
select select "most_popular"
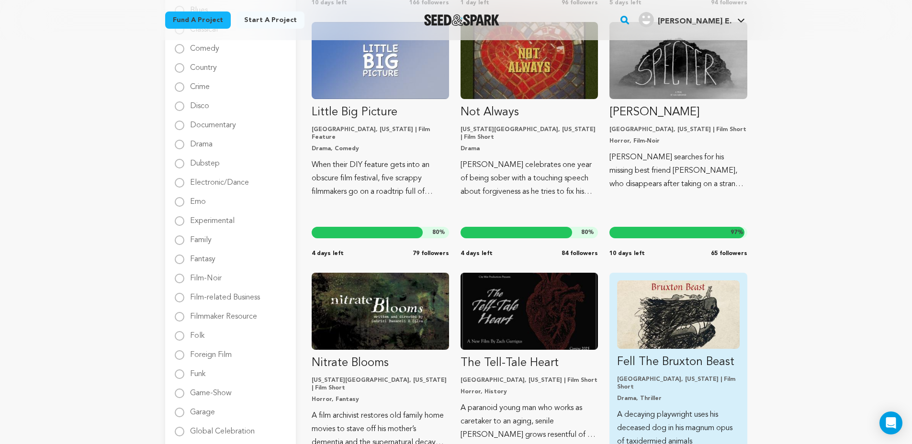
scroll to position [395, 0]
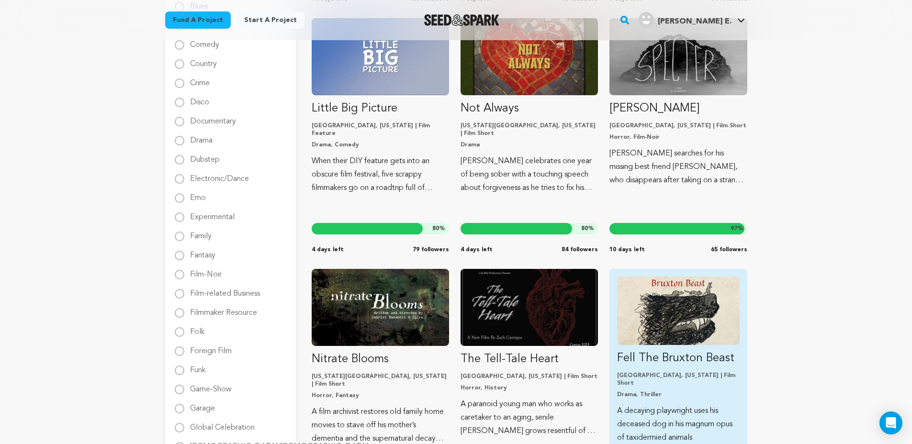
click at [701, 327] on img "Fund Fell The Bruxton Beast" at bounding box center [678, 311] width 122 height 68
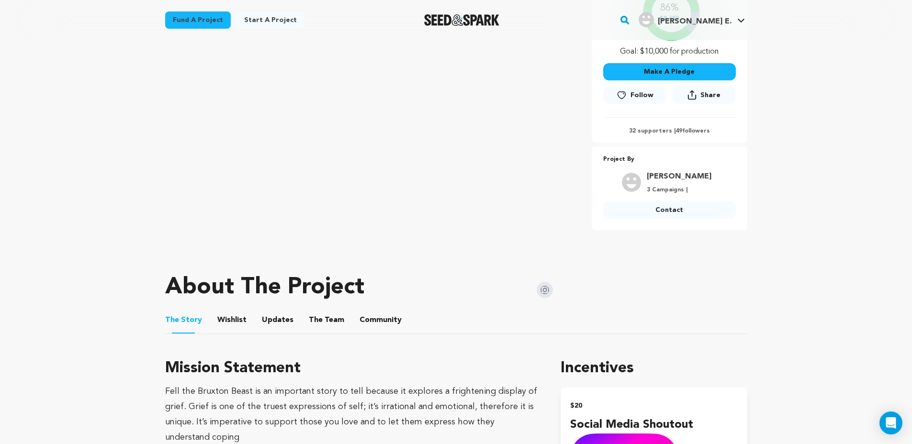
scroll to position [290, 0]
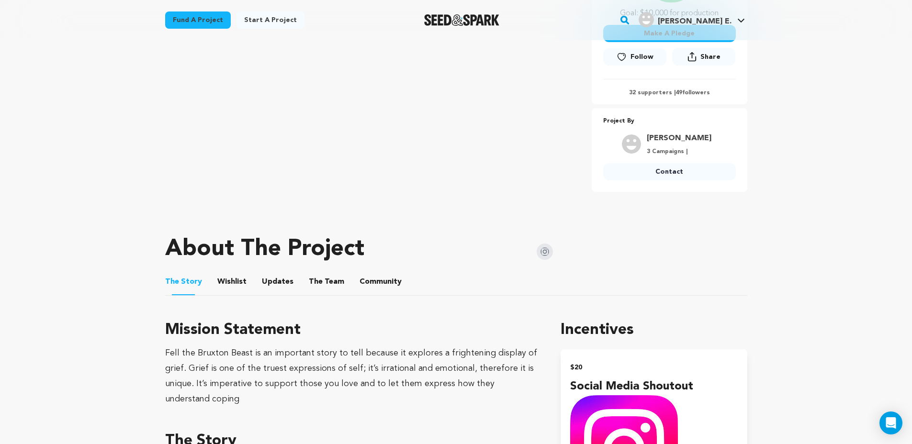
click at [321, 280] on button "The Team" at bounding box center [326, 283] width 23 height 23
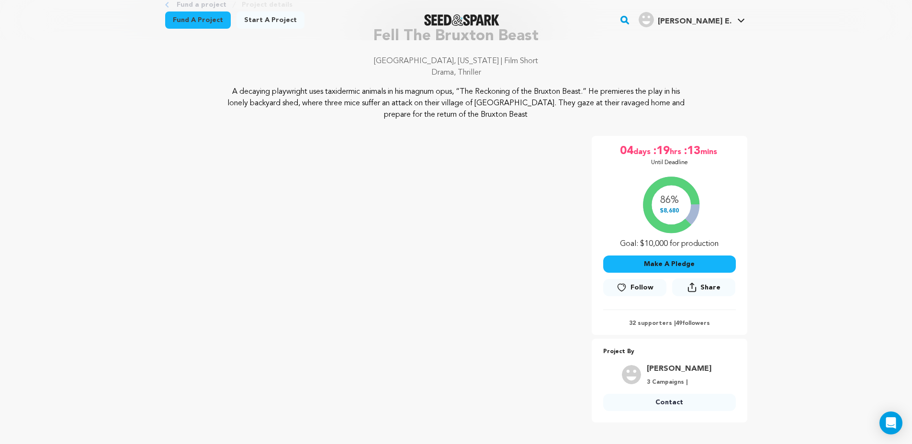
scroll to position [68, 0]
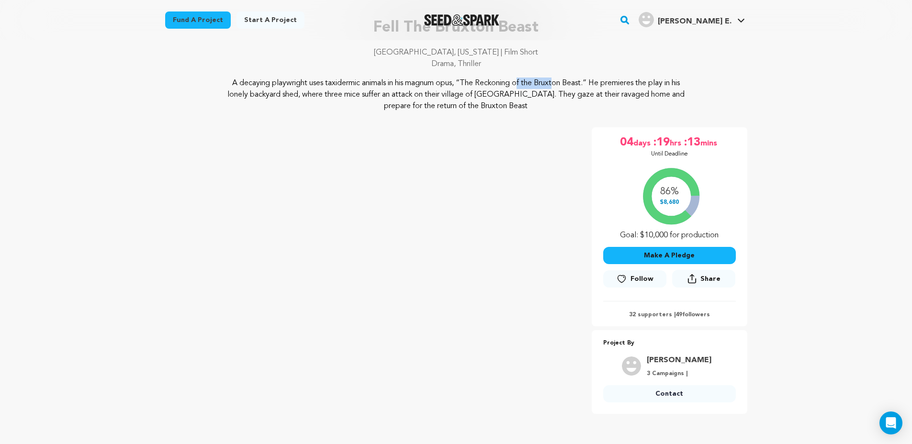
drag, startPoint x: 404, startPoint y: 84, endPoint x: 453, endPoint y: 83, distance: 48.3
click at [453, 83] on p "A decaying playwright uses taxidermic animals in his magnum opus, “The Reckonin…" at bounding box center [456, 95] width 466 height 34
click at [285, 86] on p "A decaying playwright uses taxidermic animals in his magnum opus, “The Reckonin…" at bounding box center [456, 95] width 466 height 34
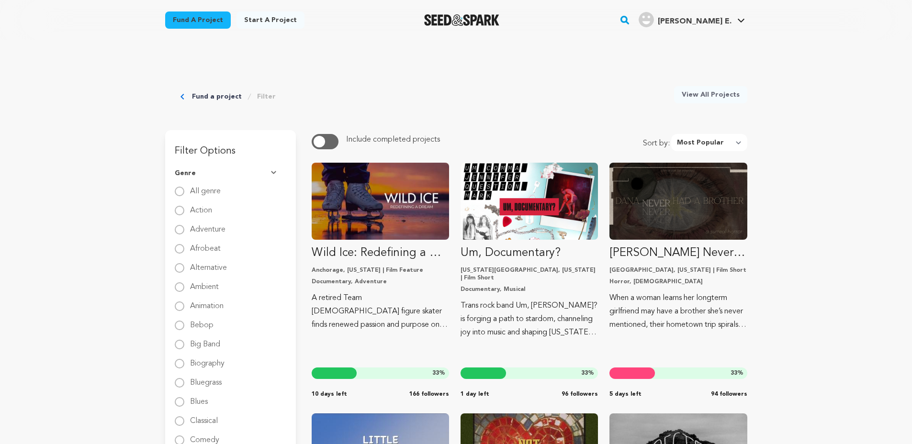
select select "most_popular"
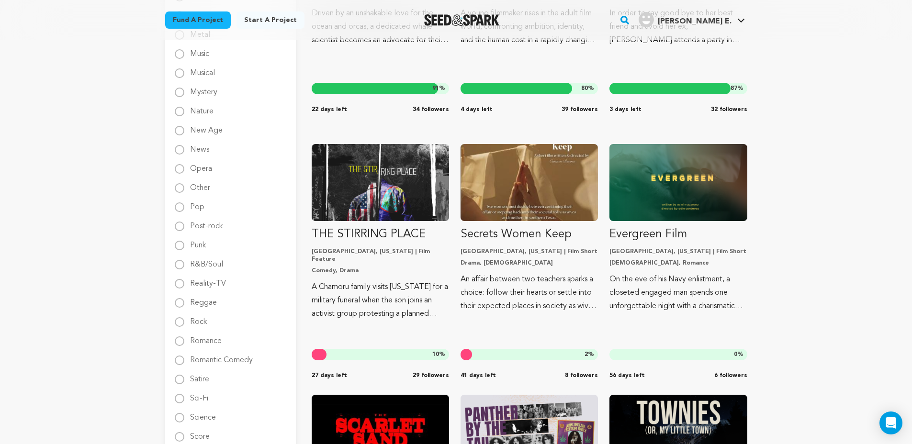
scroll to position [1052, 0]
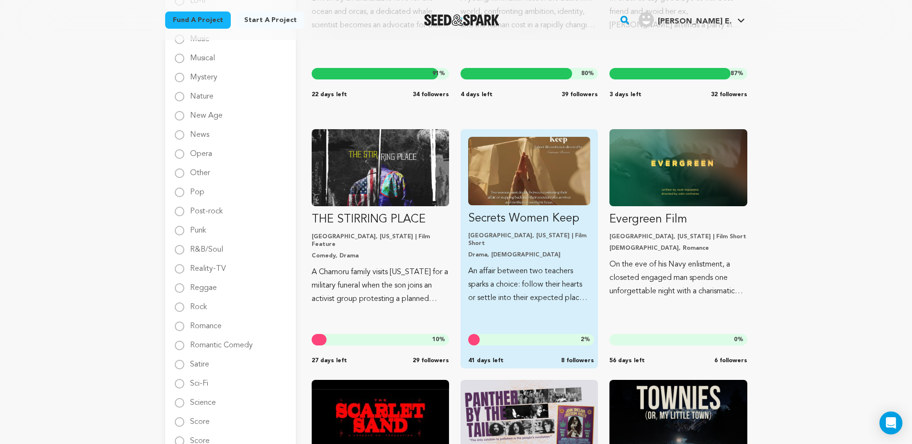
click at [551, 185] on img "Fund Secrets Women Keep" at bounding box center [529, 171] width 122 height 68
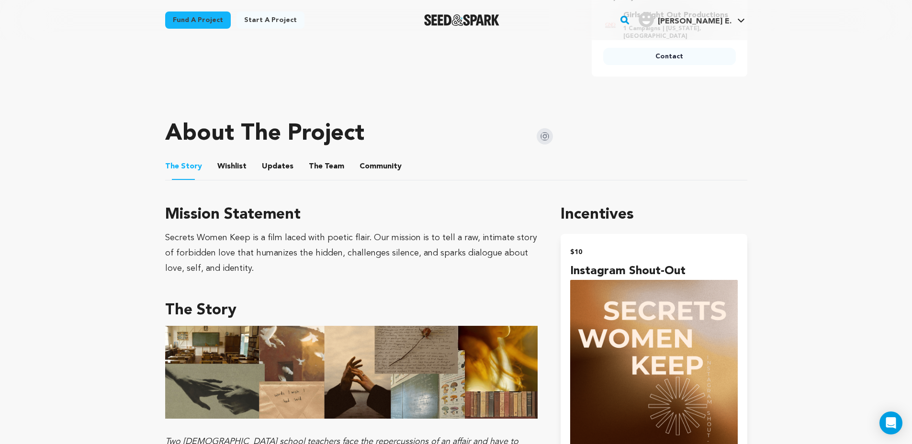
scroll to position [415, 0]
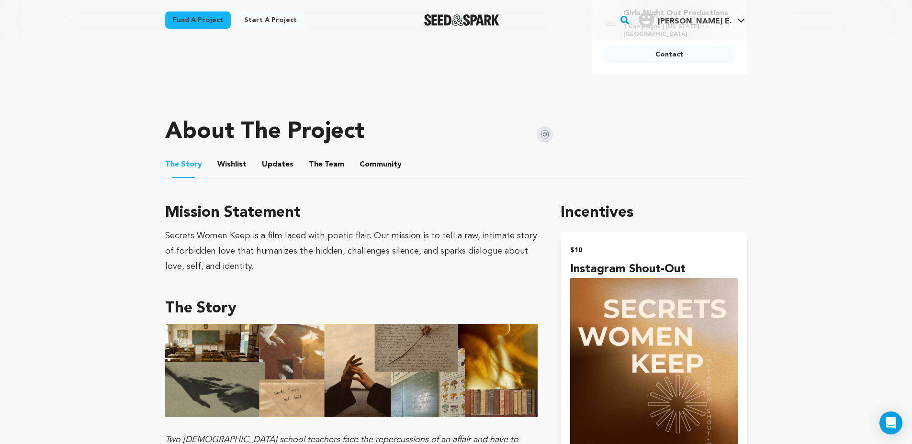
click at [323, 155] on button "The Team" at bounding box center [326, 166] width 23 height 23
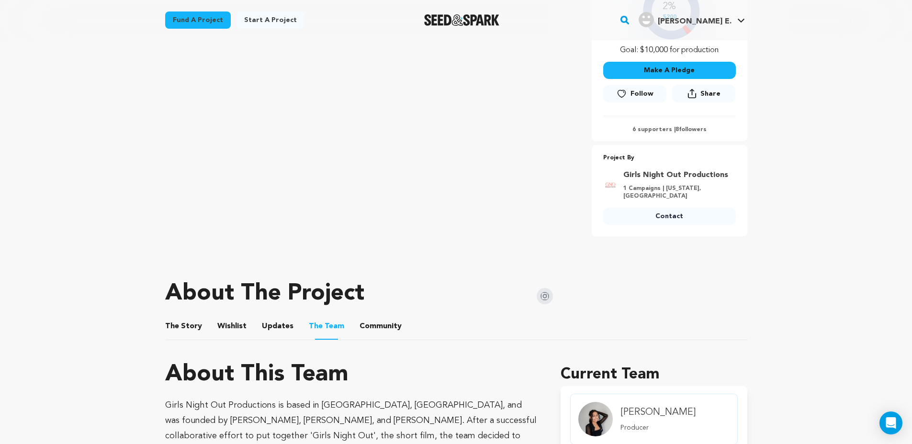
scroll to position [40, 0]
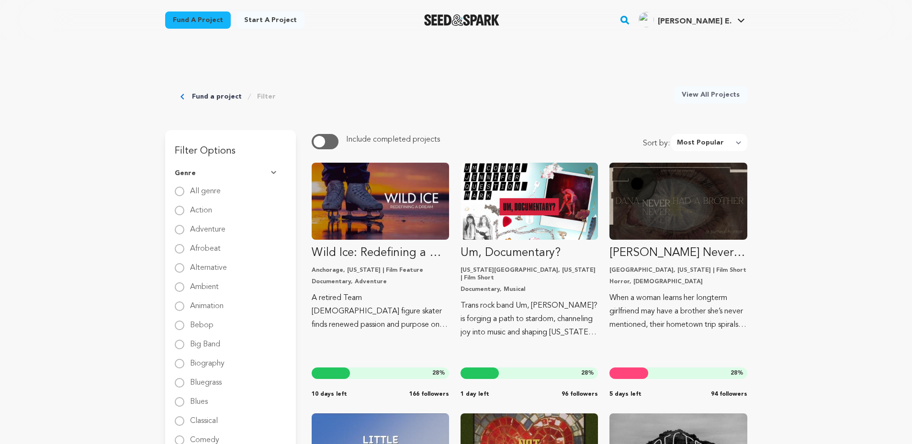
select select "most_popular"
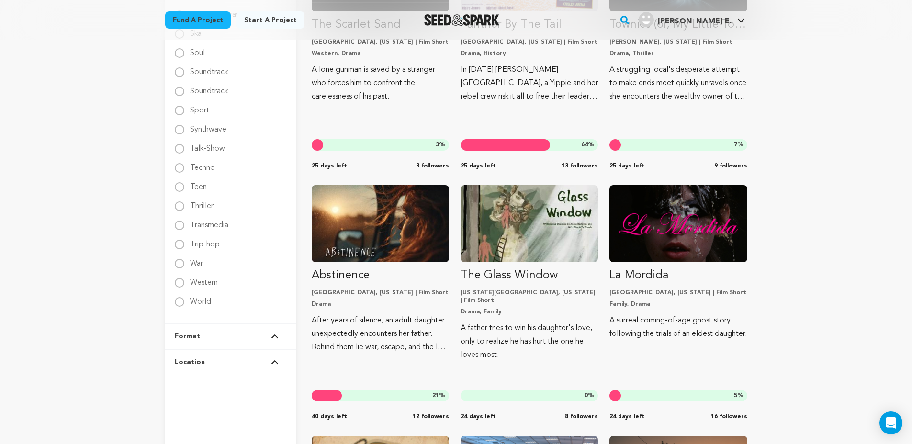
scroll to position [1501, 0]
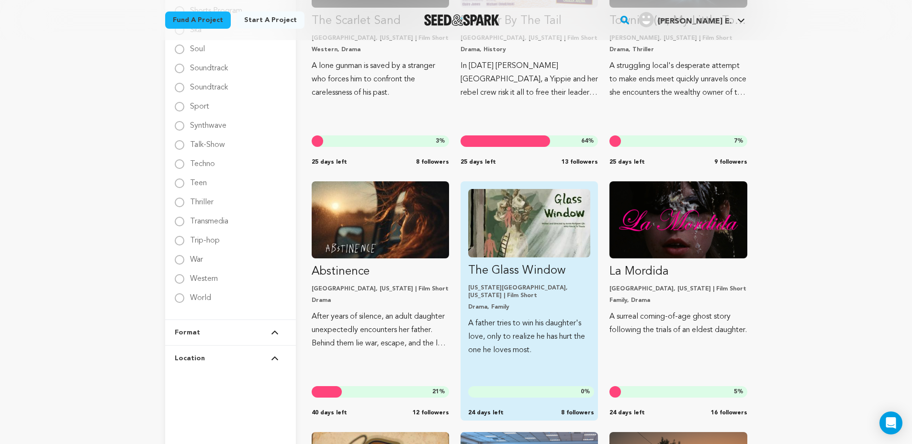
click at [537, 227] on img "Fund The Glass Window" at bounding box center [529, 223] width 122 height 68
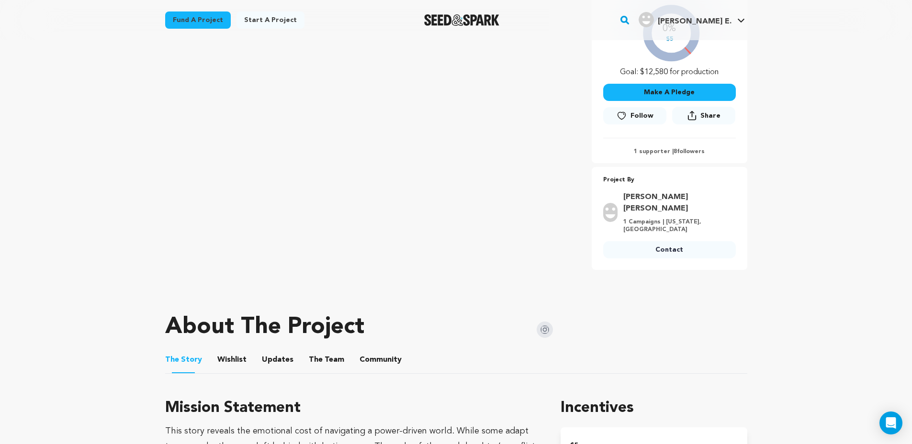
scroll to position [411, 0]
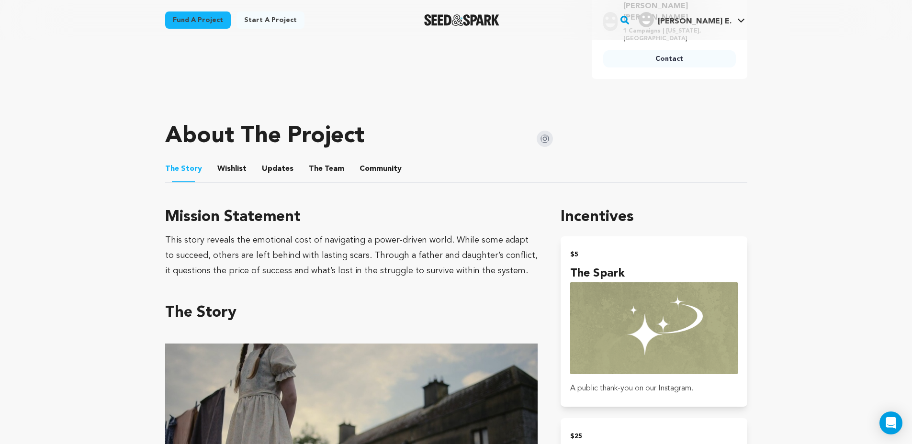
click at [324, 163] on button "The Team" at bounding box center [326, 170] width 23 height 23
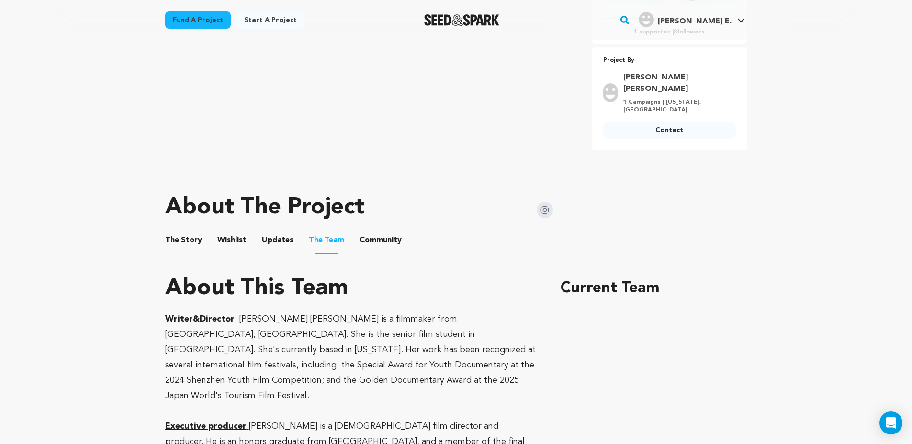
scroll to position [159, 0]
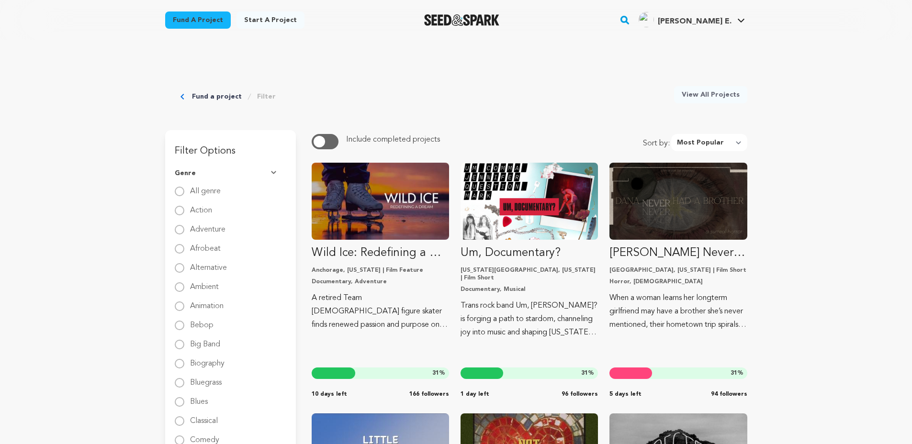
select select "most_popular"
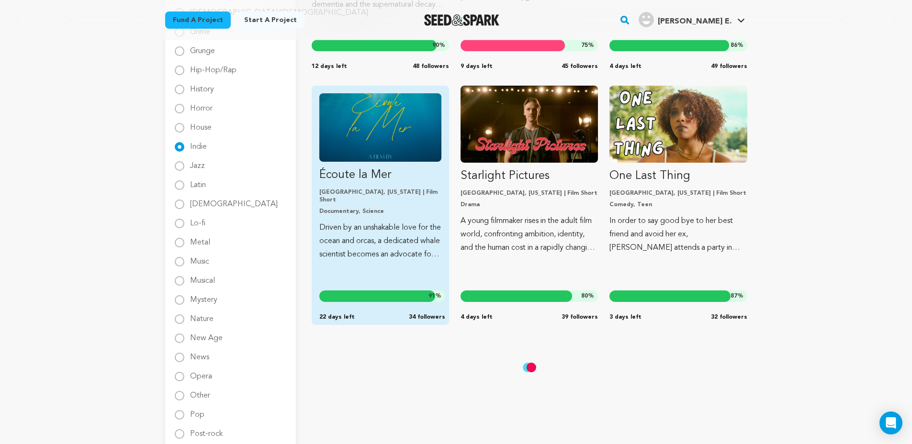
scroll to position [743, 0]
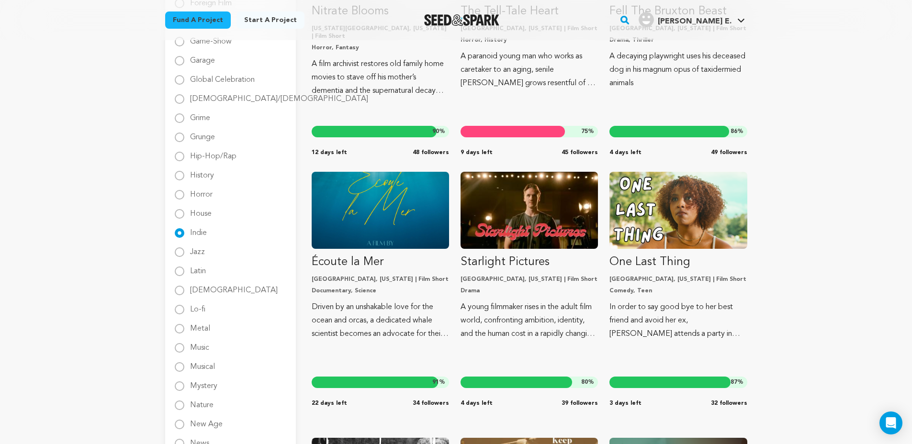
click at [163, 230] on div "Fund a project Filter View All Projects Filter Options Genre" at bounding box center [456, 384] width 613 height 2175
click at [180, 233] on input "Indie" at bounding box center [180, 233] width 10 height 10
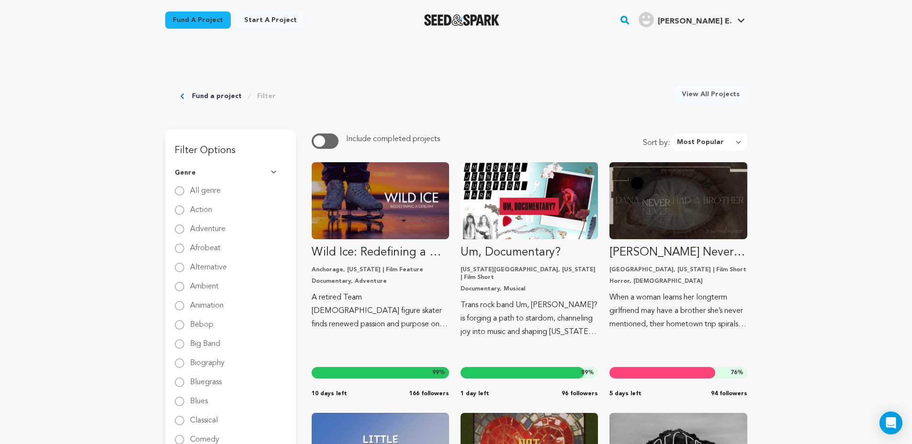
scroll to position [0, 0]
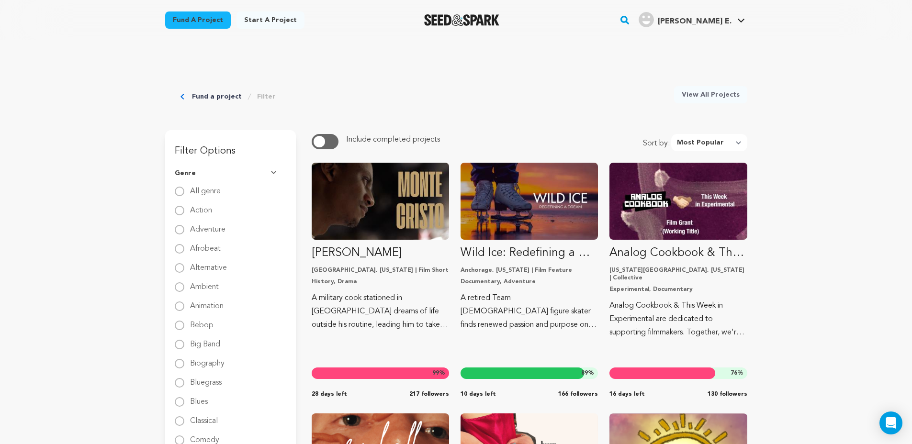
click at [184, 171] on span "Genre" at bounding box center [185, 173] width 21 height 10
click at [204, 194] on label "All genre" at bounding box center [205, 187] width 31 height 15
click at [184, 194] on input "All genre" at bounding box center [180, 192] width 10 height 10
radio input "true"
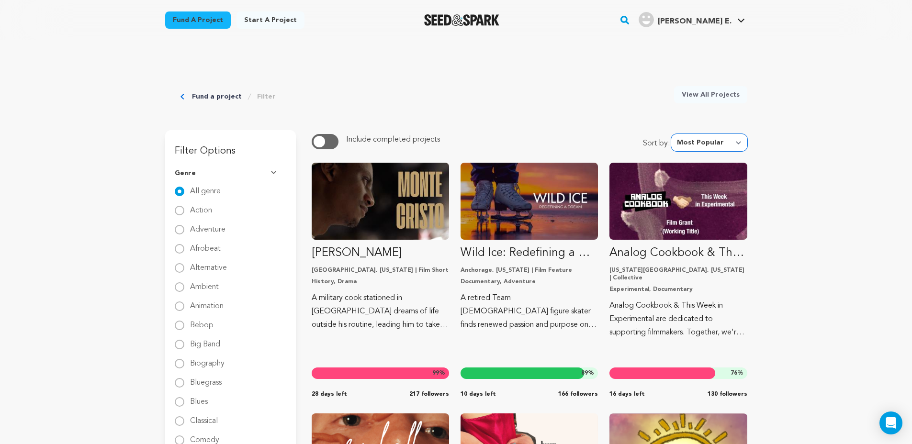
click at [738, 149] on select "Newest Most Popular Most Funded Trending Now Ending Now Amount Raised" at bounding box center [709, 142] width 76 height 17
click at [673, 134] on select "Newest Most Popular Most Funded Trending Now Ending Now Amount Raised" at bounding box center [709, 142] width 76 height 17
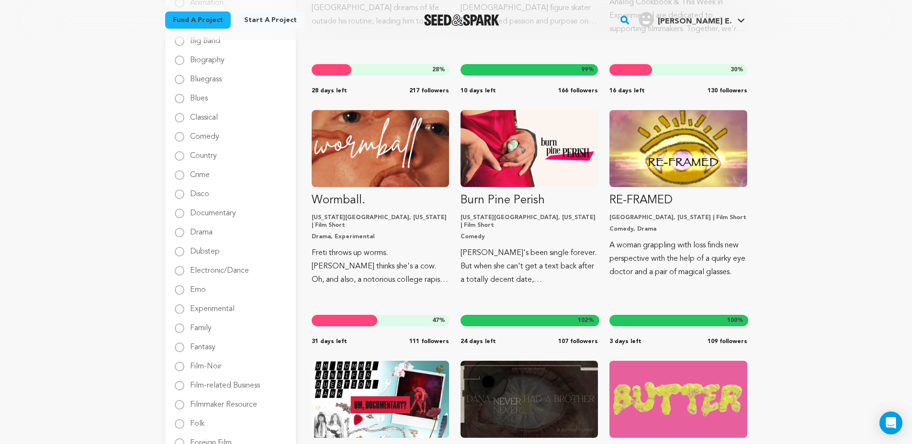
scroll to position [309, 0]
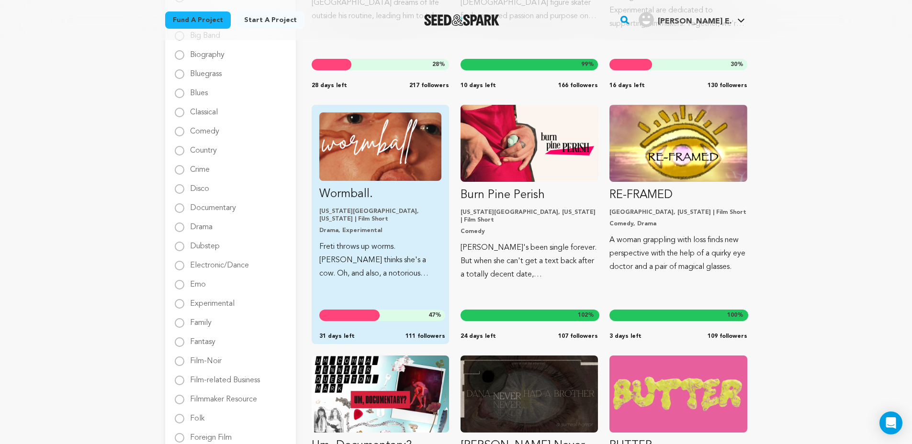
click at [395, 155] on img "Fund Wormball." at bounding box center [380, 146] width 122 height 68
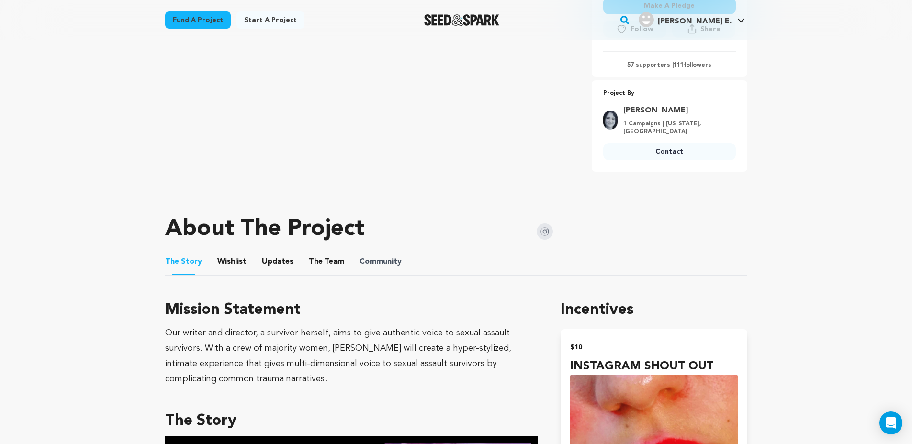
scroll to position [386, 0]
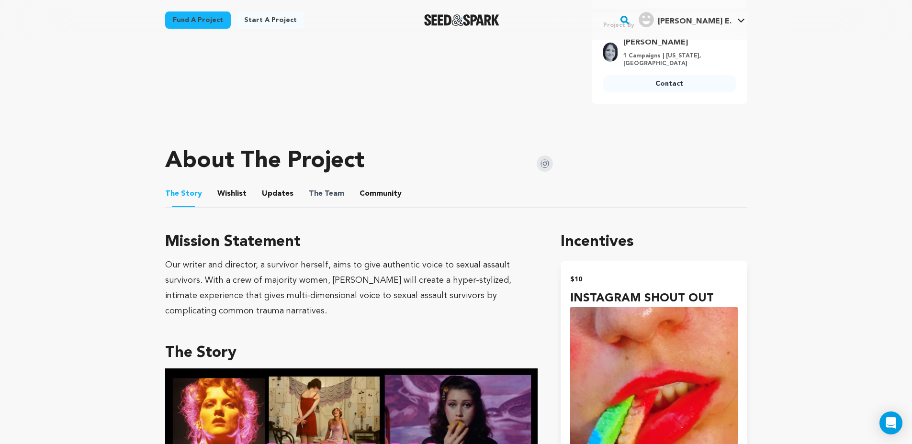
click at [334, 195] on span "The Team" at bounding box center [326, 193] width 35 height 11
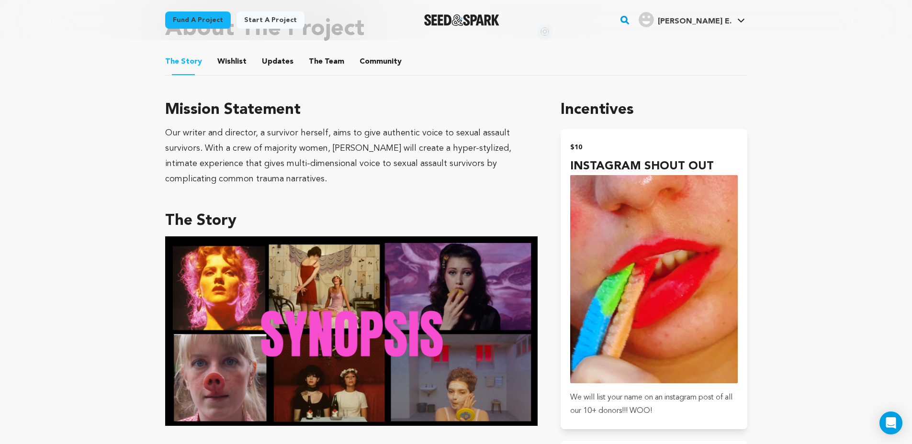
scroll to position [303, 0]
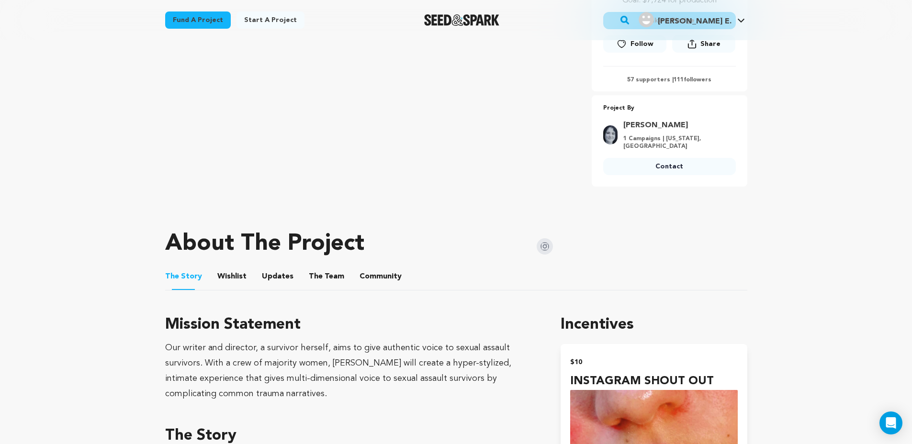
click at [327, 272] on button "The Team" at bounding box center [326, 278] width 23 height 23
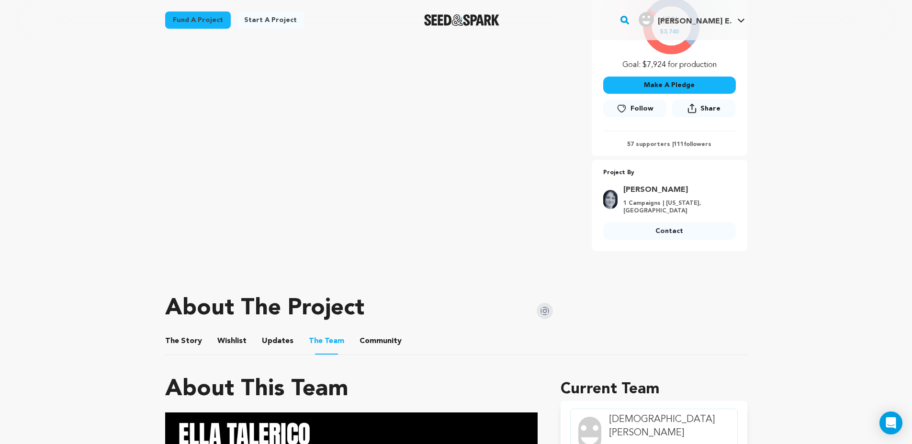
scroll to position [195, 0]
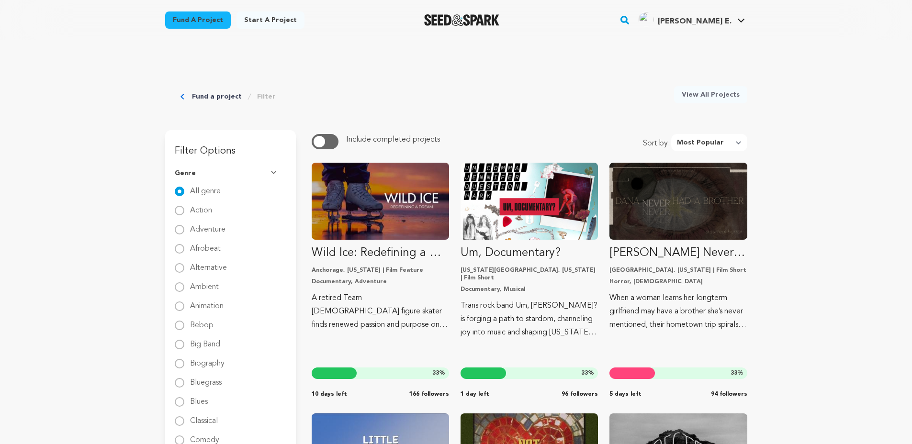
select select "most_popular"
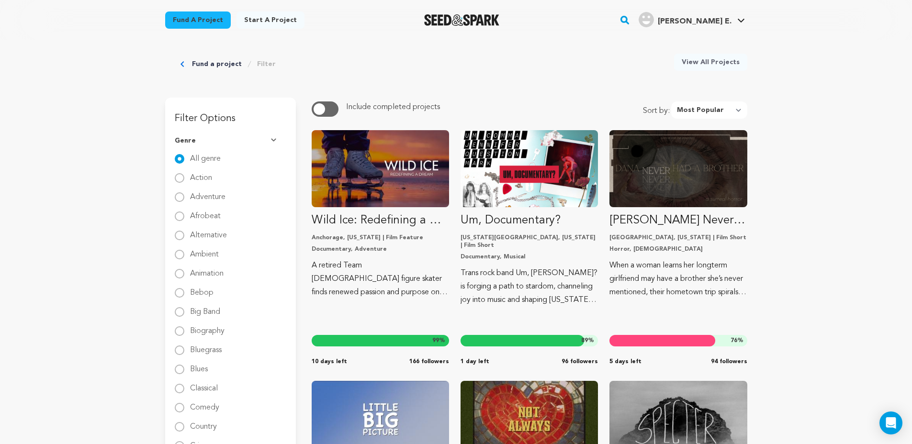
scroll to position [27, 0]
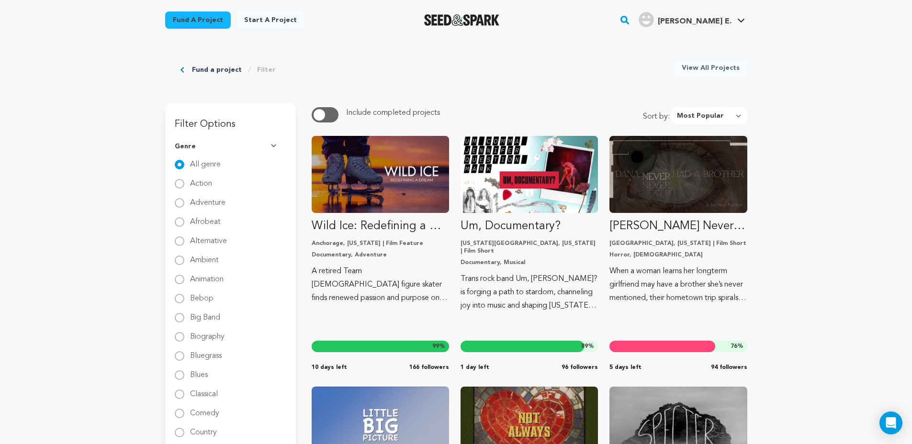
click at [485, 21] on img "Seed&Spark Homepage" at bounding box center [461, 19] width 75 height 11
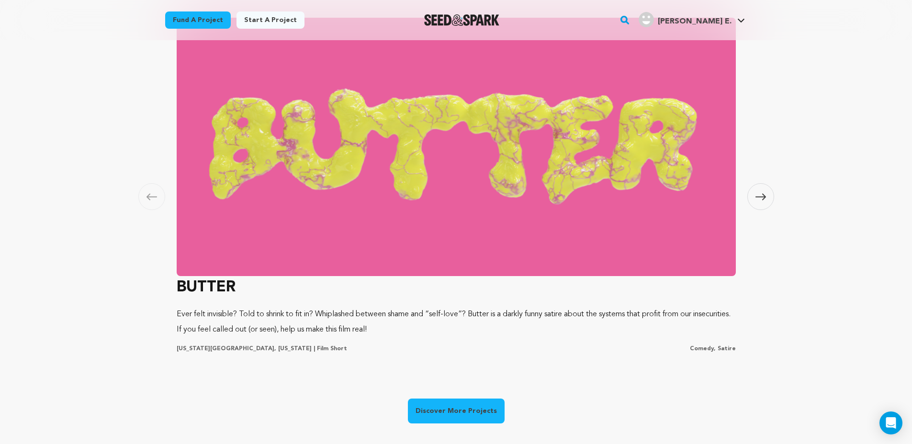
scroll to position [595, 0]
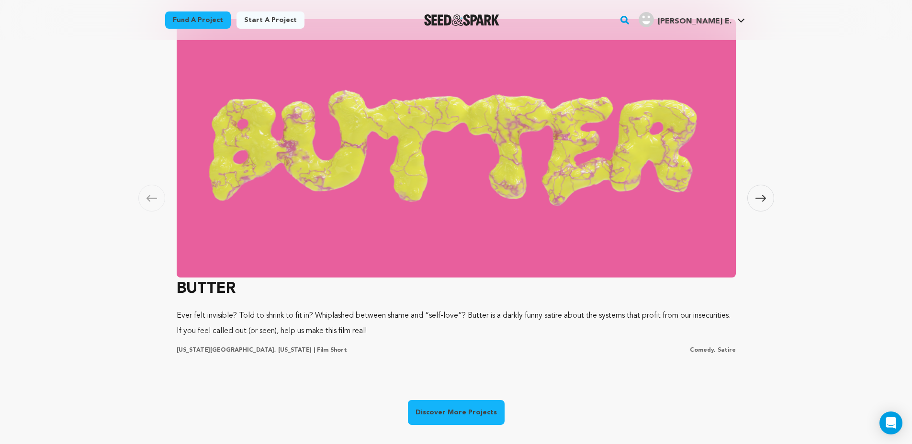
click at [758, 190] on span at bounding box center [760, 198] width 27 height 27
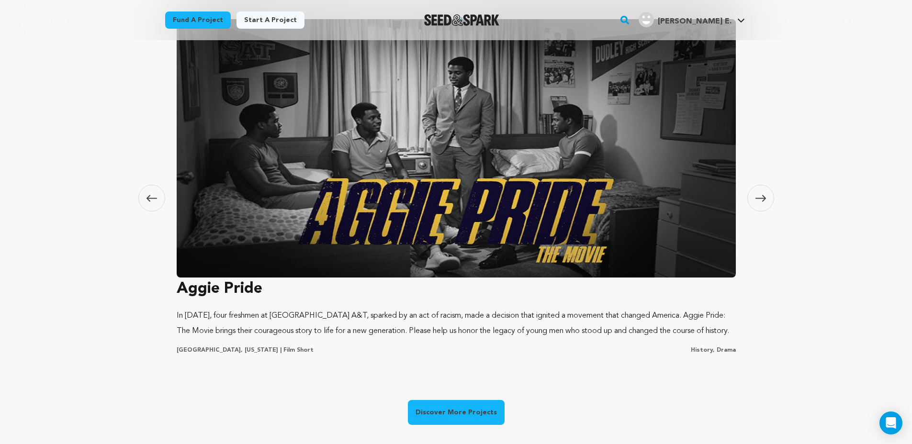
click at [150, 201] on icon at bounding box center [151, 198] width 11 height 7
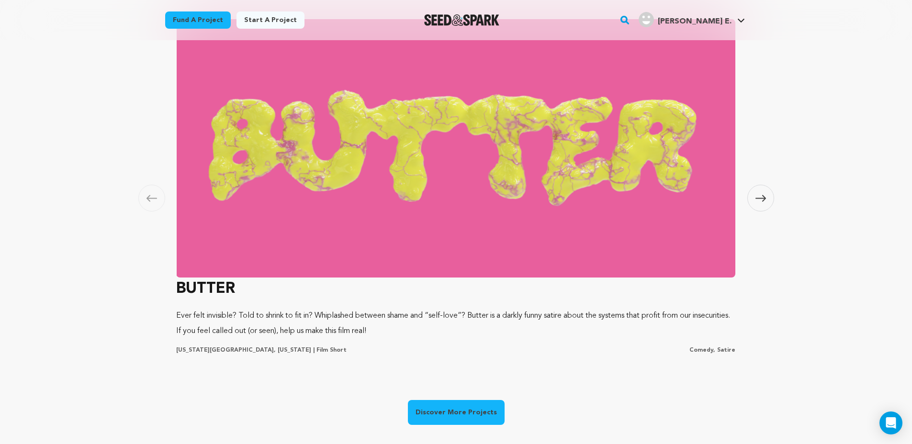
scroll to position [0, 0]
click at [756, 201] on icon at bounding box center [760, 198] width 11 height 7
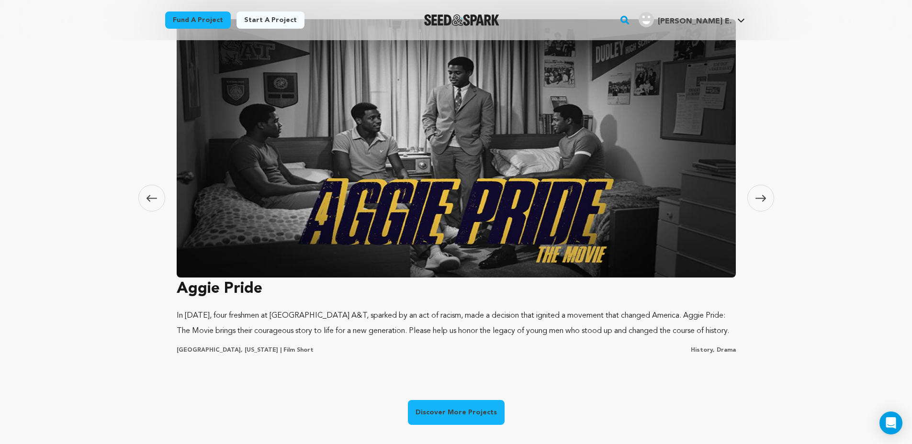
click at [755, 201] on icon at bounding box center [760, 198] width 11 height 7
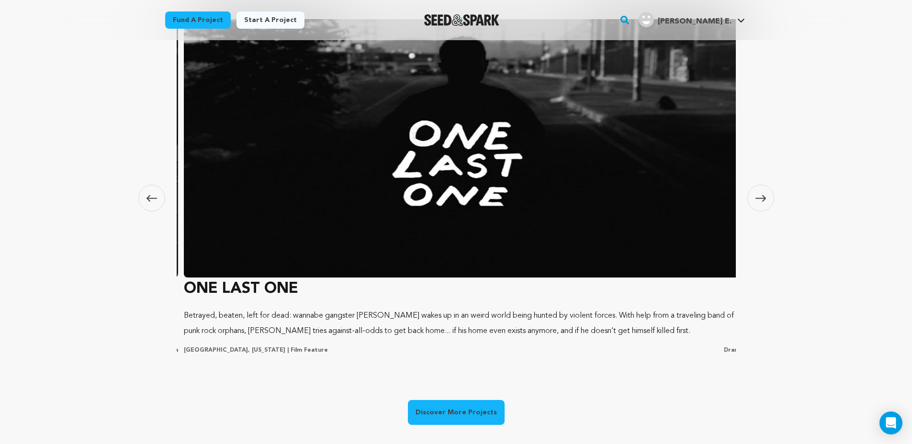
scroll to position [0, 1130]
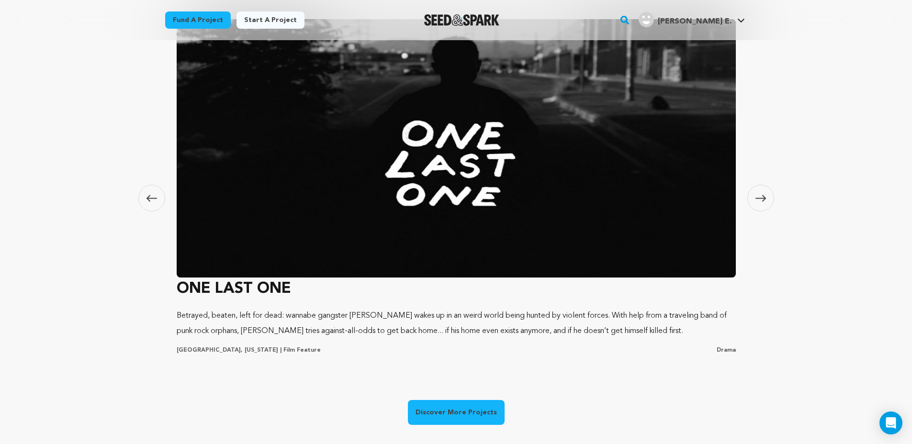
click at [754, 201] on span at bounding box center [760, 198] width 27 height 27
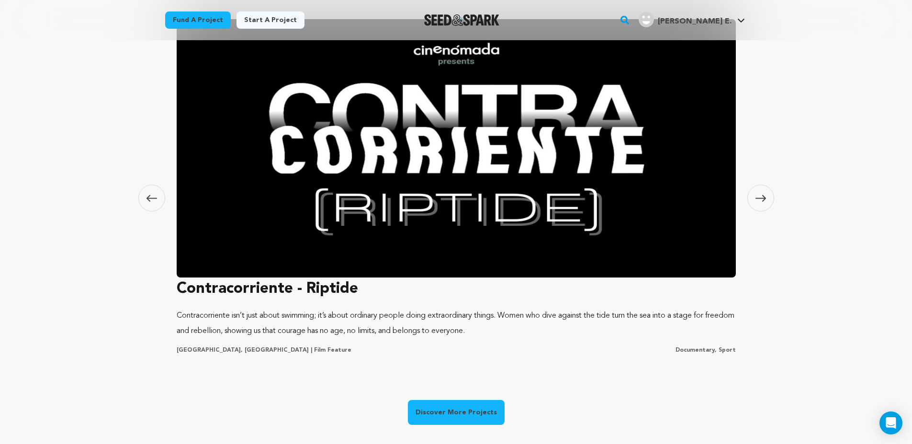
click at [754, 201] on span at bounding box center [760, 198] width 27 height 27
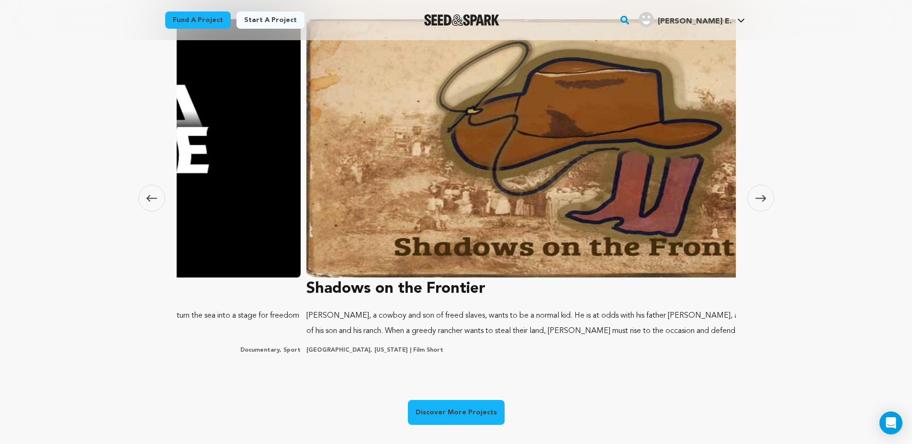
scroll to position [0, 0]
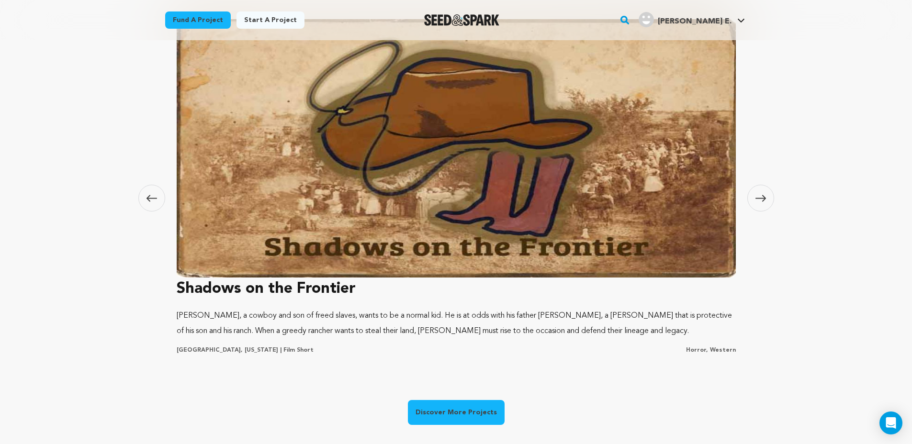
click at [754, 201] on span at bounding box center [760, 198] width 27 height 27
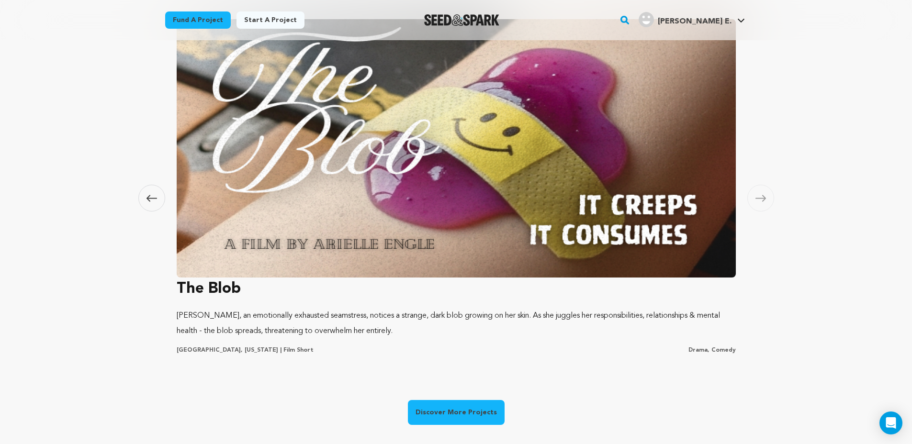
click at [756, 197] on icon at bounding box center [760, 198] width 11 height 7
click at [757, 195] on icon at bounding box center [760, 198] width 11 height 7
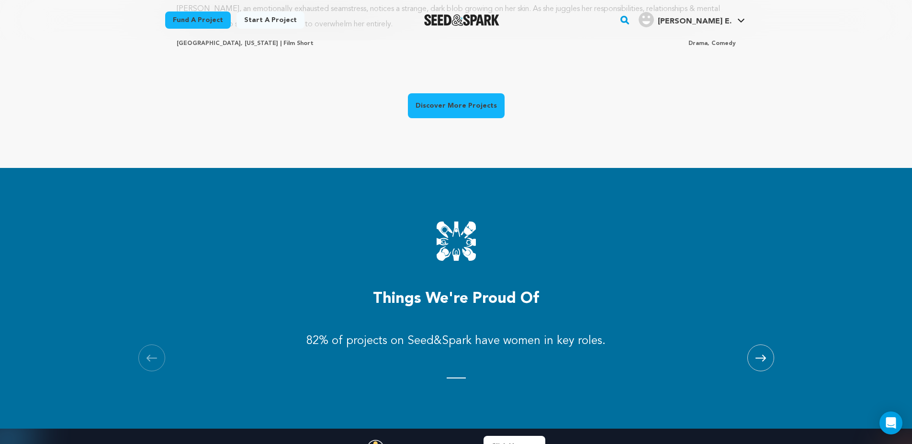
click at [479, 110] on link "Discover More Projects" at bounding box center [456, 105] width 97 height 25
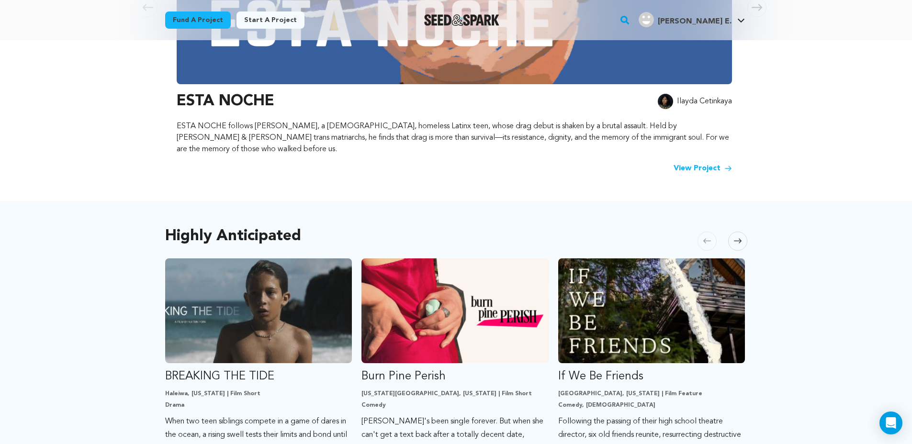
scroll to position [355, 0]
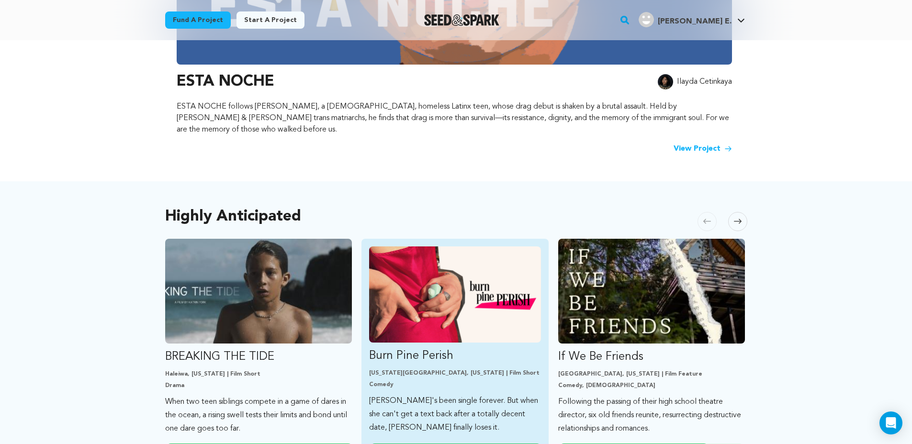
click at [518, 299] on img "Fund Burn Pine Perish" at bounding box center [455, 294] width 172 height 96
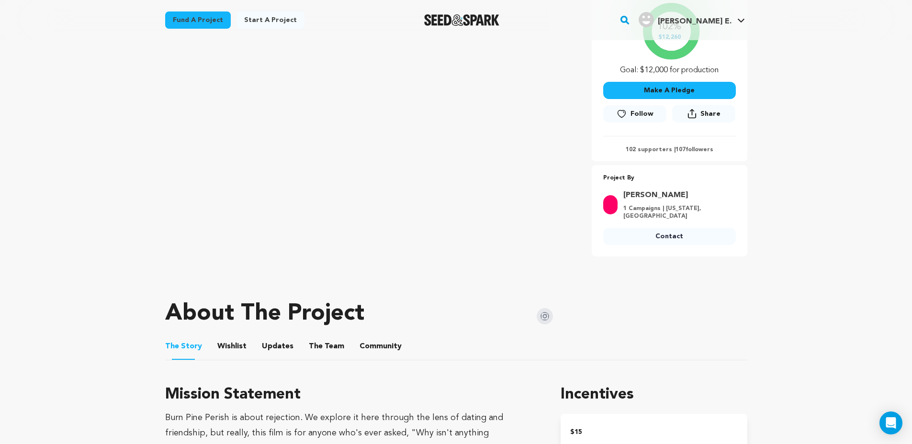
scroll to position [306, 0]
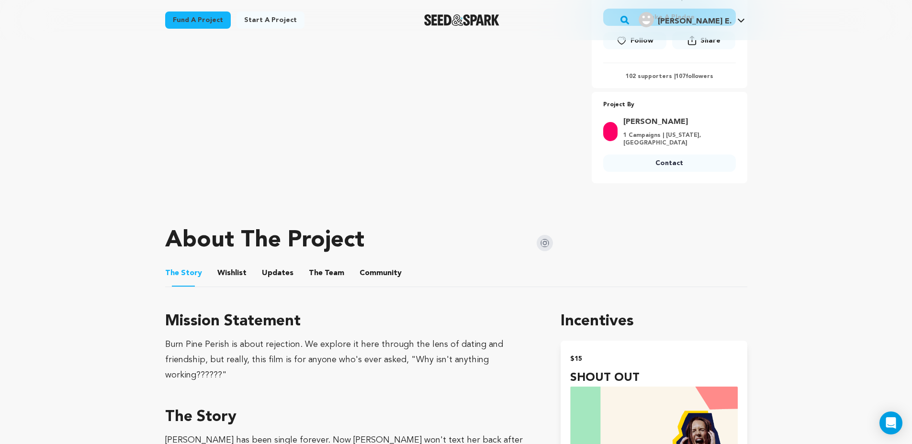
click at [316, 264] on button "The Team" at bounding box center [326, 275] width 23 height 23
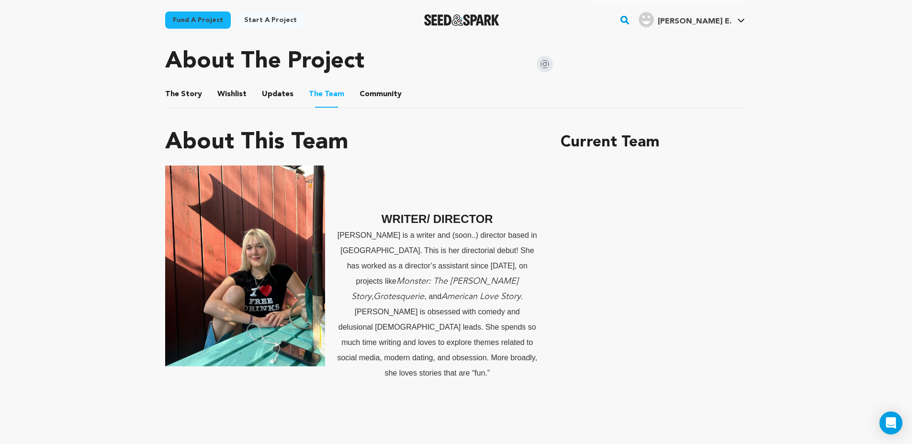
scroll to position [487, 0]
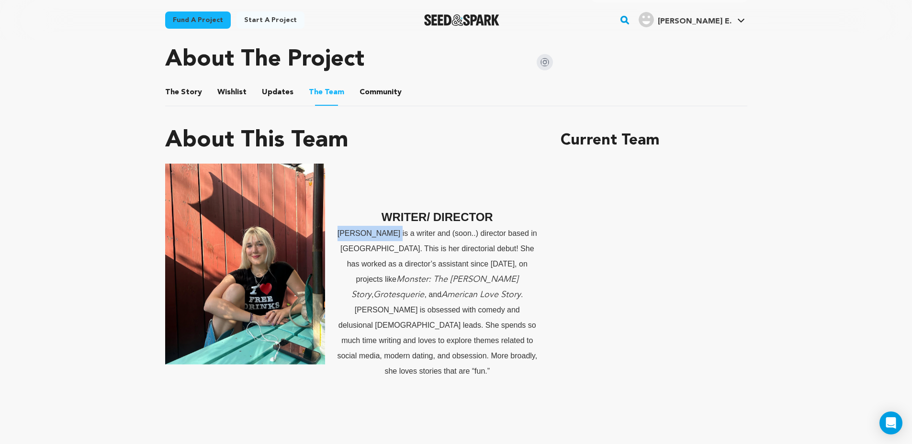
drag, startPoint x: 391, startPoint y: 224, endPoint x: 333, endPoint y: 228, distance: 58.0
click at [333, 228] on p "[PERSON_NAME] is a writer and (soon..) director based in [GEOGRAPHIC_DATA]. Thi…" at bounding box center [351, 302] width 373 height 153
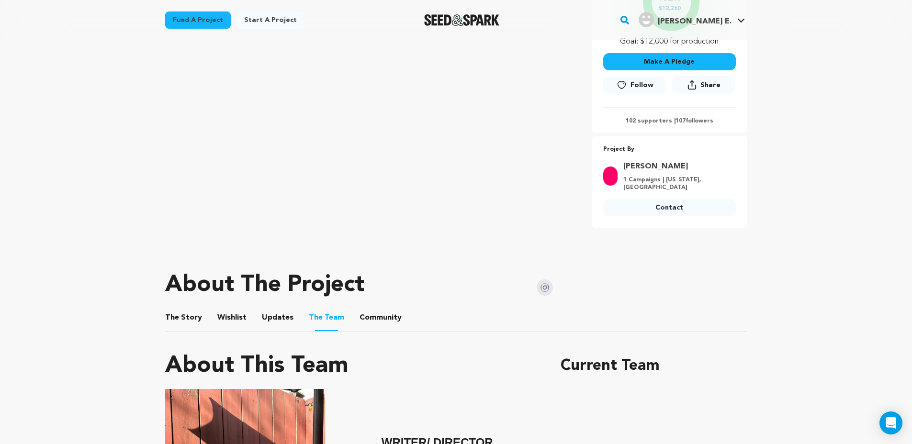
scroll to position [226, 0]
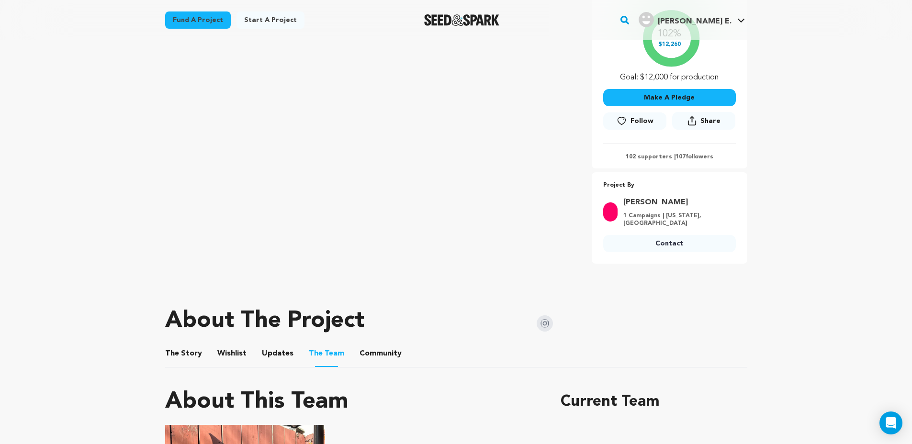
click at [282, 344] on button "Updates" at bounding box center [277, 355] width 23 height 23
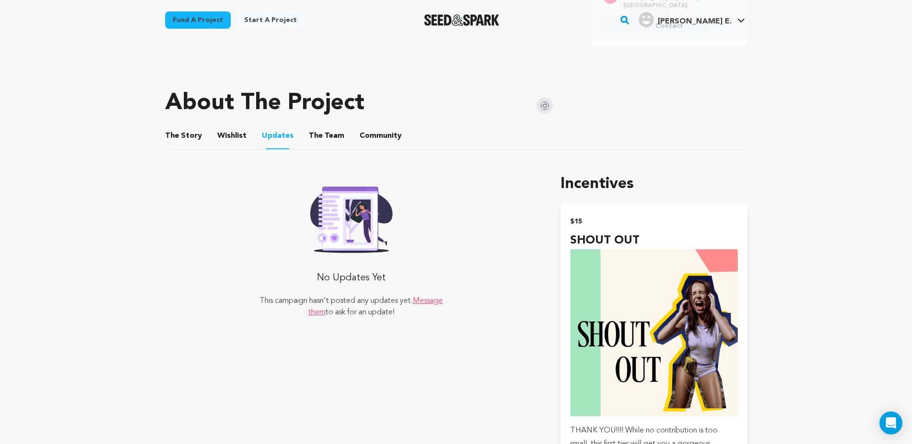
scroll to position [436, 0]
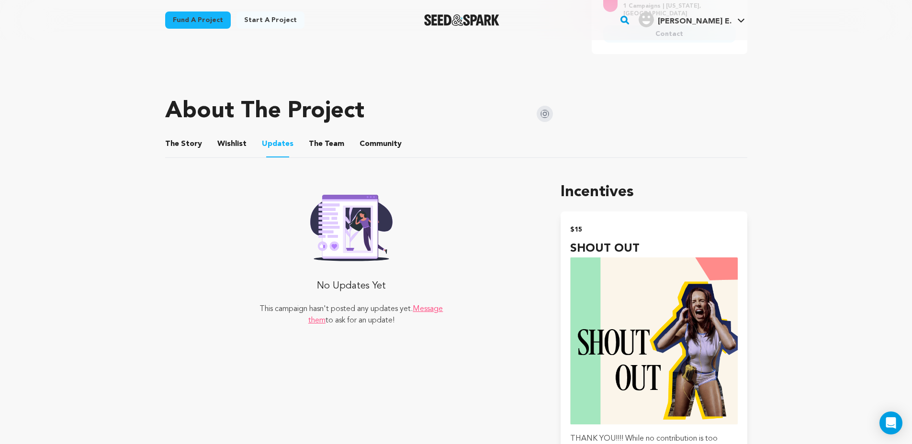
click at [320, 134] on button "The Team" at bounding box center [326, 145] width 23 height 23
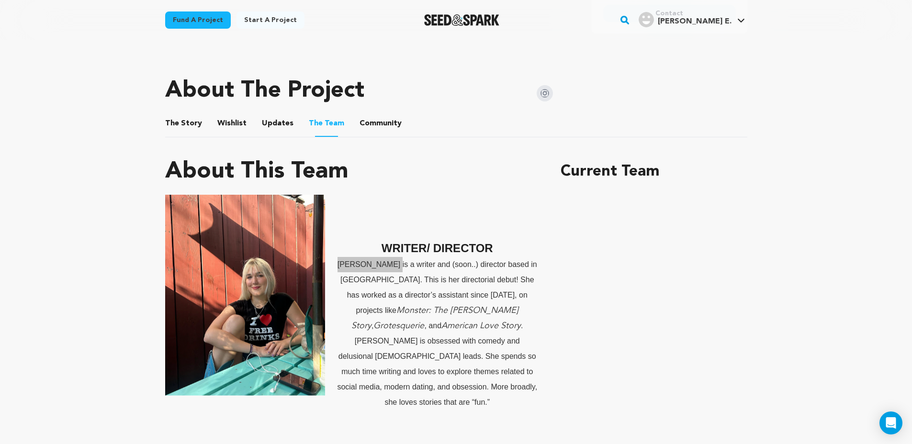
scroll to position [454, 0]
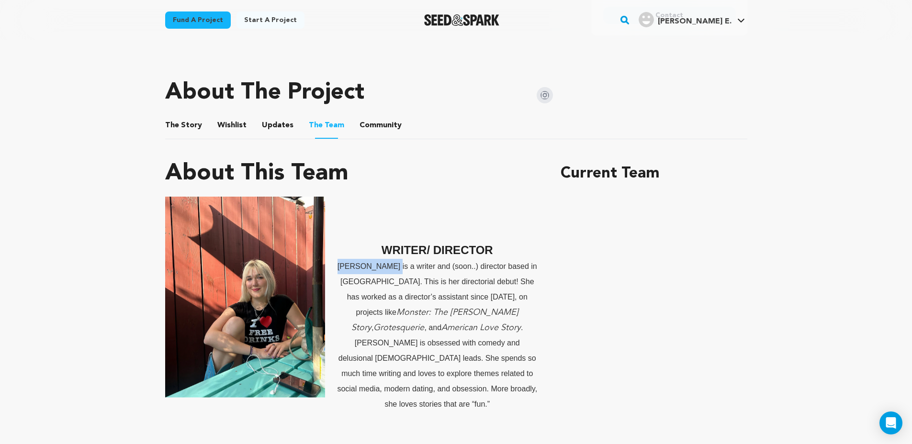
click at [548, 87] on img at bounding box center [545, 95] width 16 height 16
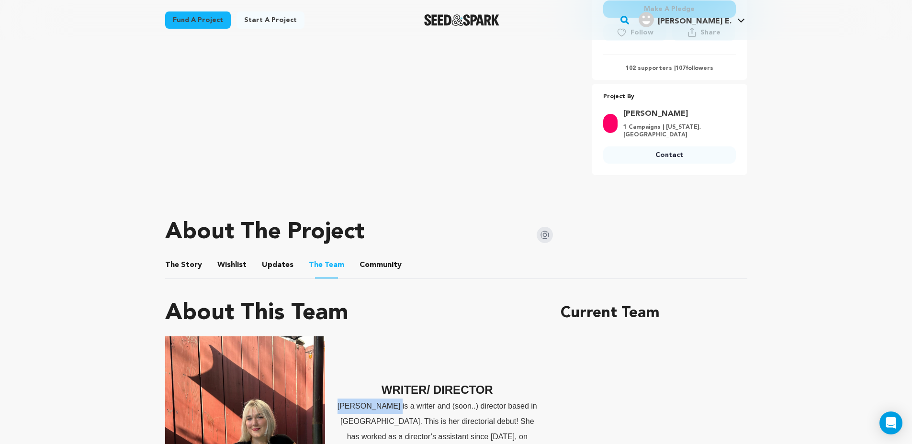
scroll to position [399, 0]
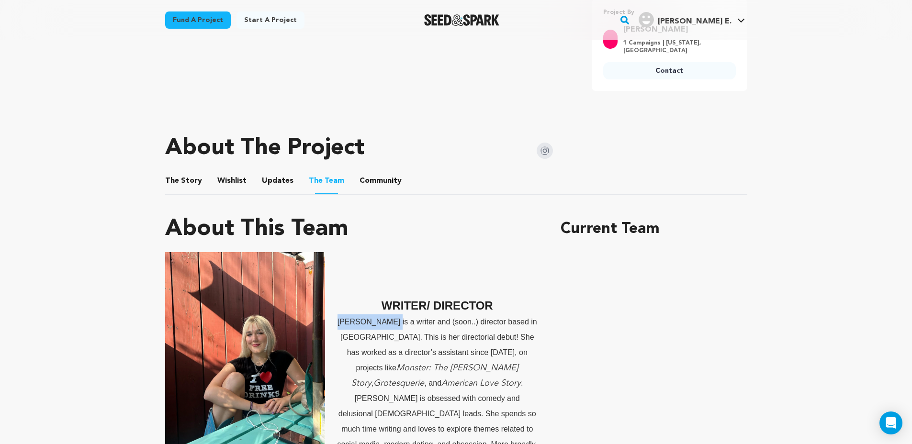
click at [181, 173] on button "The Story" at bounding box center [183, 182] width 23 height 23
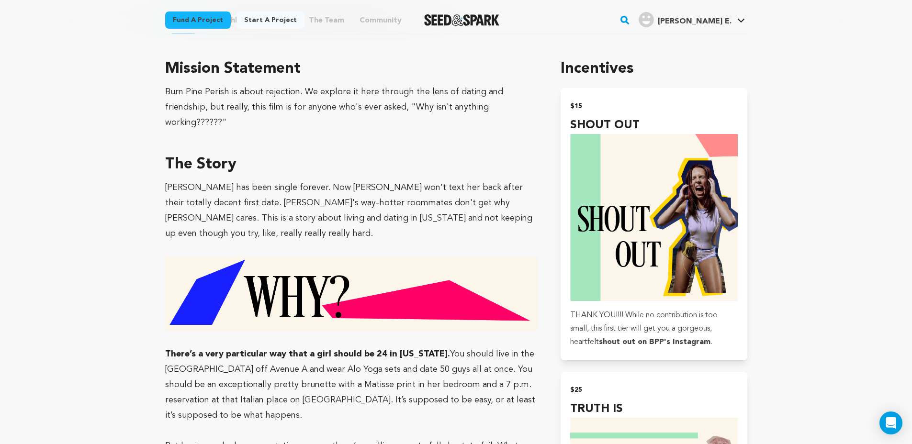
scroll to position [603, 0]
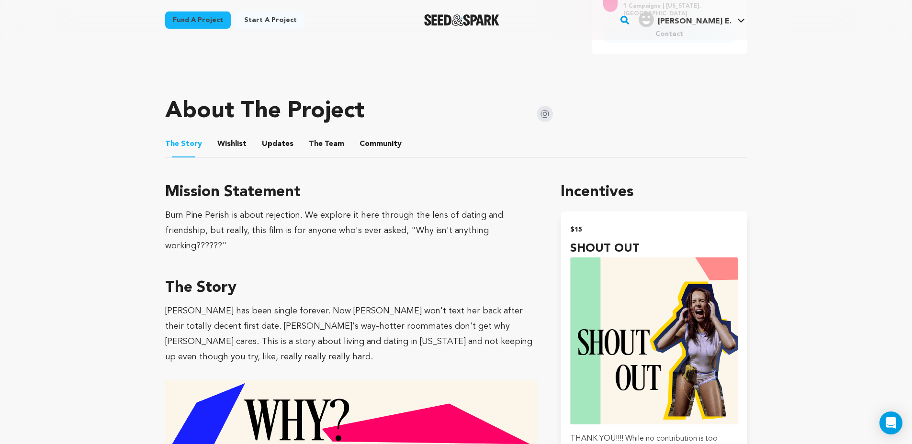
scroll to position [226, 0]
